Goal: Task Accomplishment & Management: Use online tool/utility

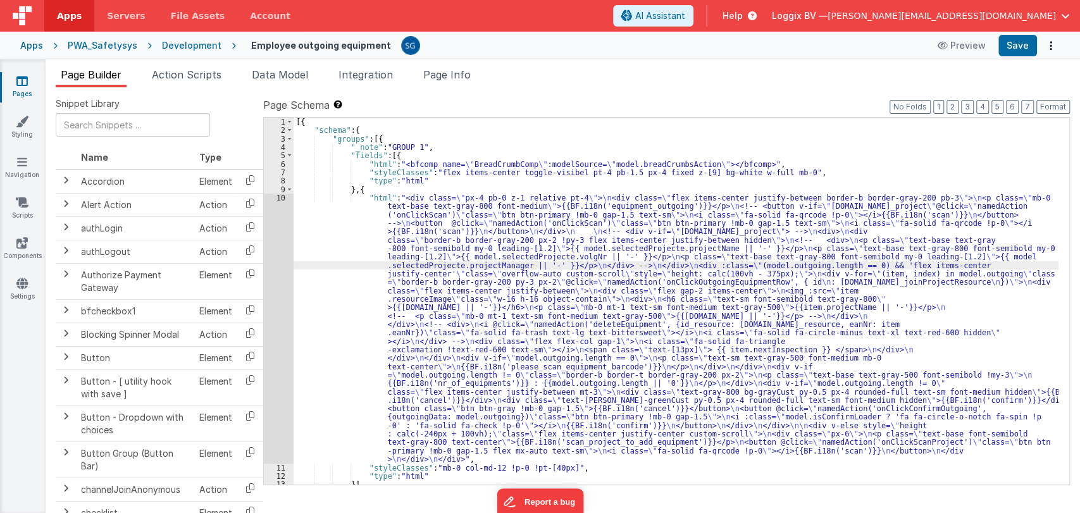
click at [304, 208] on div "[{ "schema" : { "groups" : [{ "_note" : "GROUP 1" , "fields" : [{ "html" : "<bf…" at bounding box center [676, 310] width 765 height 384
click at [363, 242] on div "[{ "schema" : { "groups" : [{ "_note" : "GROUP 1" , "fields" : [{ "html" : "<bf…" at bounding box center [676, 310] width 765 height 384
click at [19, 82] on icon at bounding box center [21, 81] width 11 height 13
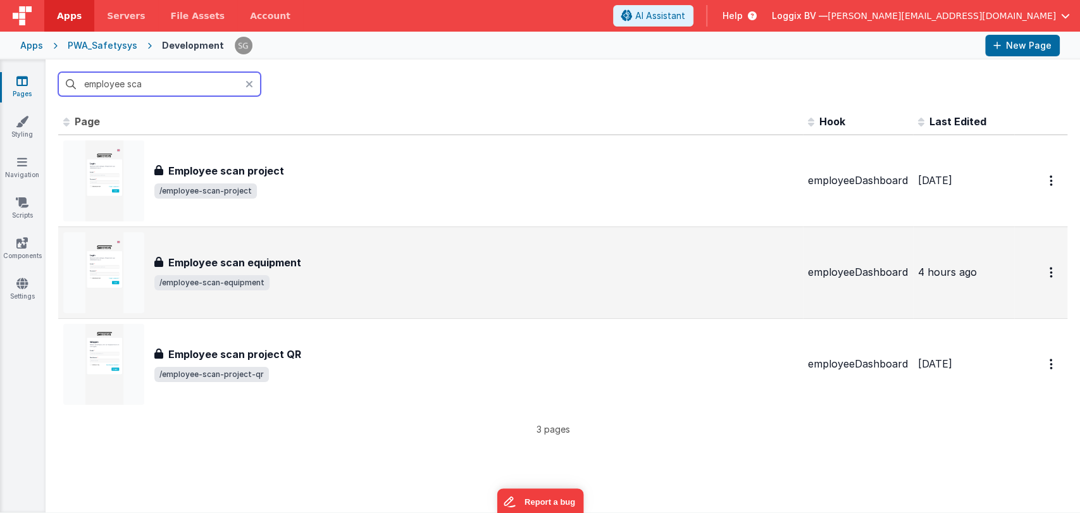
type input "employee sca"
click at [380, 247] on div "Employee scan equipment Employee scan equipment /employee-scan-equipment" at bounding box center [430, 272] width 734 height 81
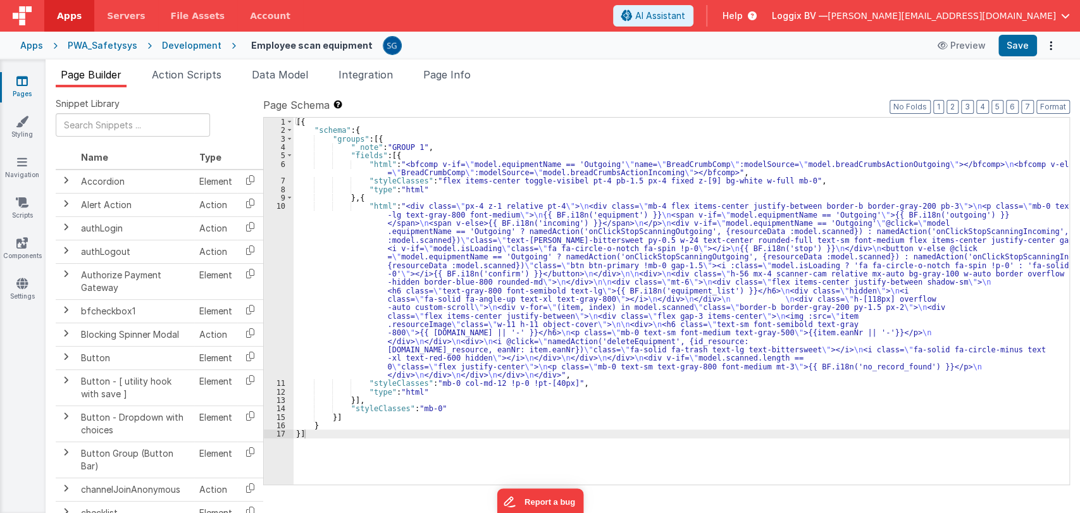
click at [323, 263] on div "[{ "schema" : { "groups" : [{ "_note" : "GROUP 1" , "fields" : [{ "html" : "<bf…" at bounding box center [682, 310] width 776 height 384
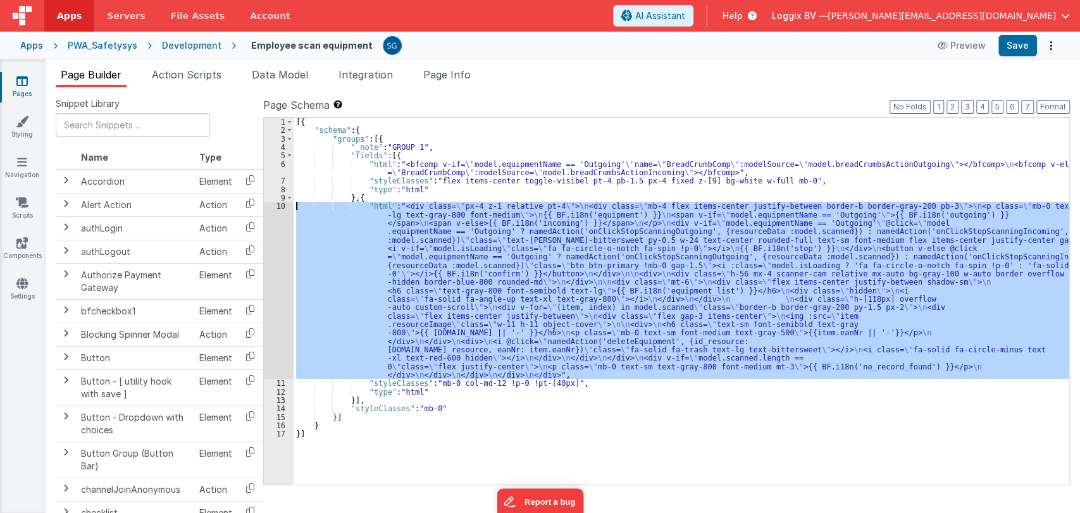
click at [283, 204] on div "10" at bounding box center [279, 290] width 30 height 177
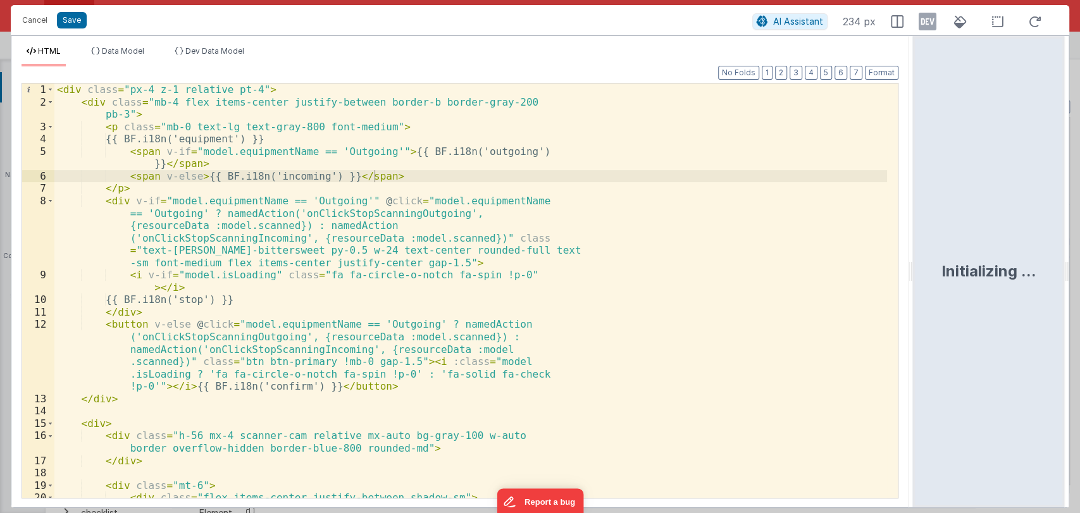
drag, startPoint x: 538, startPoint y: 273, endPoint x: 946, endPoint y: 235, distance: 409.8
click at [946, 235] on html "Cancel Save AI Assistant 234 px HTML Data Model Dev Data Model Format 7 6 5 4 3…" at bounding box center [540, 256] width 1080 height 513
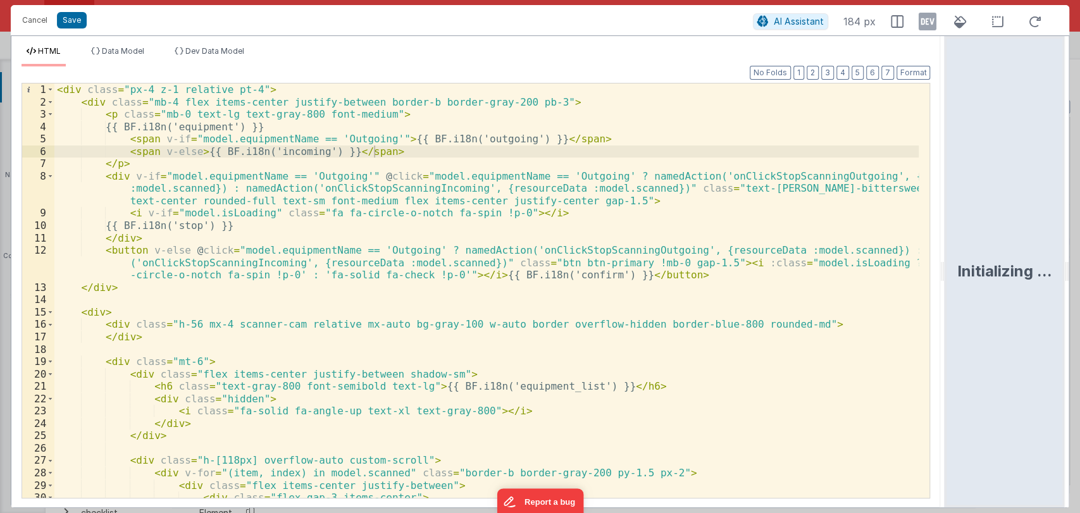
click at [669, 280] on div "< div class = "px-4 z-1 relative pt-4" > < div class = "mb-4 flex items-center …" at bounding box center [486, 303] width 865 height 439
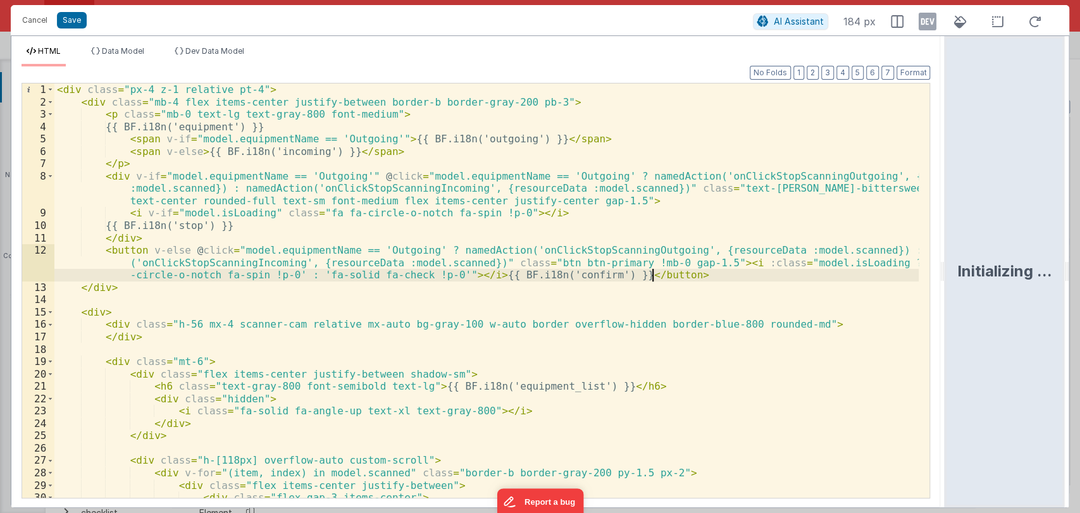
click at [782, 325] on div "< div class = "px-4 z-1 relative pt-4" > < div class = "mb-4 flex items-center …" at bounding box center [486, 303] width 865 height 439
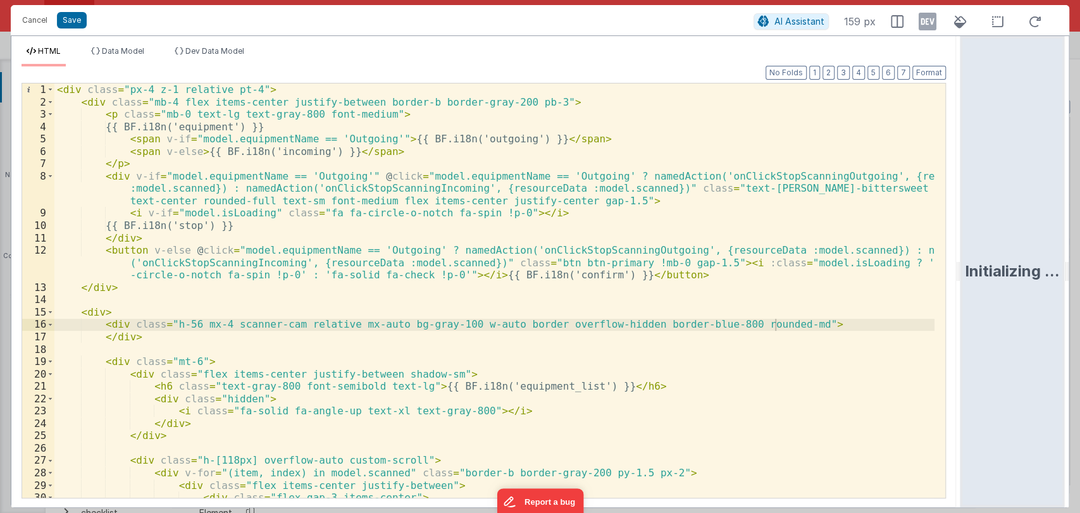
drag, startPoint x: 942, startPoint y: 273, endPoint x: 969, endPoint y: 267, distance: 27.8
click at [969, 267] on html "Cancel Save AI Assistant 159 px HTML Data Model Dev Data Model Format 7 6 5 4 3…" at bounding box center [540, 256] width 1080 height 513
click at [37, 16] on button "Cancel" at bounding box center [35, 20] width 38 height 18
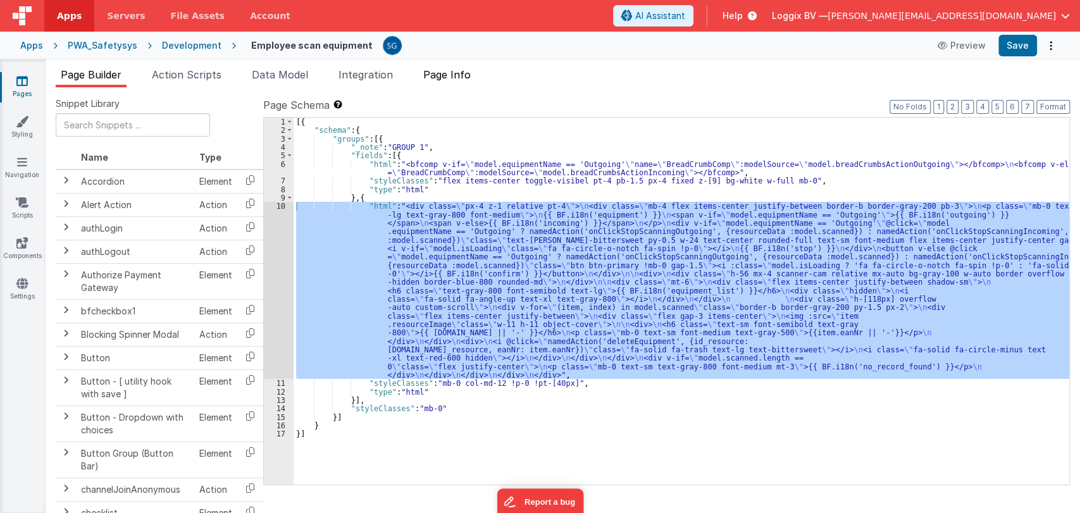
click at [446, 72] on span "Page Info" at bounding box center [446, 74] width 47 height 13
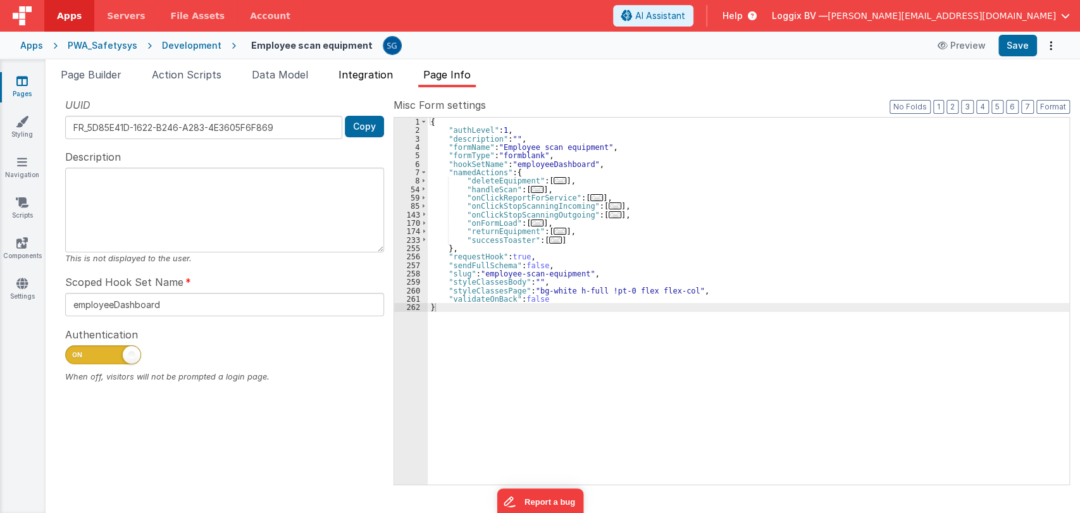
click at [369, 75] on span "Integration" at bounding box center [365, 74] width 54 height 13
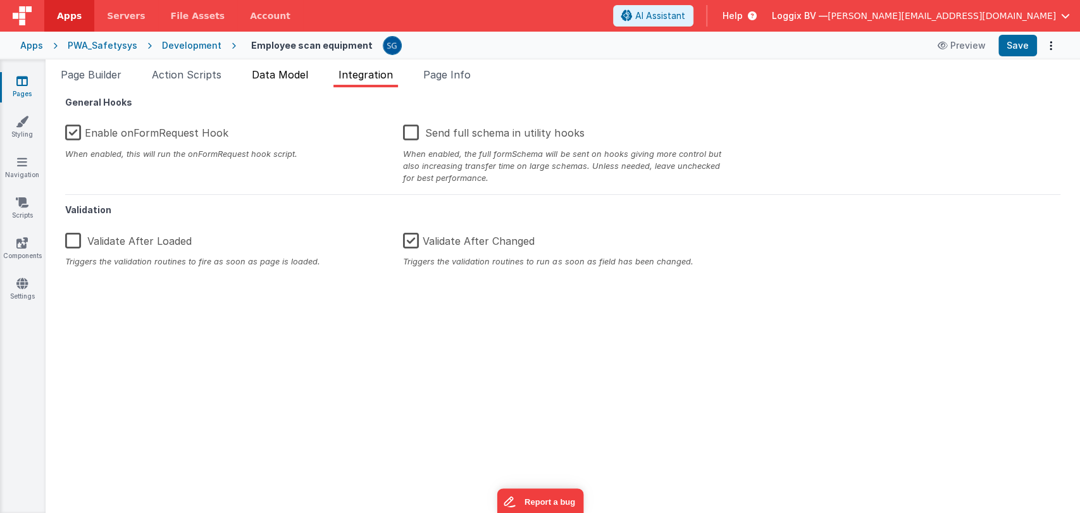
click at [273, 73] on span "Data Model" at bounding box center [280, 74] width 56 height 13
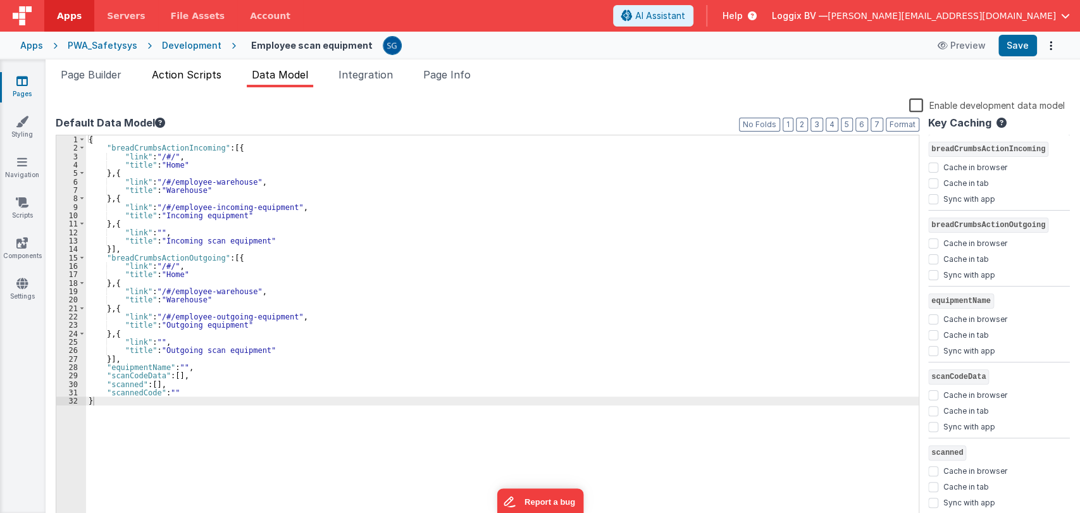
click at [162, 78] on span "Action Scripts" at bounding box center [187, 74] width 70 height 13
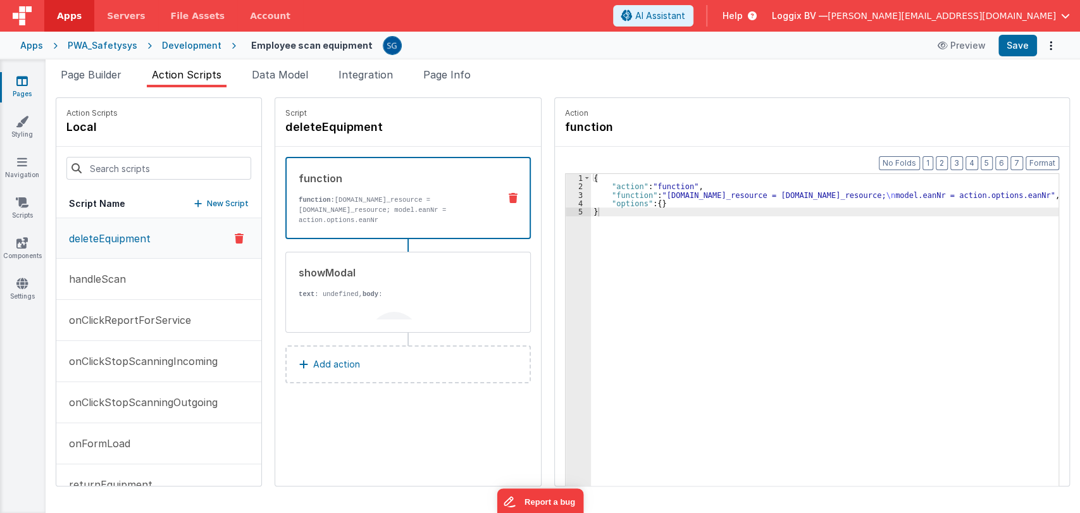
click at [106, 256] on button "deleteEquipment" at bounding box center [158, 238] width 205 height 40
click at [101, 268] on button "handleScan" at bounding box center [158, 279] width 205 height 41
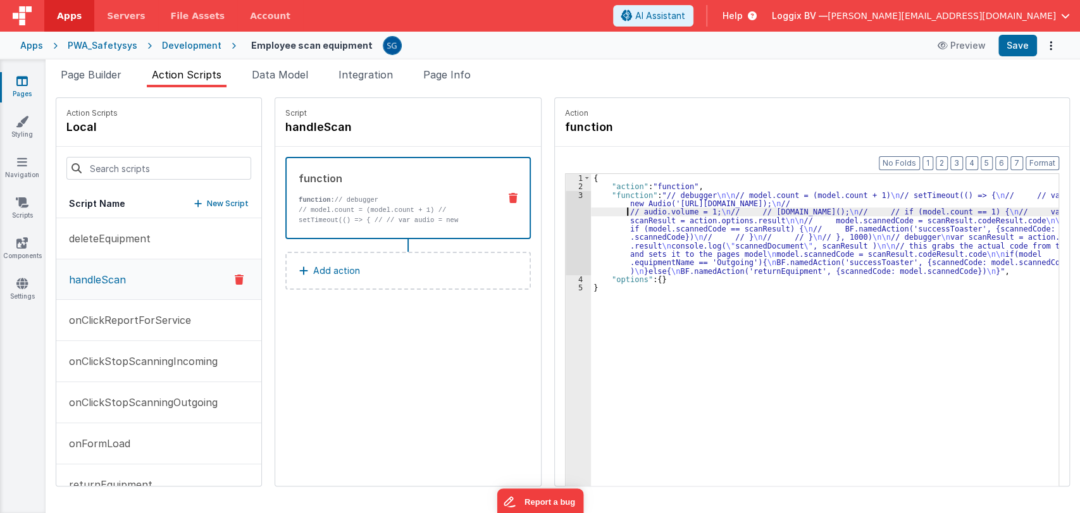
click at [617, 212] on div "{ "action" : "function" , "function" : "// debugger \n\n // model.count = (mode…" at bounding box center [828, 358] width 474 height 368
click at [574, 194] on div "3" at bounding box center [578, 233] width 25 height 84
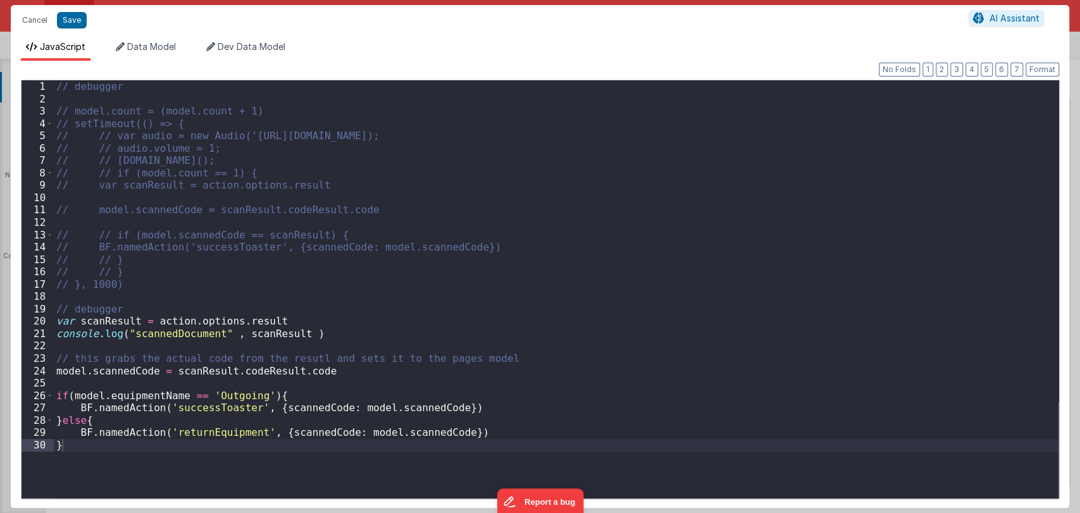
click at [574, 194] on div "Cancel Save AI Assistant JavaScript Data Model Dev Data Model Format 7 6 5 4 3 …" at bounding box center [540, 256] width 1080 height 513
click at [37, 25] on button "Cancel" at bounding box center [35, 20] width 38 height 18
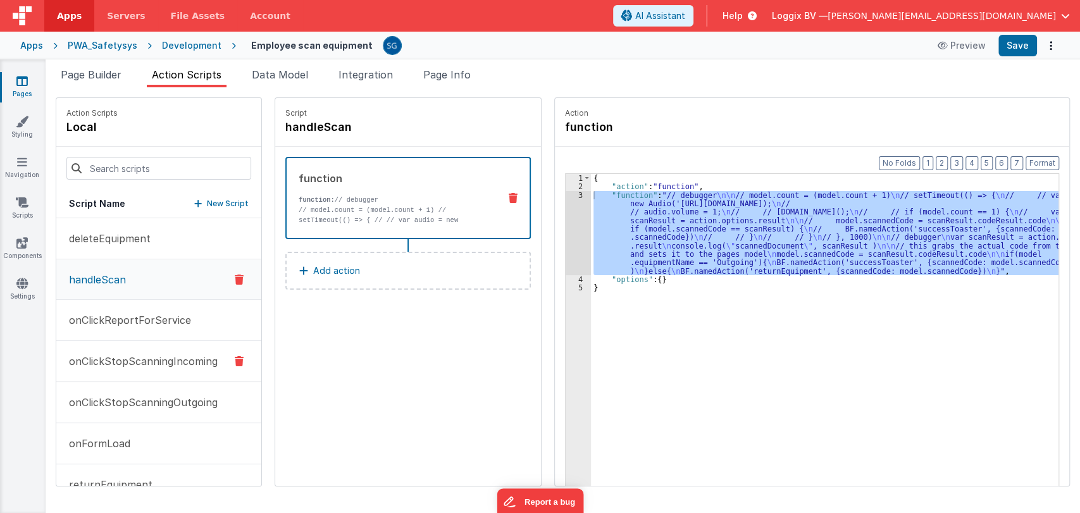
click at [142, 359] on p "onClickStopScanningIncoming" at bounding box center [139, 361] width 156 height 15
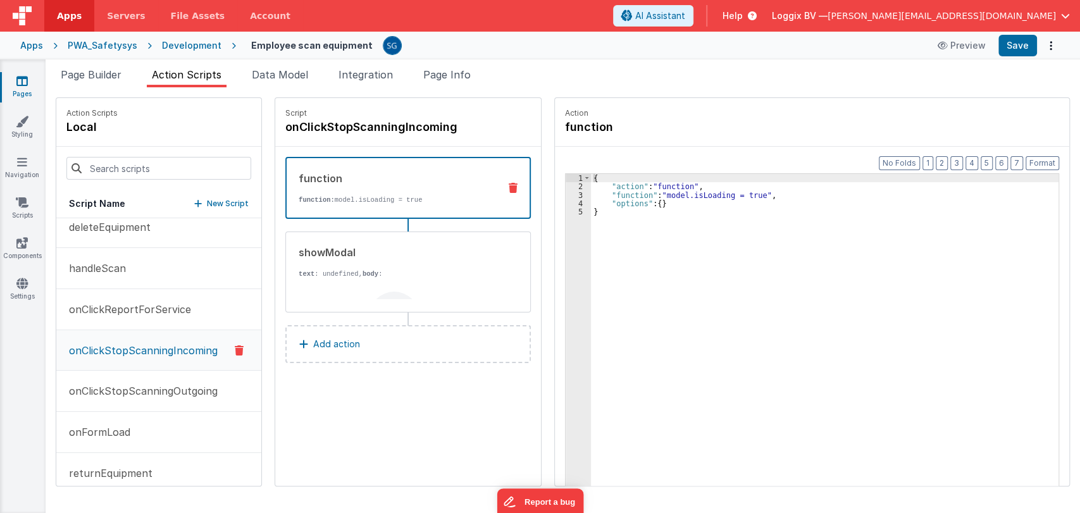
scroll to position [9, 0]
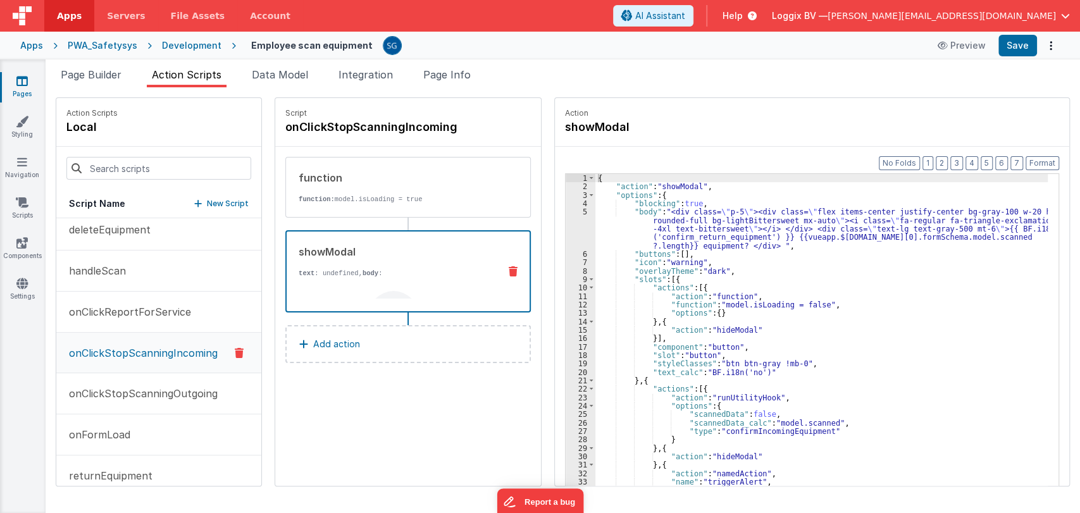
click at [359, 261] on div "showModal text : undefined, body : {{ BF.i18n('confirm_return_equipment') }} {{…" at bounding box center [388, 271] width 202 height 54
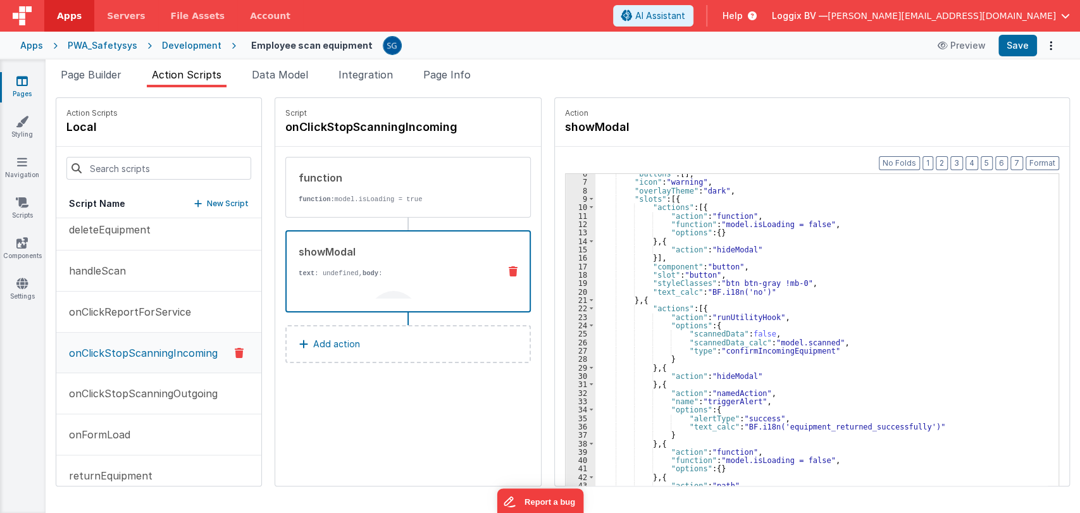
scroll to position [80, 0]
click at [154, 382] on button "onClickStopScanningOutgoing" at bounding box center [158, 393] width 205 height 41
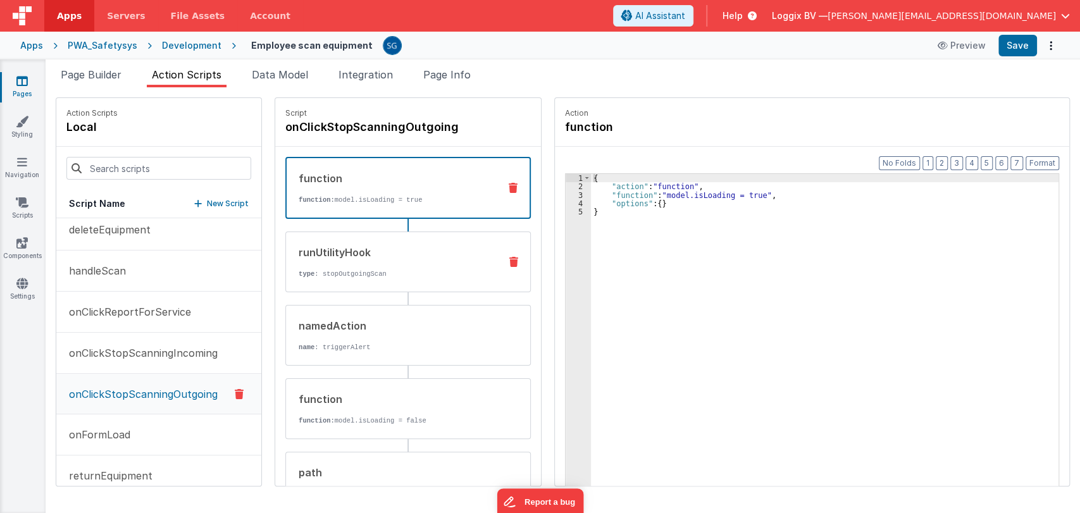
click at [341, 267] on div "runUtilityHook type : stopOutgoingScan" at bounding box center [388, 262] width 204 height 34
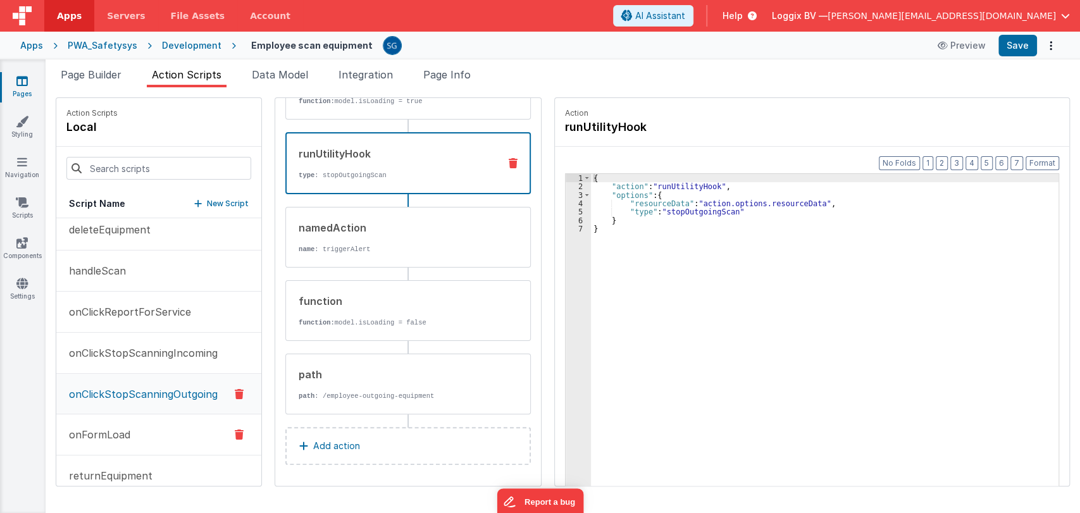
scroll to position [70, 0]
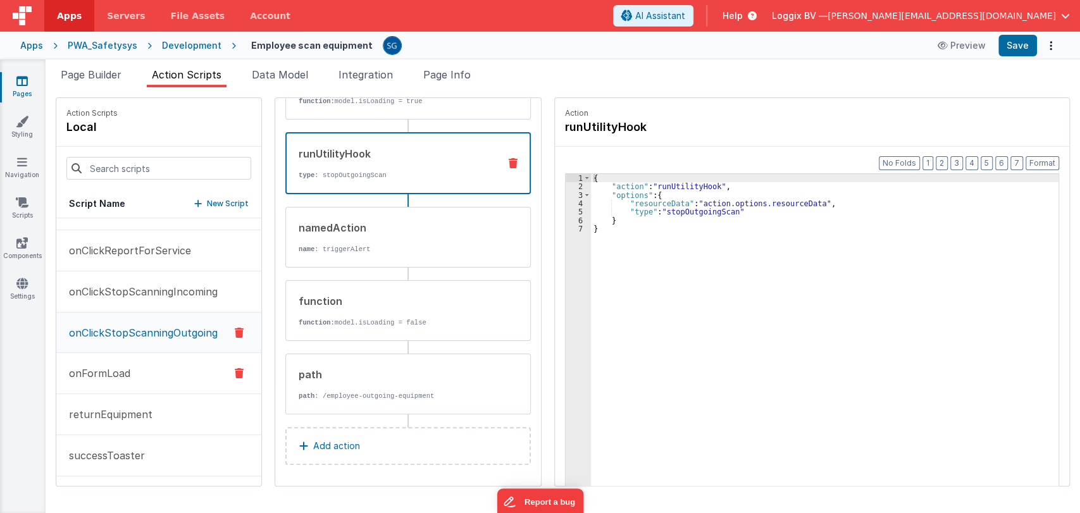
click at [103, 377] on p "onFormLoad" at bounding box center [95, 373] width 69 height 15
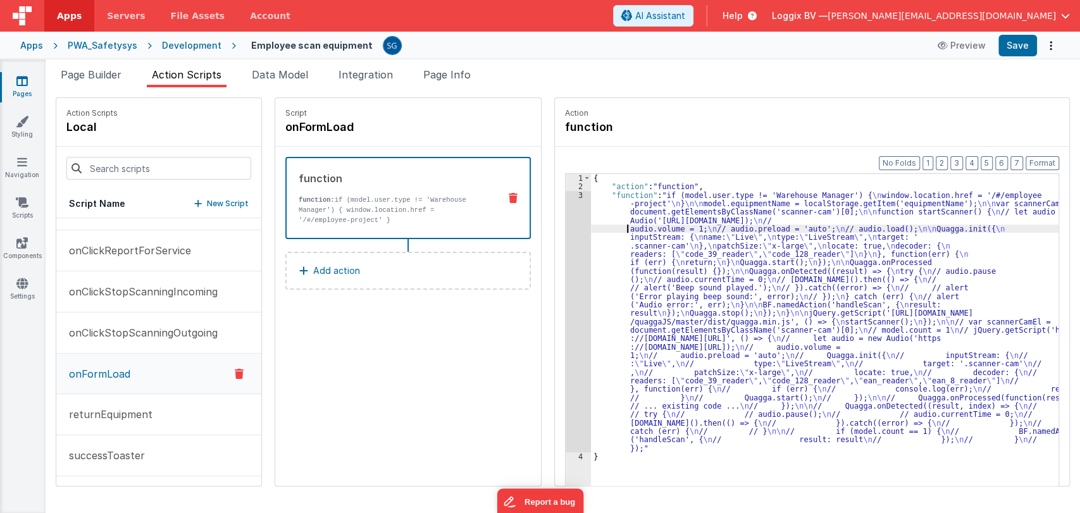
click at [615, 231] on div "{ "action" : "function" , "function" : "if (model.user.type != 'Warehouse Manag…" at bounding box center [828, 358] width 474 height 368
click at [571, 195] on div "3" at bounding box center [578, 321] width 25 height 261
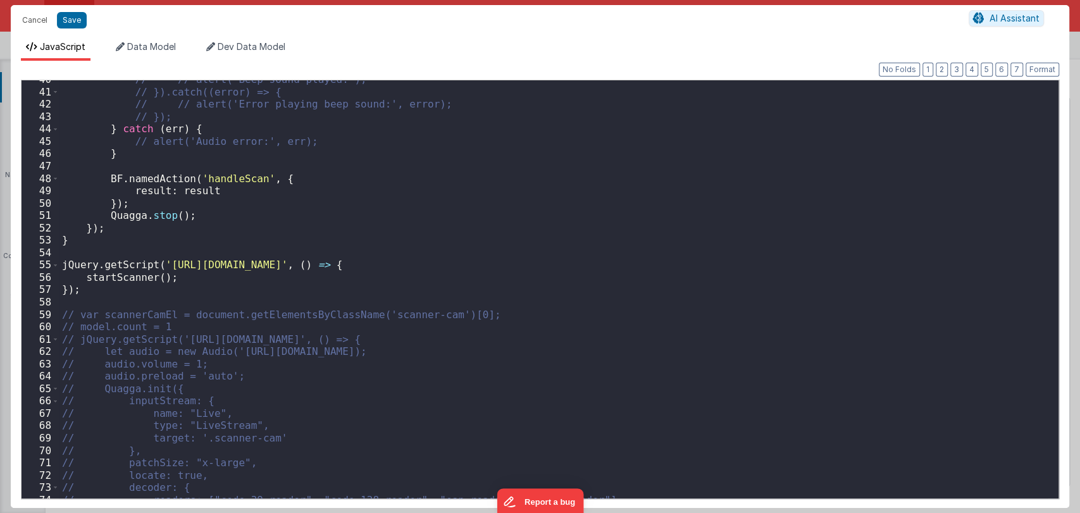
scroll to position [489, 0]
click at [223, 176] on div "// // alert('Beep sound played.'); // }).catch((error) => { // // alert('Error …" at bounding box center [553, 295] width 988 height 443
click at [26, 18] on button "Cancel" at bounding box center [35, 20] width 38 height 18
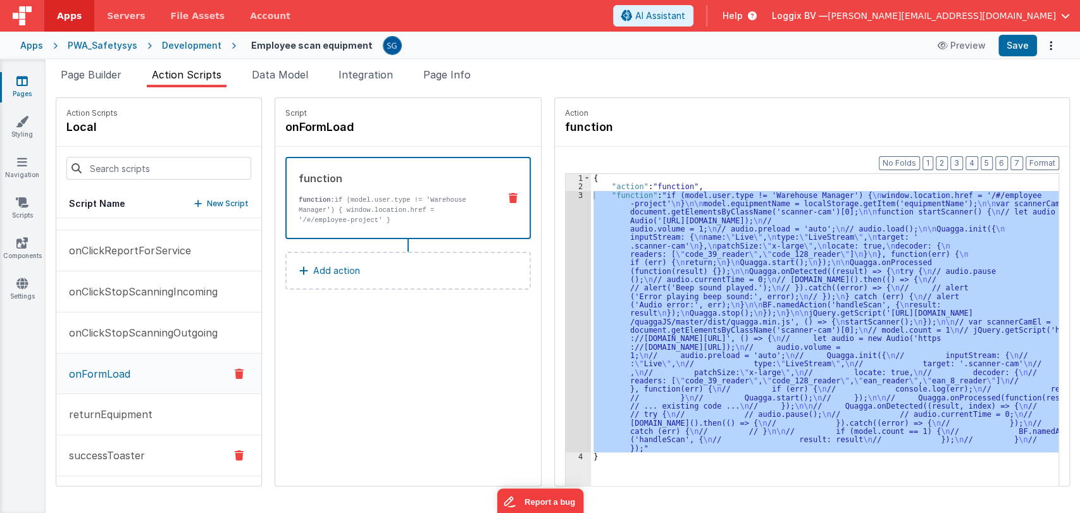
click at [118, 453] on p "successToaster" at bounding box center [103, 455] width 84 height 15
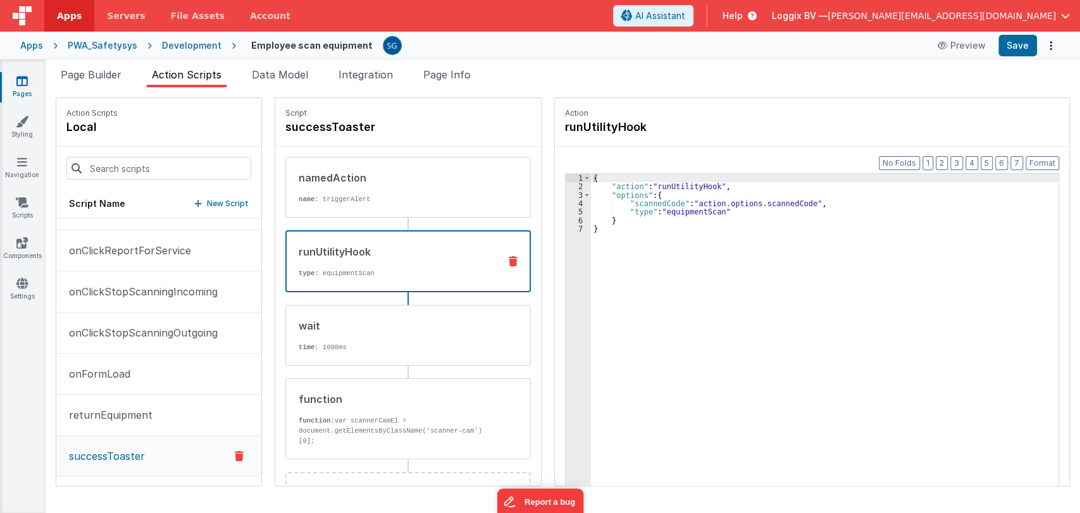
click at [359, 271] on p "type : equipmentScan" at bounding box center [394, 273] width 190 height 10
click at [121, 404] on button "returnEquipment" at bounding box center [158, 415] width 205 height 41
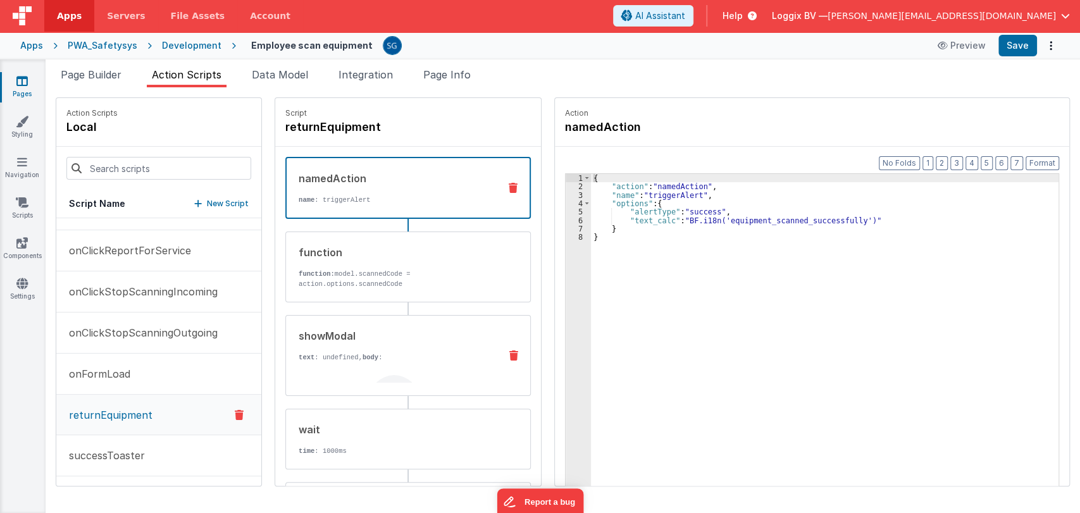
click at [345, 359] on p "text : undefined, body :" at bounding box center [394, 357] width 191 height 10
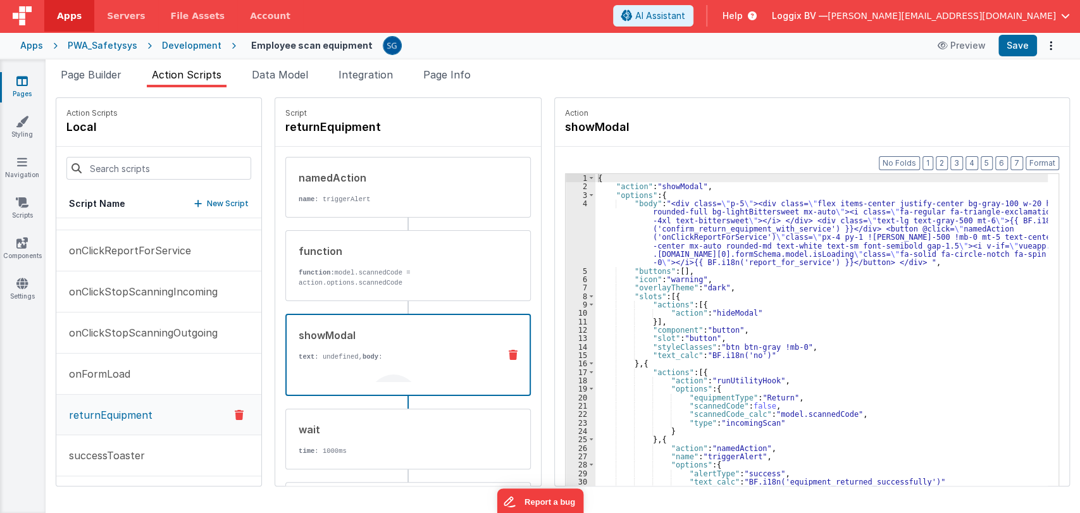
scroll to position [0, 0]
click at [92, 77] on span "Page Builder" at bounding box center [91, 74] width 61 height 13
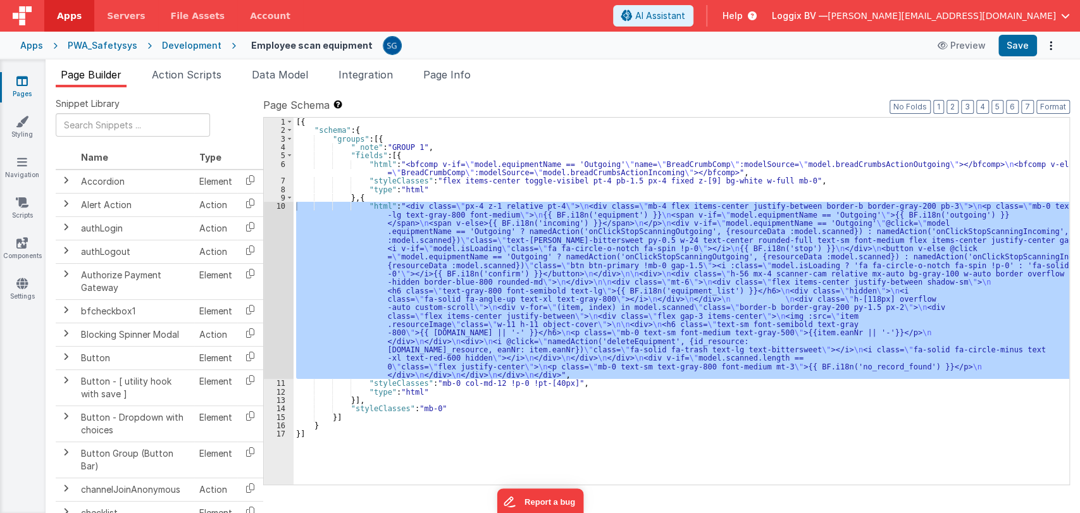
click at [369, 197] on div "[{ "schema" : { "groups" : [{ "_note" : "GROUP 1" , "fields" : [{ "html" : "<bf…" at bounding box center [682, 310] width 776 height 384
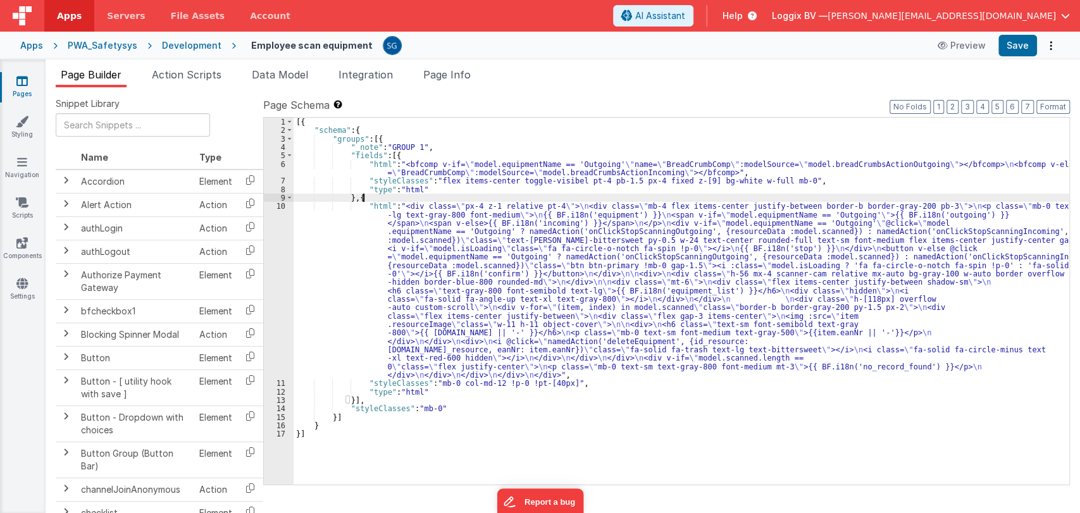
click at [364, 238] on div "[{ "schema" : { "groups" : [{ "_note" : "GROUP 1" , "fields" : [{ "html" : "<bf…" at bounding box center [682, 310] width 776 height 384
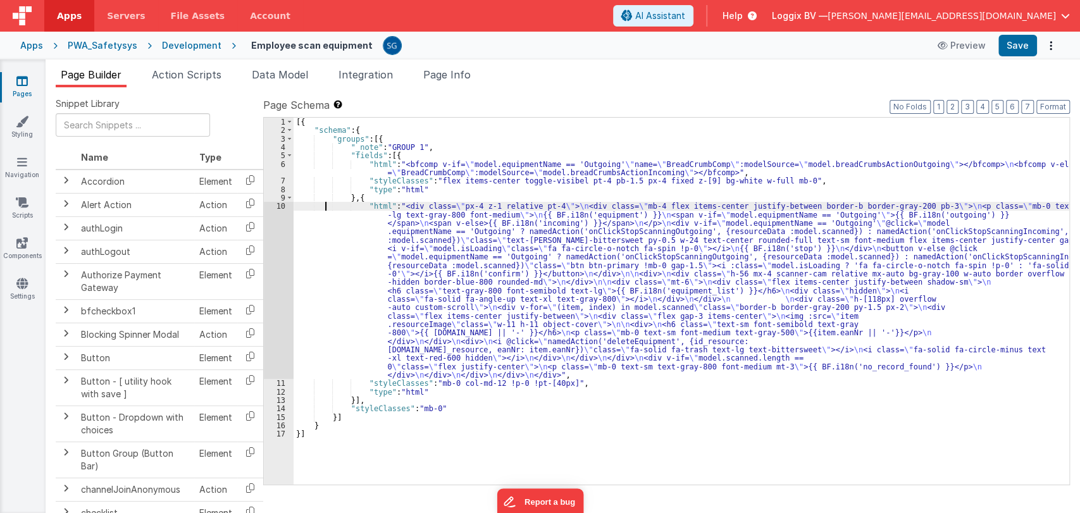
click at [326, 206] on div "[{ "schema" : { "groups" : [{ "_note" : "GROUP 1" , "fields" : [{ "html" : "<bf…" at bounding box center [682, 310] width 776 height 384
click at [276, 206] on div "10" at bounding box center [279, 290] width 30 height 177
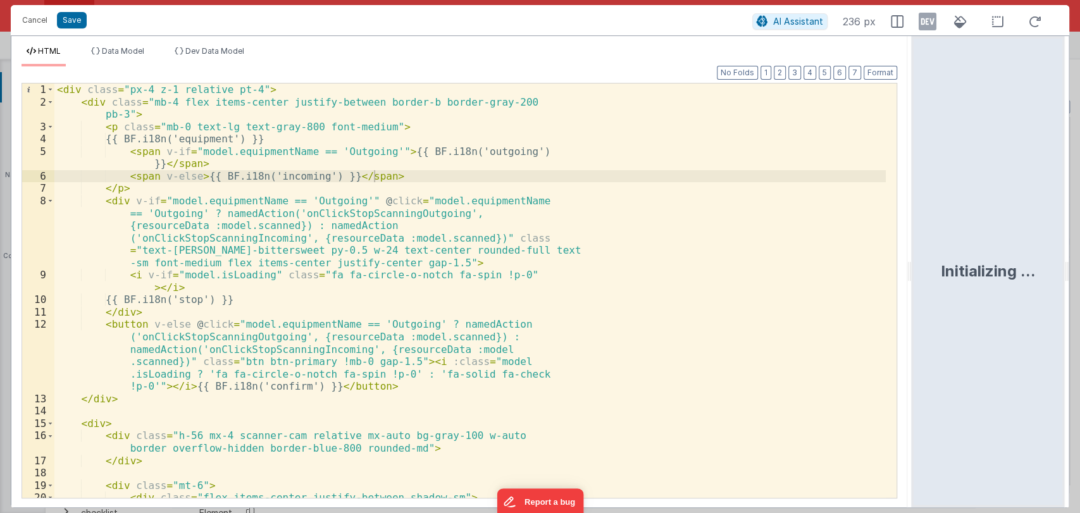
drag, startPoint x: 537, startPoint y: 275, endPoint x: 923, endPoint y: 259, distance: 386.2
click at [923, 259] on html "Cancel Save AI Assistant 236 px HTML Data Model Dev Data Model Format 7 6 5 4 3…" at bounding box center [540, 256] width 1080 height 513
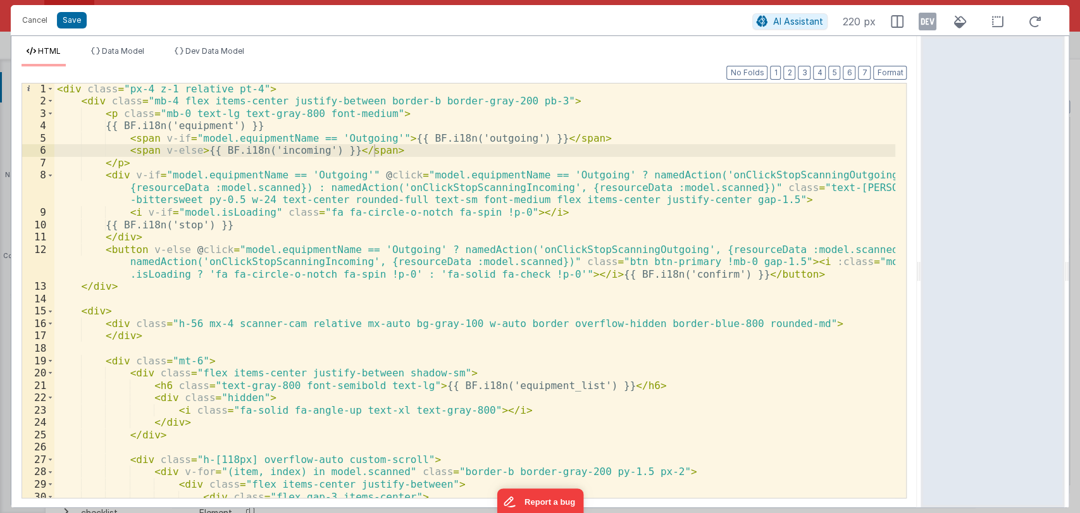
scroll to position [1, 0]
click at [32, 22] on button "Cancel" at bounding box center [35, 20] width 38 height 18
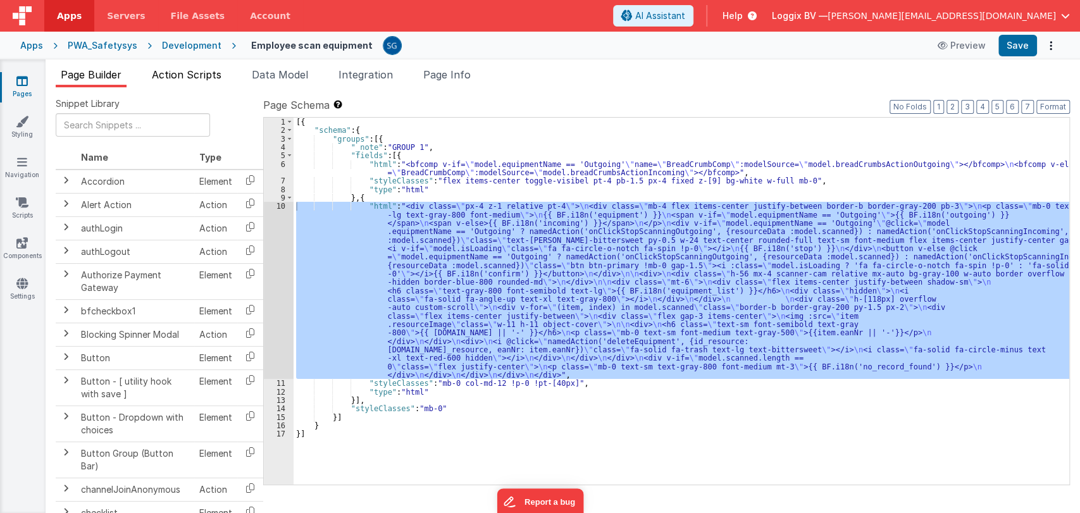
click at [185, 72] on span "Action Scripts" at bounding box center [187, 74] width 70 height 13
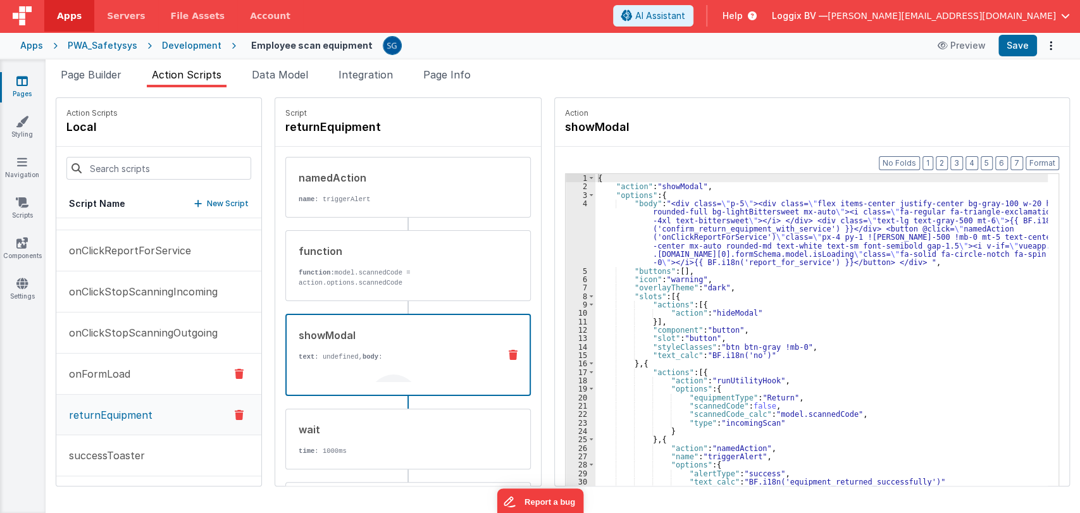
scroll to position [0, 0]
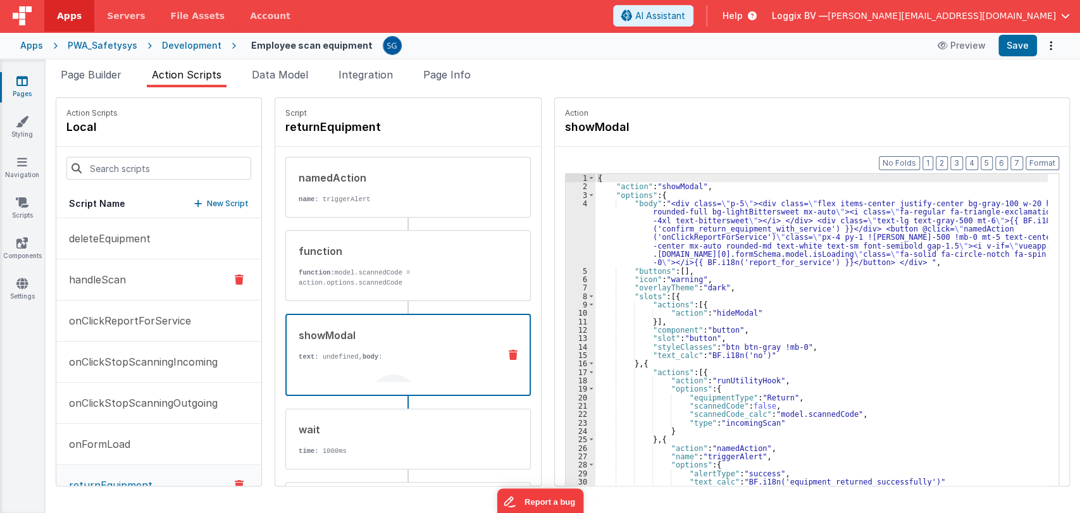
click at [101, 284] on p "handleScan" at bounding box center [93, 279] width 65 height 15
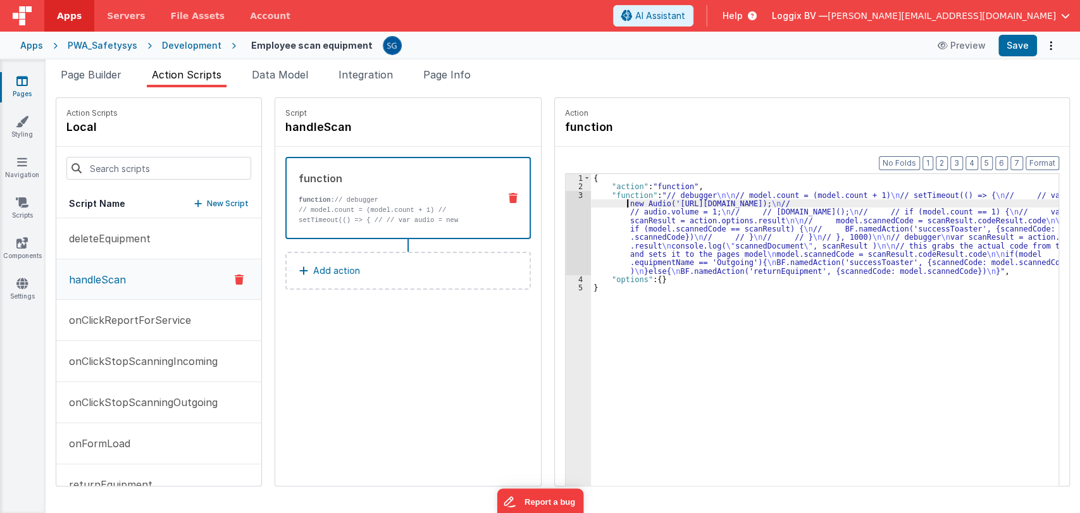
click at [601, 202] on div "{ "action" : "function" , "function" : "// debugger \n\n // model.count = (mode…" at bounding box center [828, 358] width 474 height 368
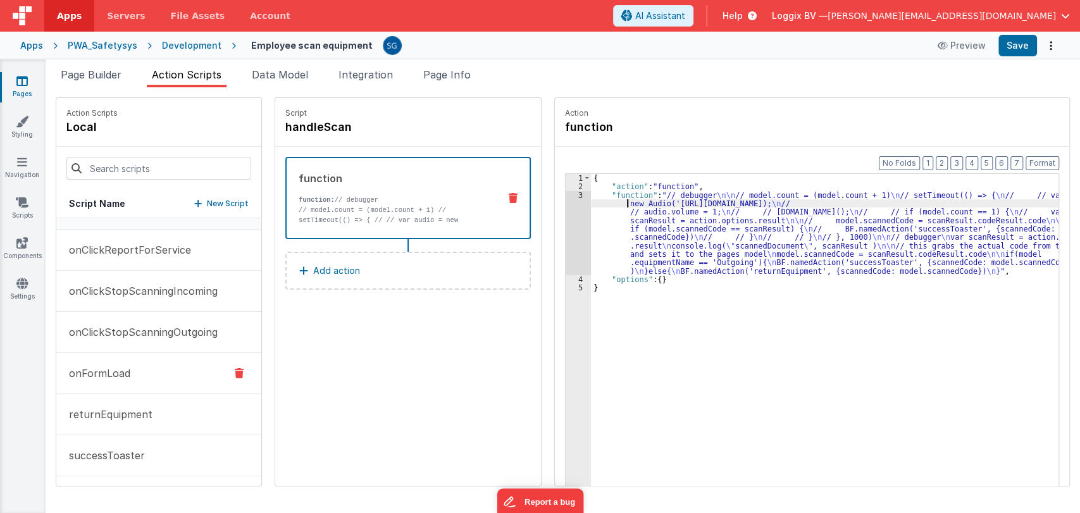
click at [113, 374] on p "onFormLoad" at bounding box center [95, 373] width 69 height 15
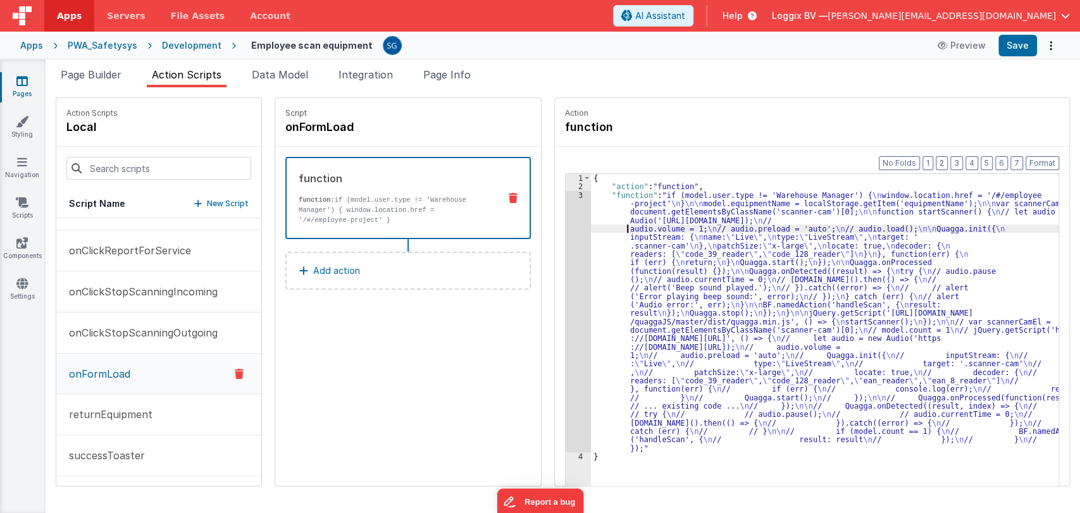
click at [607, 227] on div "{ "action" : "function" , "function" : "if (model.user.type != 'Warehouse Manag…" at bounding box center [828, 358] width 474 height 368
click at [574, 194] on div "3" at bounding box center [578, 321] width 25 height 261
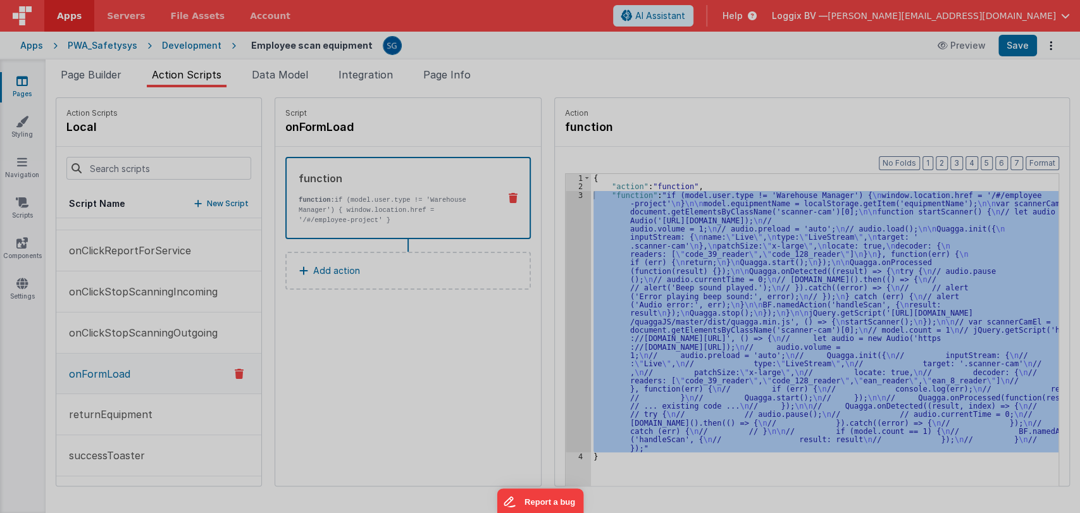
click at [574, 194] on div "if ( model . user . type != 'Warehouse Manager' ) { window . location . href = …" at bounding box center [553, 289] width 988 height 443
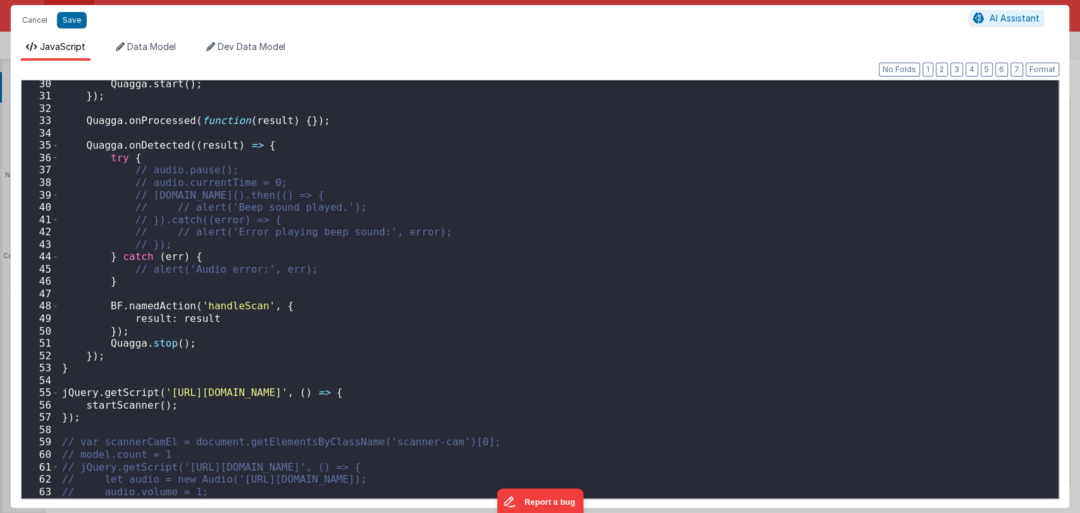
scroll to position [363, 0]
click at [232, 306] on div "Quagga . start ( ) ; }) ; Quagga . onProcessed ( function ( result ) { }) ; Qua…" at bounding box center [553, 297] width 988 height 443
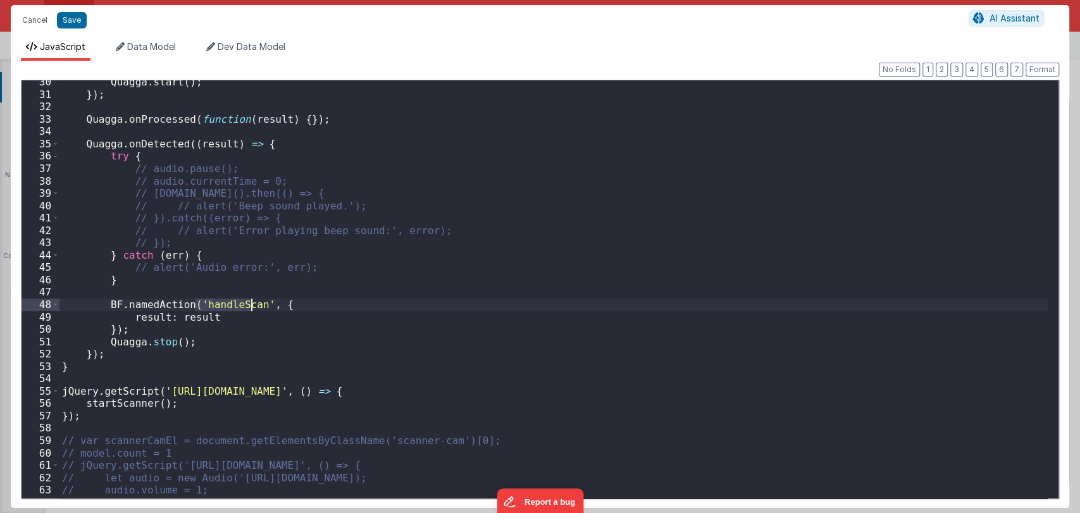
click at [232, 306] on div "Quagga . start ( ) ; }) ; Quagga . onProcessed ( function ( result ) { }) ; Qua…" at bounding box center [553, 297] width 988 height 443
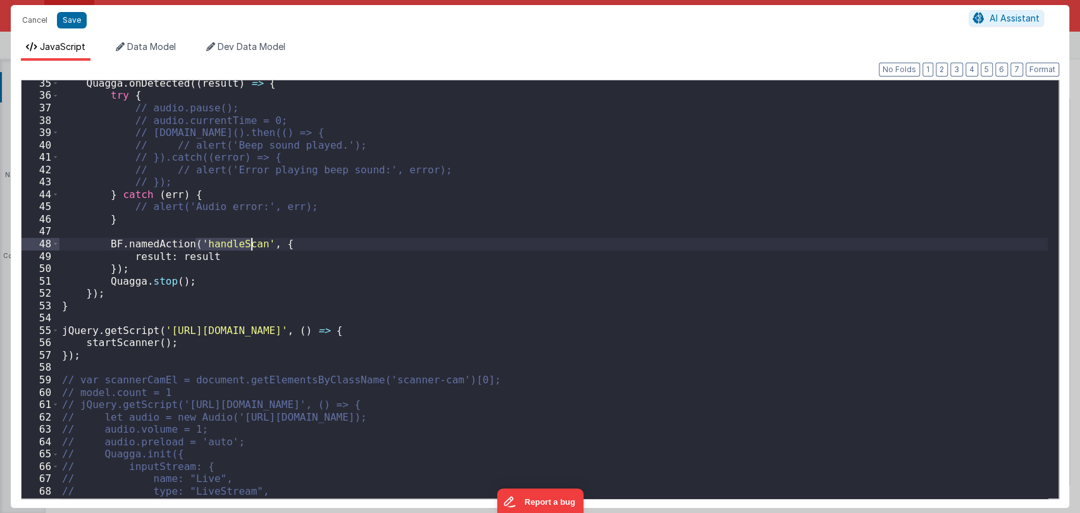
scroll to position [424, 0]
click at [192, 256] on div "Quagga . onDetected (( result ) => { try { // audio.pause(); // audio.currentTi…" at bounding box center [553, 297] width 988 height 443
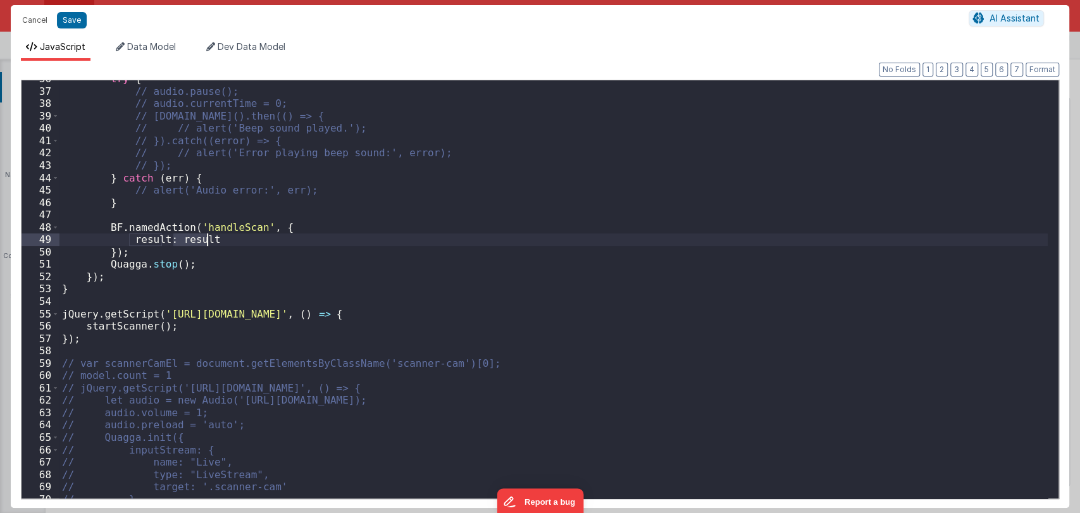
scroll to position [440, 0]
click at [218, 224] on div "try { // audio.pause(); // audio.currentTime = 0; // [DOMAIN_NAME]().then(() =>…" at bounding box center [553, 294] width 988 height 443
click at [223, 224] on div "try { // audio.pause(); // audio.currentTime = 0; // [DOMAIN_NAME]().then(() =>…" at bounding box center [553, 289] width 988 height 418
click at [223, 224] on div "try { // audio.pause(); // audio.currentTime = 0; // [DOMAIN_NAME]().then(() =>…" at bounding box center [553, 294] width 988 height 443
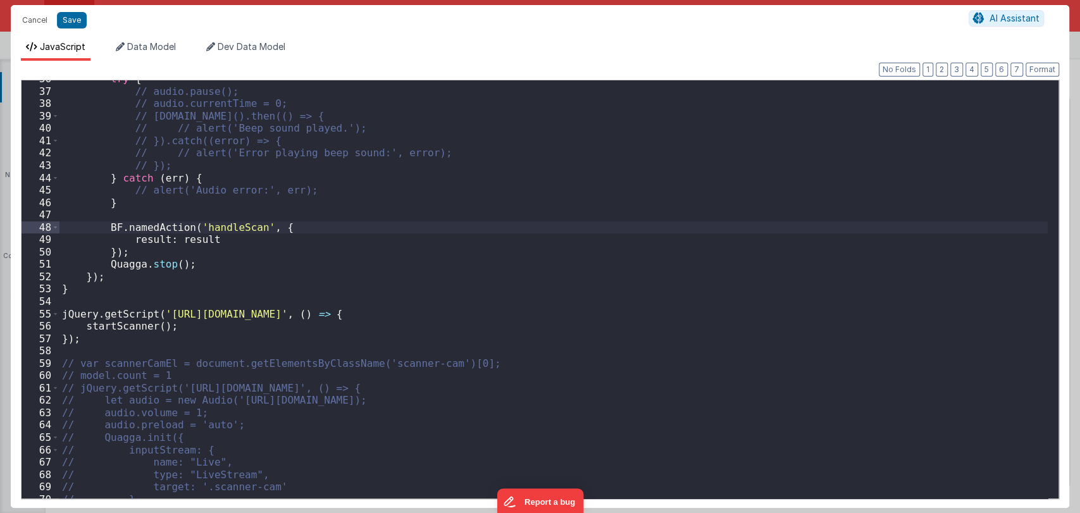
click at [223, 224] on div "try { // audio.pause(); // audio.currentTime = 0; // [DOMAIN_NAME]().then(() =>…" at bounding box center [553, 294] width 988 height 443
click at [30, 16] on button "Cancel" at bounding box center [35, 20] width 38 height 18
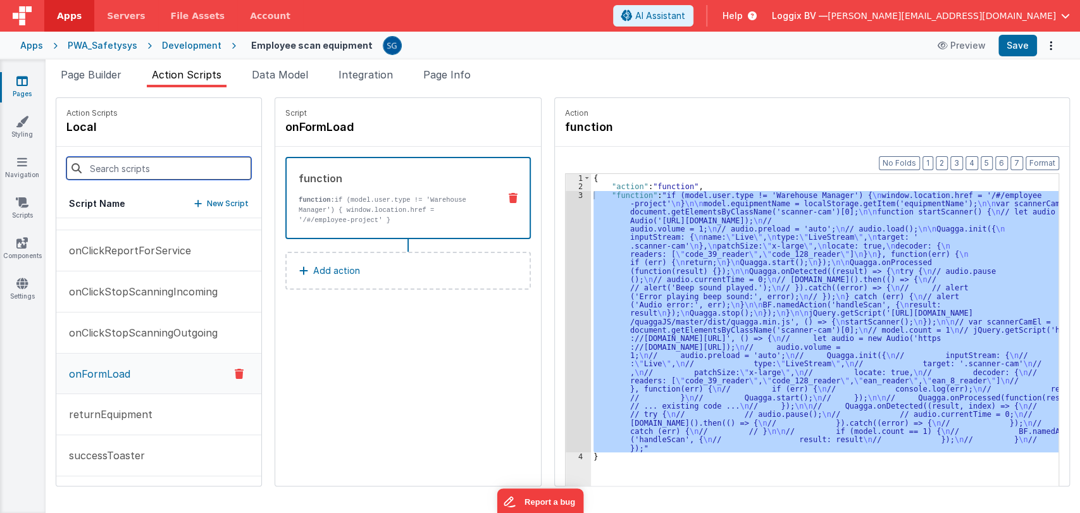
click at [121, 170] on input at bounding box center [158, 168] width 185 height 23
paste input "handleScan"
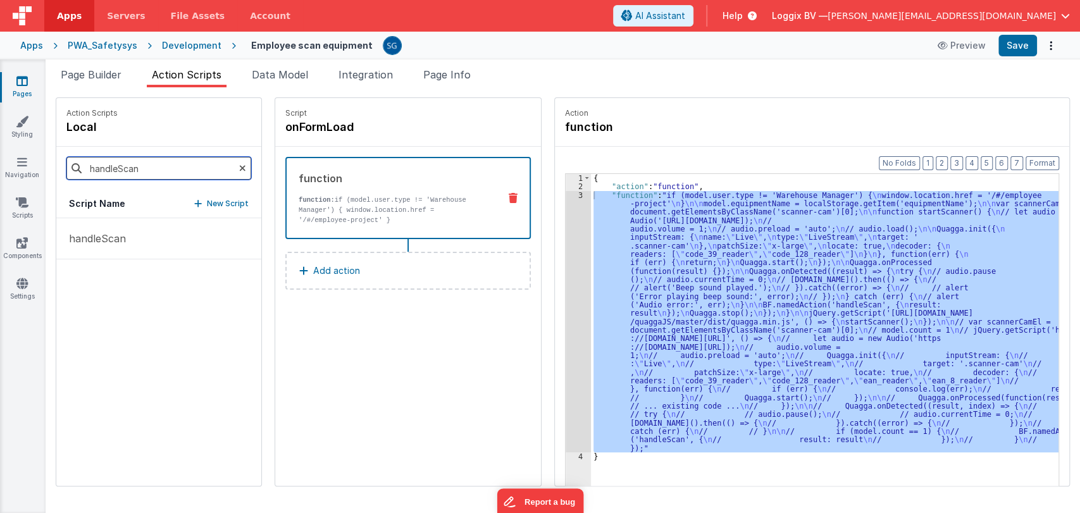
scroll to position [0, 0]
type input "handleScan"
click at [96, 244] on p "handleScan" at bounding box center [93, 238] width 65 height 15
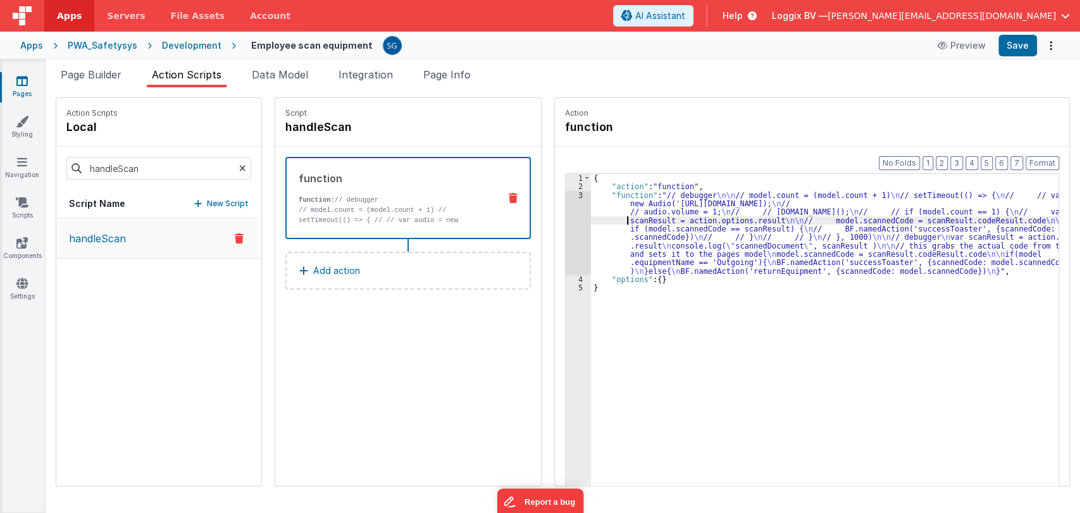
click at [591, 218] on div "{ "action" : "function" , "function" : "// debugger \n\n // model.count = (mode…" at bounding box center [828, 358] width 474 height 368
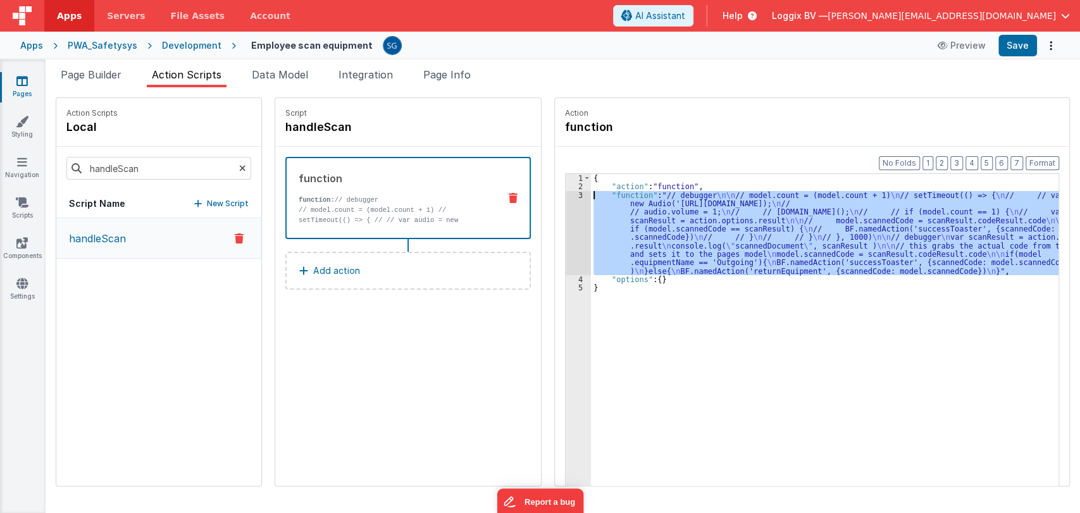
click at [567, 192] on div "3" at bounding box center [578, 233] width 25 height 84
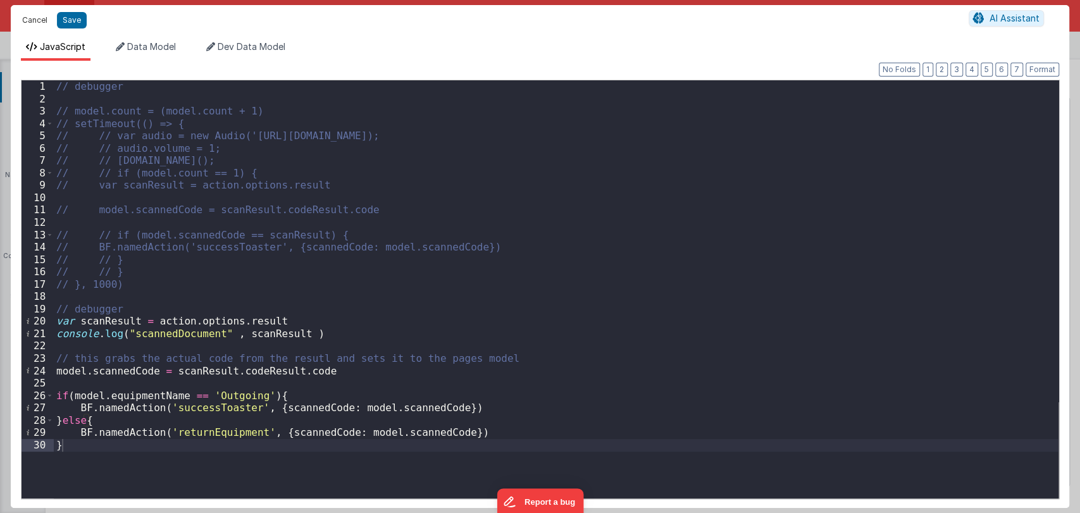
click at [31, 20] on button "Cancel" at bounding box center [35, 20] width 38 height 18
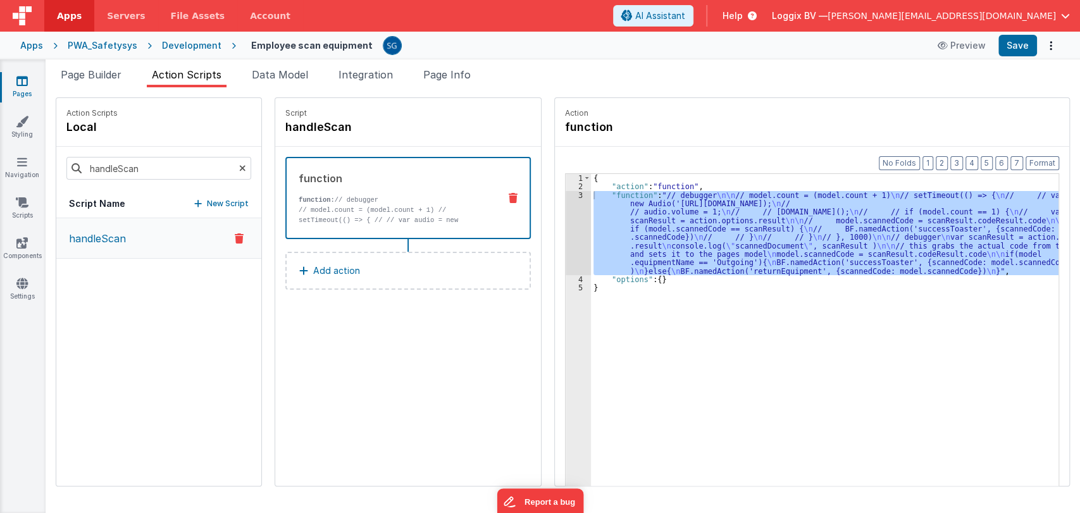
click at [233, 316] on div "handleScan" at bounding box center [158, 352] width 205 height 268
click at [101, 72] on span "Page Builder" at bounding box center [91, 74] width 61 height 13
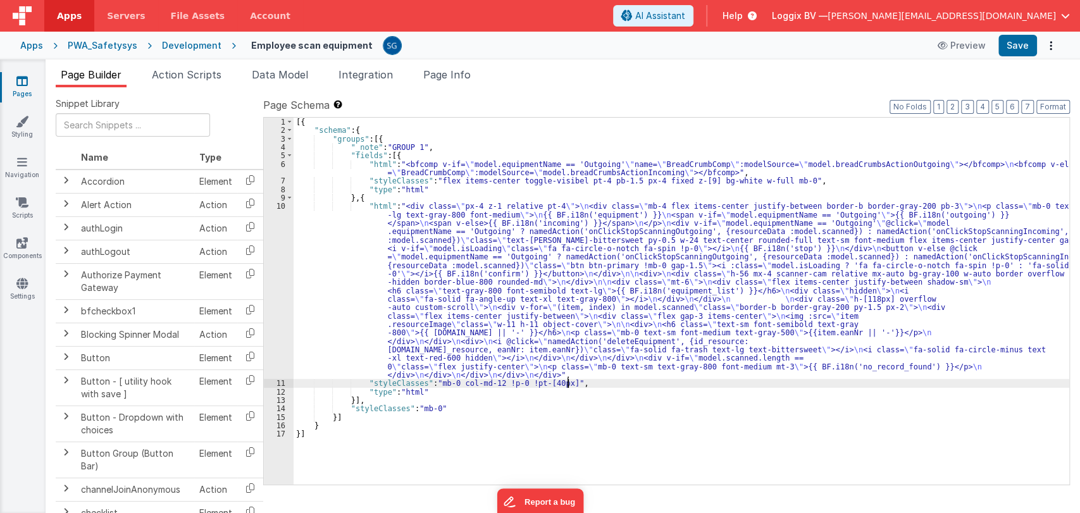
click at [583, 383] on div "[{ "schema" : { "groups" : [{ "_note" : "GROUP 1" , "fields" : [{ "html" : "<bf…" at bounding box center [682, 310] width 776 height 384
click at [458, 406] on div "[{ "schema" : { "groups" : [{ "_note" : "GROUP 1" , "fields" : [{ "html" : "<bf…" at bounding box center [682, 310] width 776 height 384
click at [607, 389] on div "[{ "schema" : { "groups" : [{ "_note" : "GROUP 1" , "fields" : [{ "html" : "<bf…" at bounding box center [682, 310] width 776 height 384
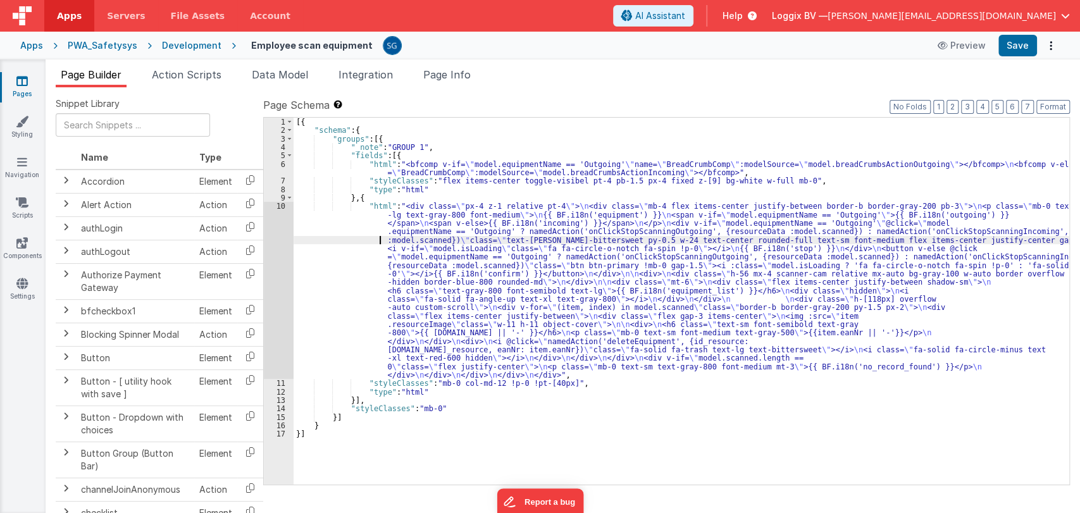
click at [346, 244] on div "[{ "schema" : { "groups" : [{ "_note" : "GROUP 1" , "fields" : [{ "html" : "<bf…" at bounding box center [682, 310] width 776 height 384
click at [276, 205] on div "10" at bounding box center [279, 290] width 30 height 177
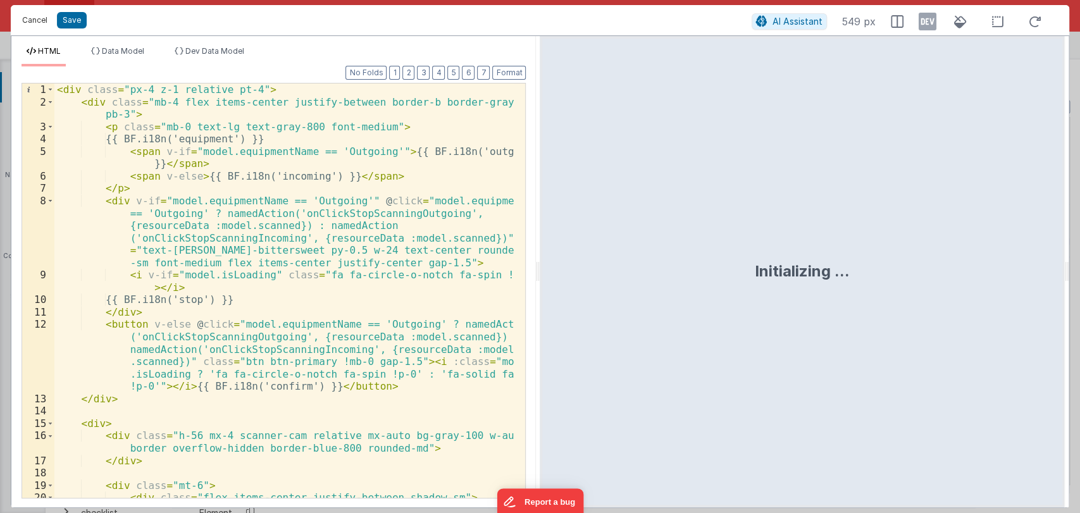
click at [35, 21] on button "Cancel" at bounding box center [35, 20] width 38 height 18
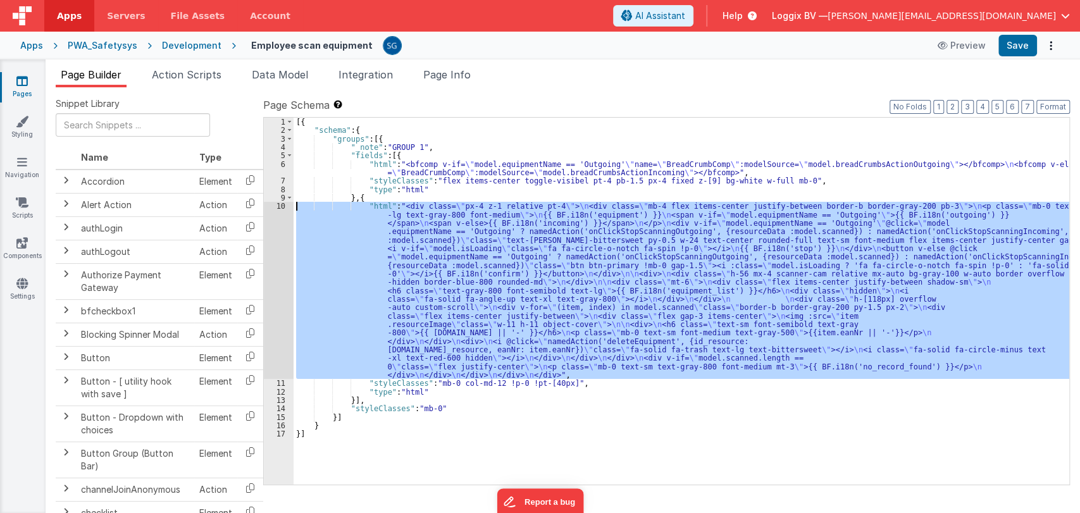
click at [362, 219] on div "[{ "schema" : { "groups" : [{ "_note" : "GROUP 1" , "fields" : [{ "html" : "<bf…" at bounding box center [682, 301] width 776 height 367
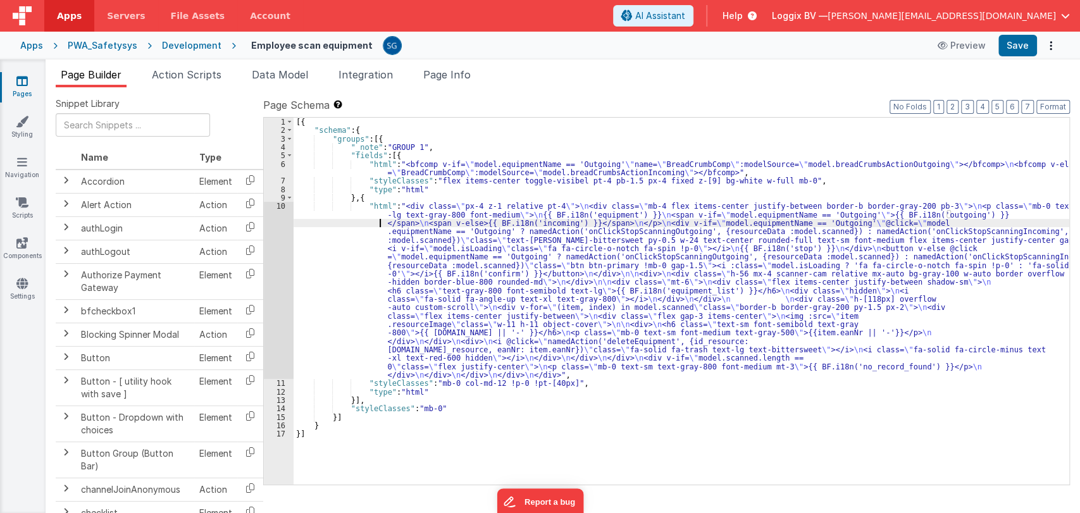
click at [376, 241] on div "[{ "schema" : { "groups" : [{ "_note" : "GROUP 1" , "fields" : [{ "html" : "<bf…" at bounding box center [682, 310] width 776 height 384
click at [359, 216] on div "[{ "schema" : { "groups" : [{ "_note" : "GROUP 1" , "fields" : [{ "html" : "<bf…" at bounding box center [682, 310] width 776 height 384
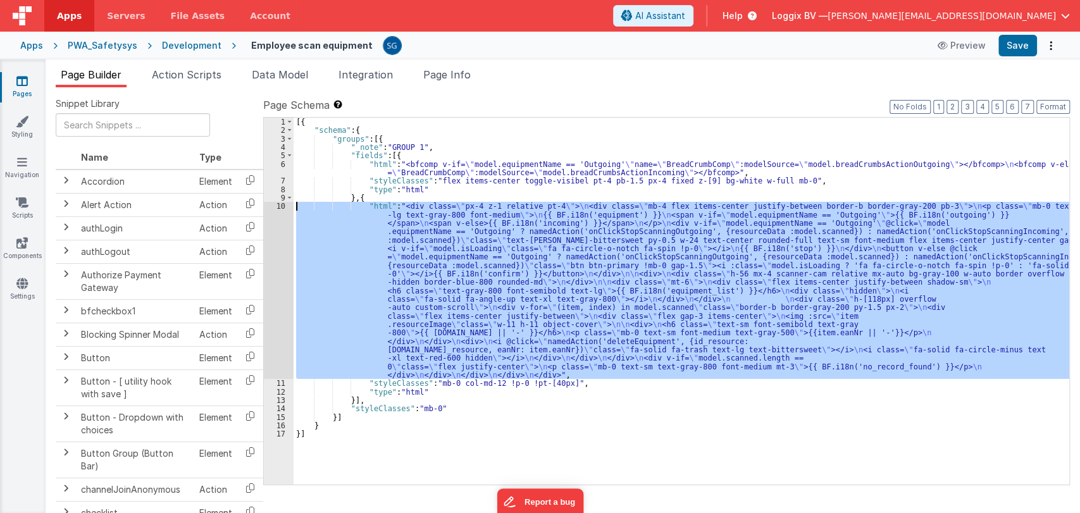
click at [278, 205] on div "10" at bounding box center [279, 290] width 30 height 177
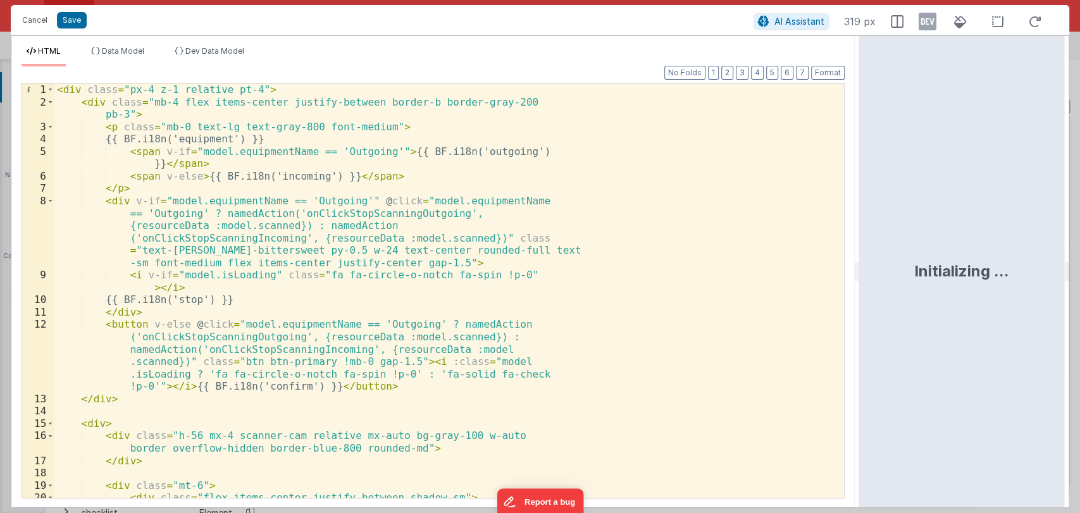
drag, startPoint x: 538, startPoint y: 273, endPoint x: 896, endPoint y: 225, distance: 361.9
click at [896, 225] on html "Cancel Save AI Assistant 319 px HTML Data Model Dev Data Model Format 7 6 5 4 3…" at bounding box center [540, 256] width 1080 height 513
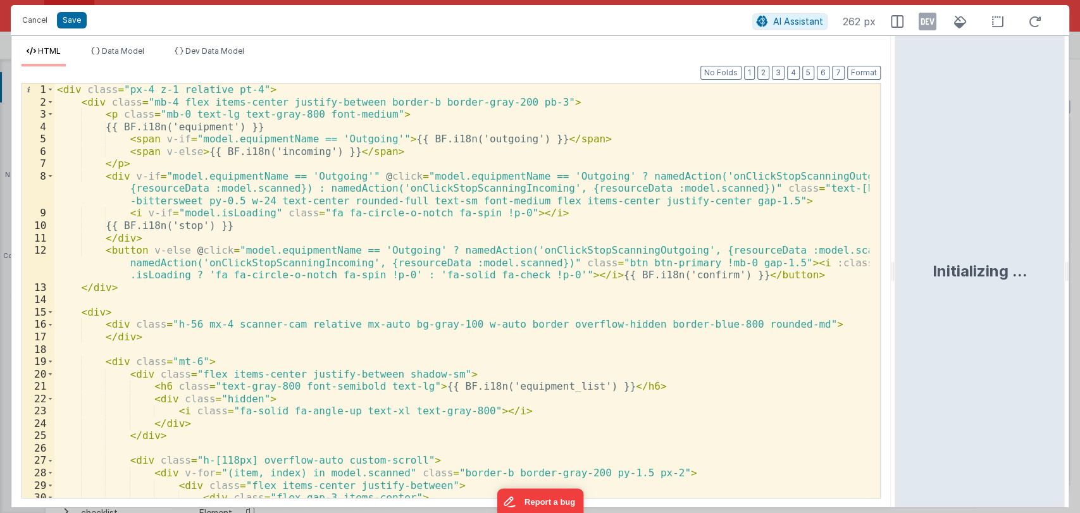
click at [509, 305] on div "< div class = "px-4 z-1 relative pt-4" > < div class = "mb-4 flex items-center …" at bounding box center [461, 303] width 815 height 439
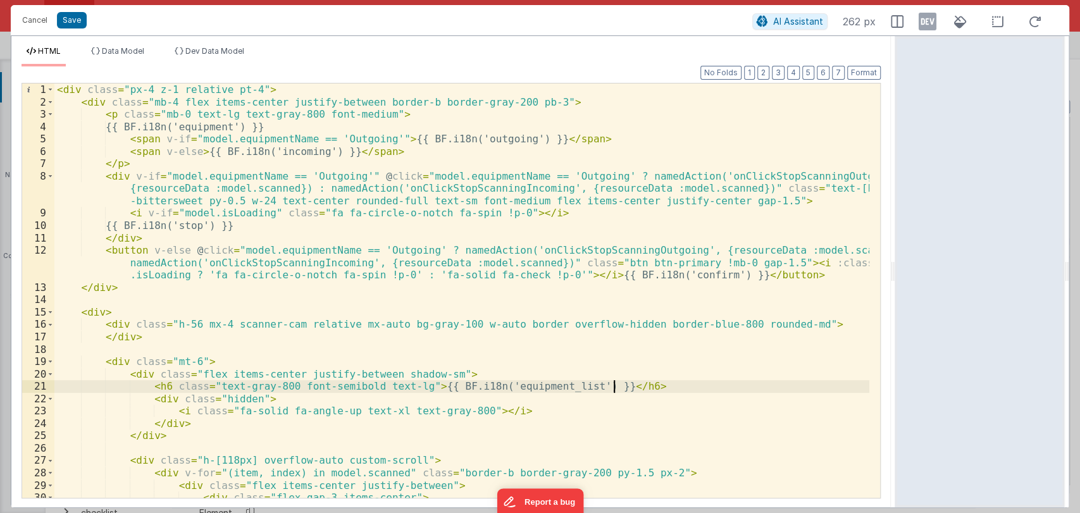
click at [628, 385] on div "< div class = "px-4 z-1 relative pt-4" > < div class = "mb-4 flex items-center …" at bounding box center [461, 303] width 815 height 439
click at [104, 45] on div "HTML Data Model Dev Data Model Format 7 6 5 4 3 2 1 No Folds 1 2 3 4 5 6 7 8 9 …" at bounding box center [450, 271] width 879 height 471
click at [111, 50] on span "Data Model" at bounding box center [123, 50] width 42 height 9
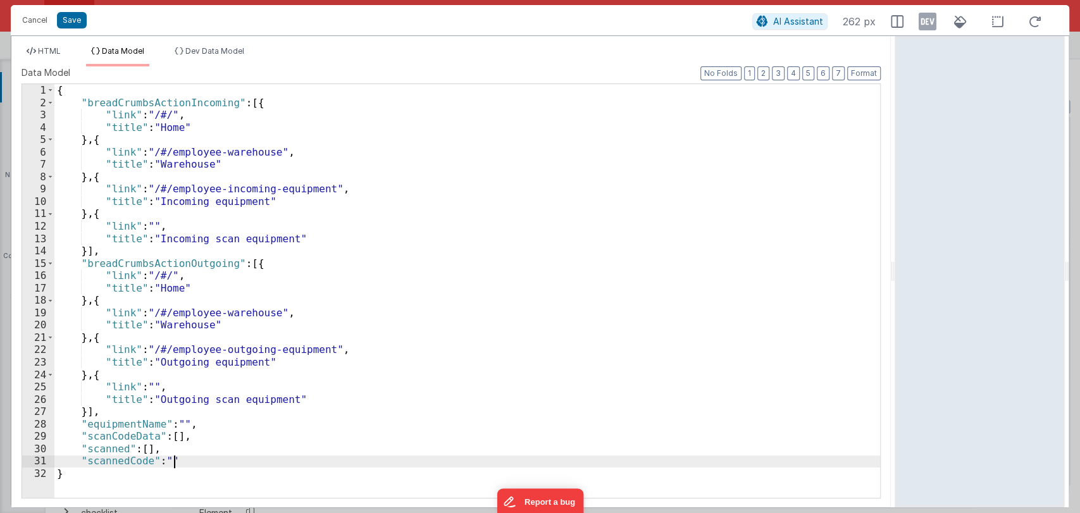
click at [202, 459] on div "{ "breadCrumbsActionIncoming" : [{ "link" : "/#/" , "title" : "Home" } , { "lin…" at bounding box center [467, 303] width 826 height 438
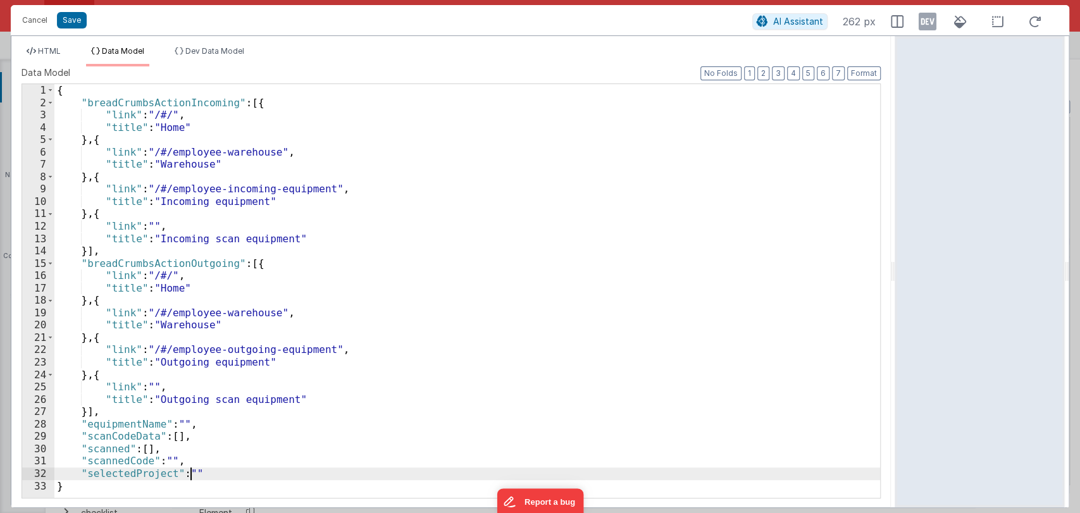
click at [206, 470] on div "{ "breadCrumbsActionIncoming" : [{ "link" : "/#/" , "title" : "Home" } , { "lin…" at bounding box center [467, 303] width 826 height 438
click at [120, 474] on div "{ "breadCrumbsActionIncoming" : [{ "link" : "/#/" , "title" : "Home" } , { "lin…" at bounding box center [467, 303] width 826 height 438
click at [52, 49] on span "HTML" at bounding box center [49, 50] width 23 height 9
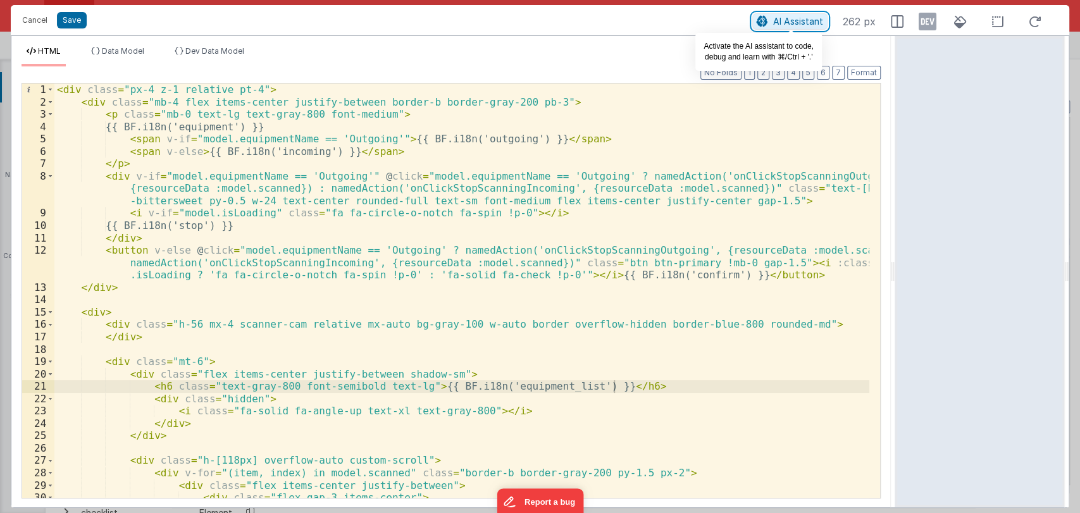
click at [807, 23] on span "AI Assistant" at bounding box center [798, 21] width 50 height 11
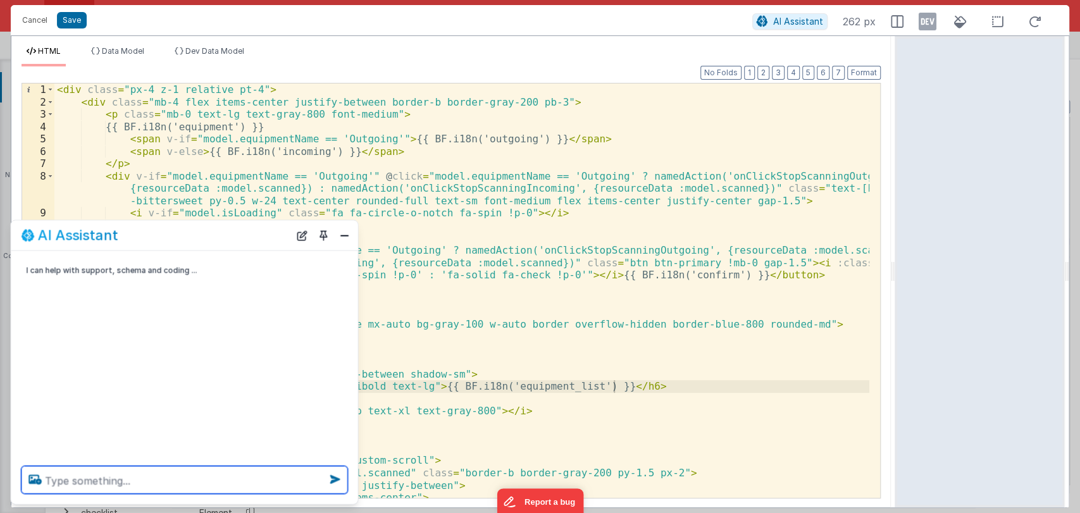
click at [125, 485] on textarea at bounding box center [185, 480] width 326 height 28
type textarea "add a overloay modal to show the dropdown of projects"
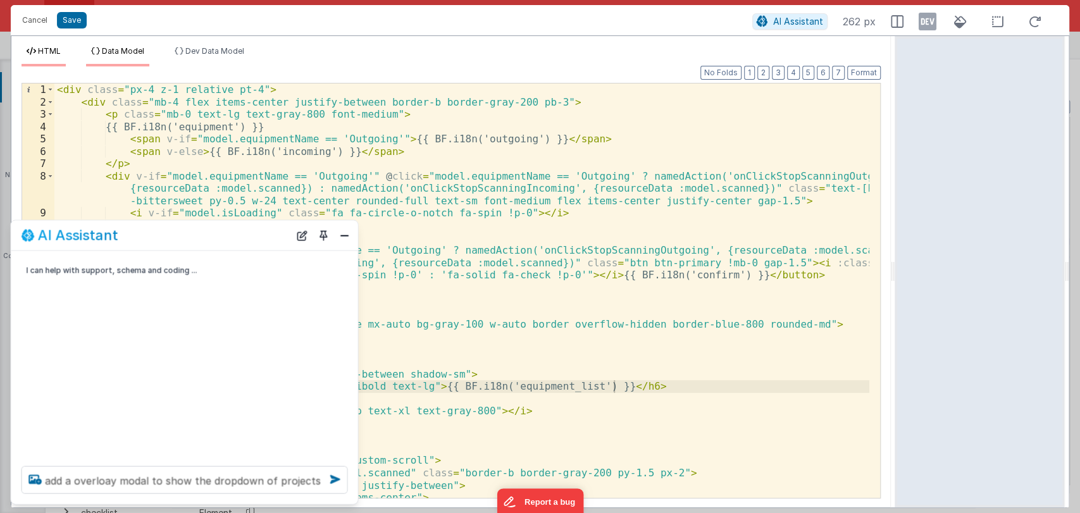
click at [131, 57] on li "Data Model" at bounding box center [117, 56] width 63 height 20
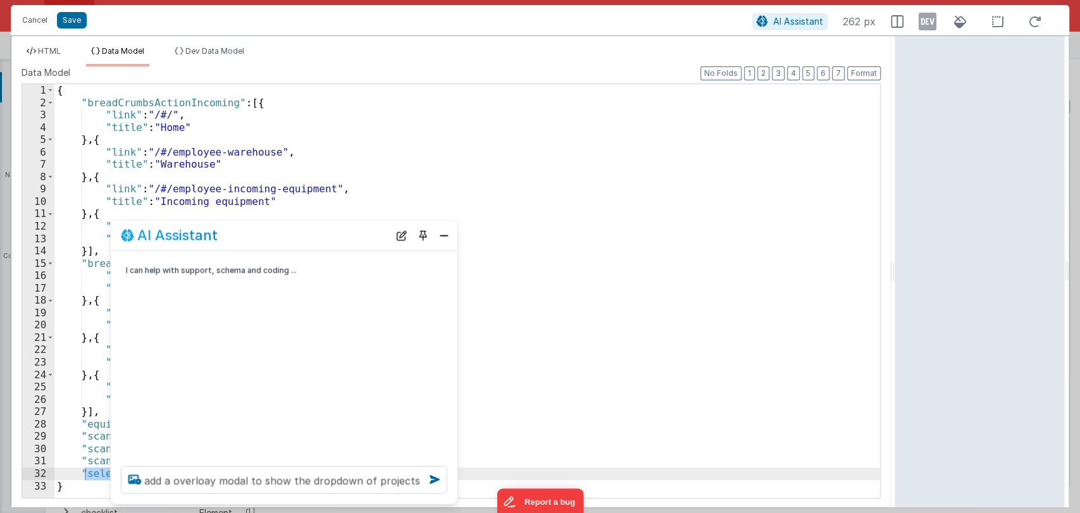
drag, startPoint x: 242, startPoint y: 233, endPoint x: 872, endPoint y: 204, distance: 631.4
click at [389, 228] on div "AI Assistant" at bounding box center [255, 235] width 268 height 15
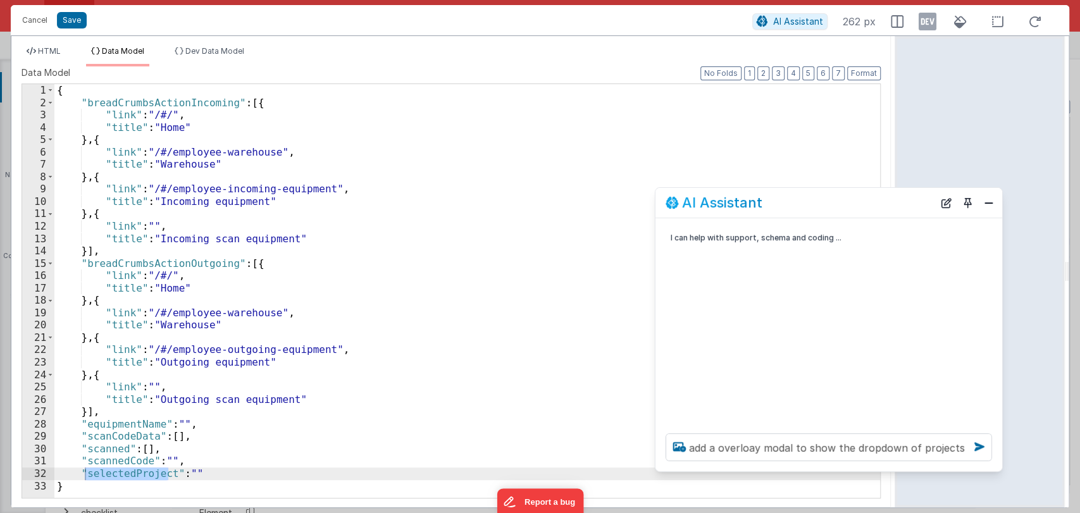
click at [273, 470] on div "{ "breadCrumbsActionIncoming" : [{ "link" : "/#/" , "title" : "Home" } , { "lin…" at bounding box center [467, 303] width 826 height 438
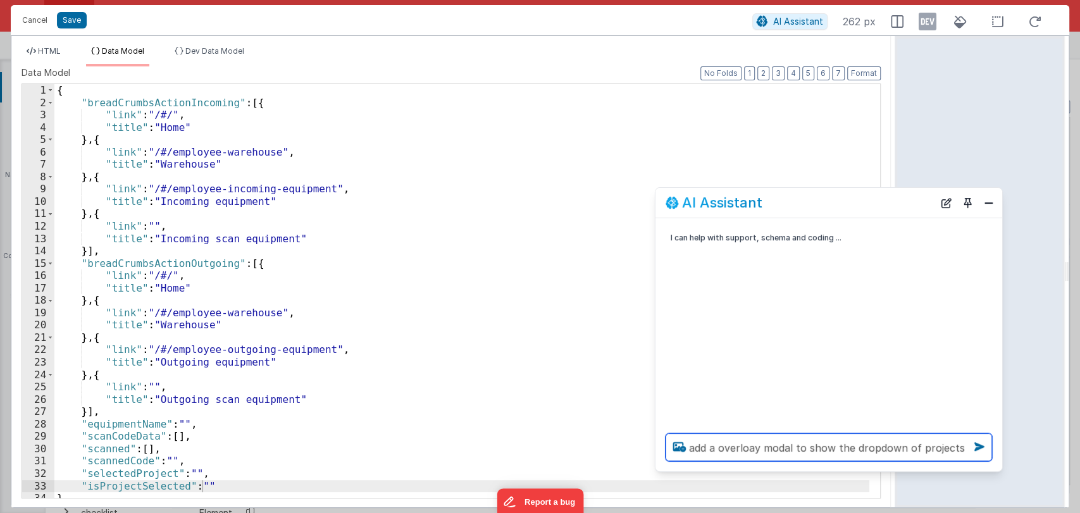
click at [956, 447] on textarea "add a overloay modal to show the dropdown of projects" at bounding box center [828, 447] width 326 height 28
type textarea "add a overloay modal to show the dropdown of projects if"
click at [201, 484] on div "{ "breadCrumbsActionIncoming" : [{ "link" : "/#/" , "title" : "Home" } , { "lin…" at bounding box center [461, 303] width 815 height 438
click at [956, 452] on textarea "add a overloay modal to show the dropdown of projects if" at bounding box center [828, 447] width 326 height 28
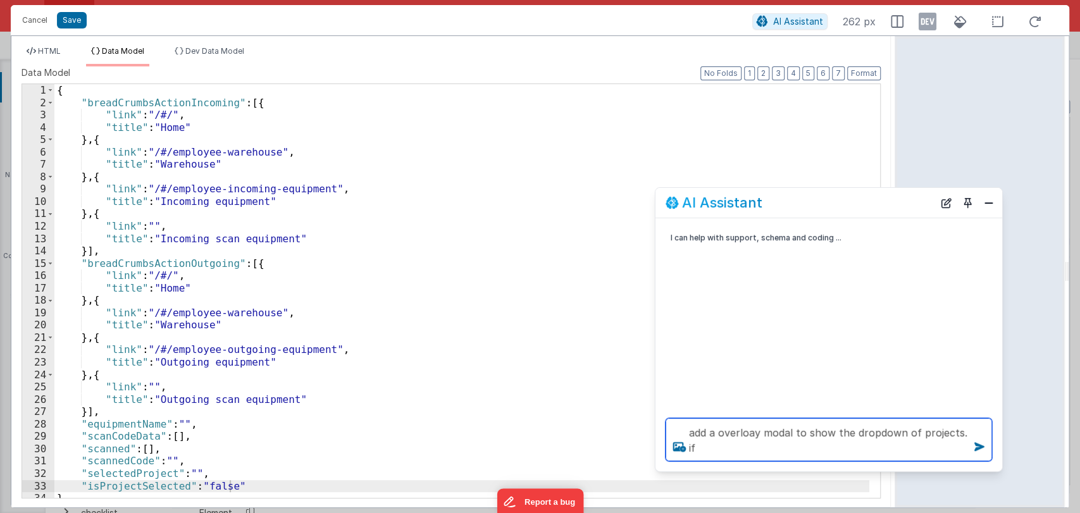
click at [843, 457] on textarea "add a overloay modal to show the dropdown of projects. if" at bounding box center [828, 439] width 326 height 43
paste textarea "selectedProject"
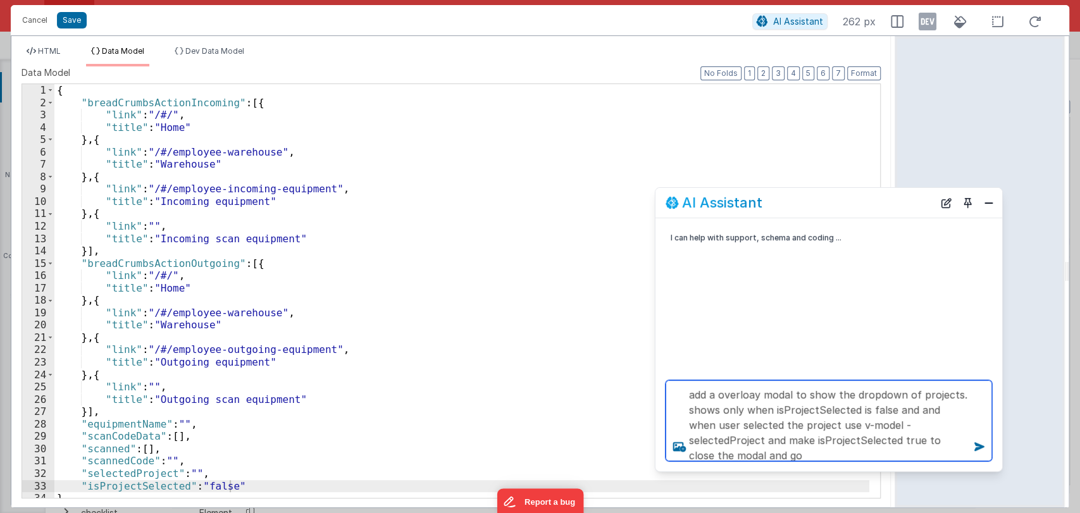
scroll to position [1, 0]
type textarea "add a overloay modal to show the dropdown of projects. shows only when isProjec…"
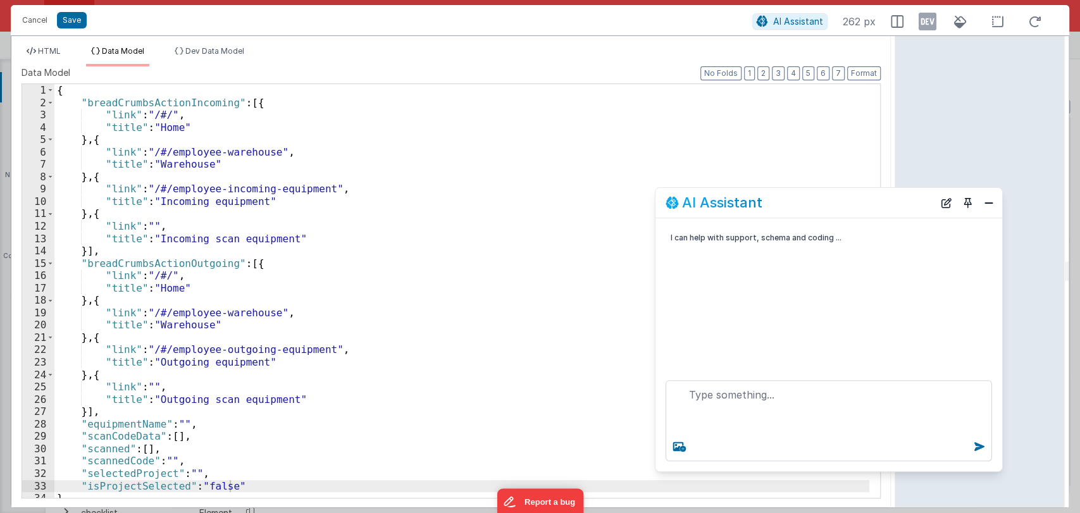
scroll to position [0, 0]
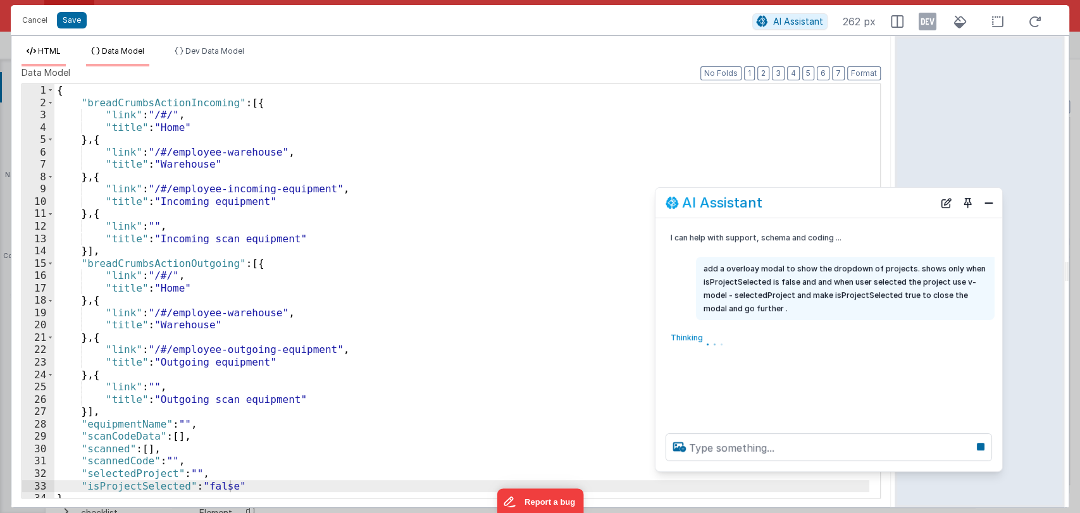
click at [43, 46] on li "HTML" at bounding box center [44, 56] width 44 height 20
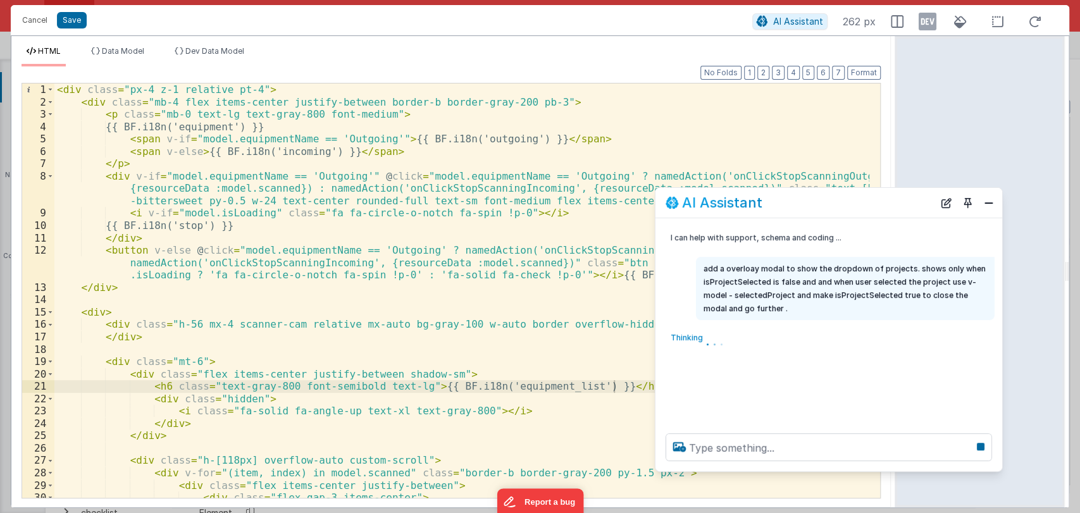
click at [235, 183] on div "< div class = "px-4 z-1 relative pt-4" > < div class = "mb-4 flex items-center …" at bounding box center [461, 303] width 815 height 439
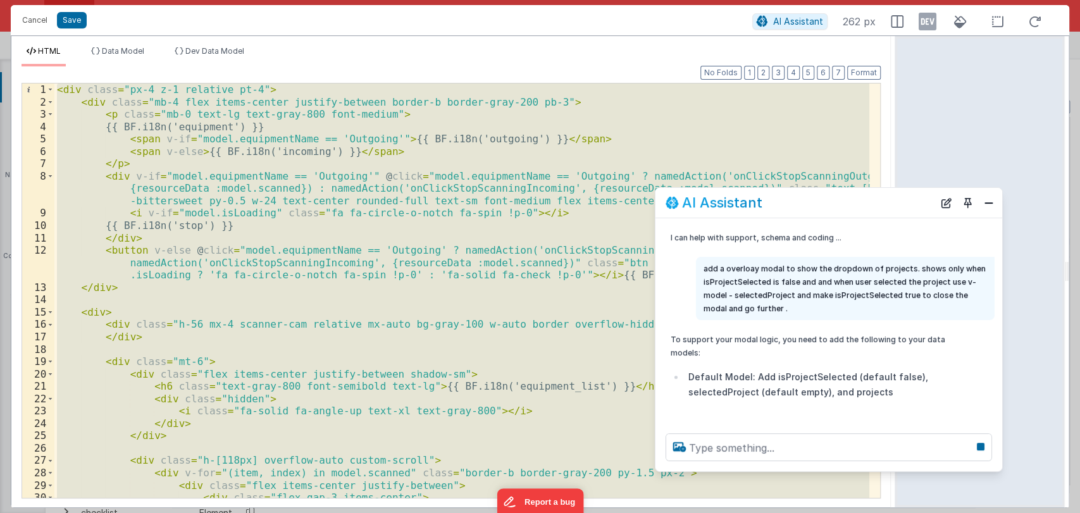
click at [535, 147] on div "< div class = "px-4 z-1 relative pt-4" > < div class = "mb-4 flex items-center …" at bounding box center [461, 291] width 815 height 414
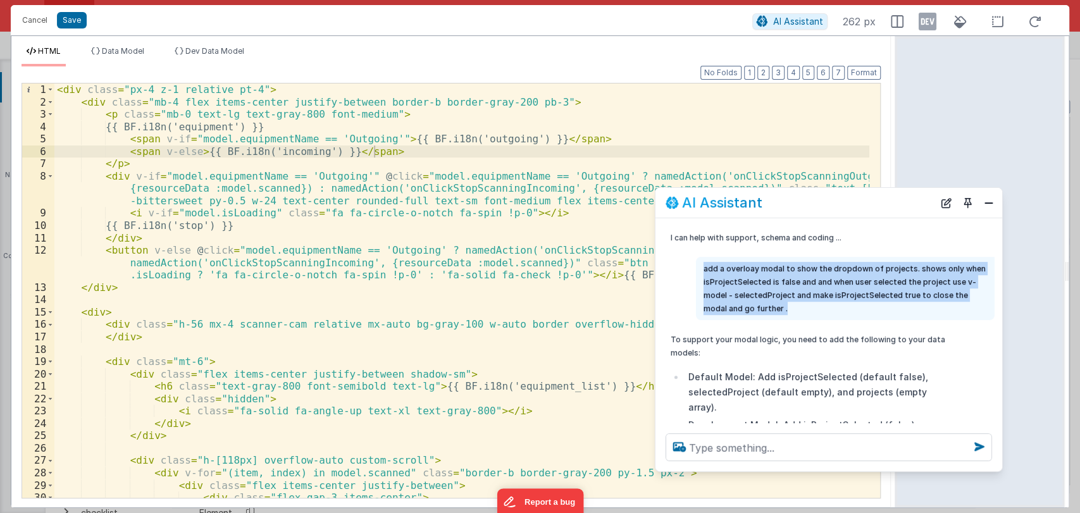
drag, startPoint x: 767, startPoint y: 307, endPoint x: 702, endPoint y: 268, distance: 75.8
click at [702, 268] on div "add a overloay modal to show the dropdown of projects. shows only when isProjec…" at bounding box center [845, 288] width 299 height 63
copy p "add a overloay modal to show the dropdown of projects. shows only when isProjec…"
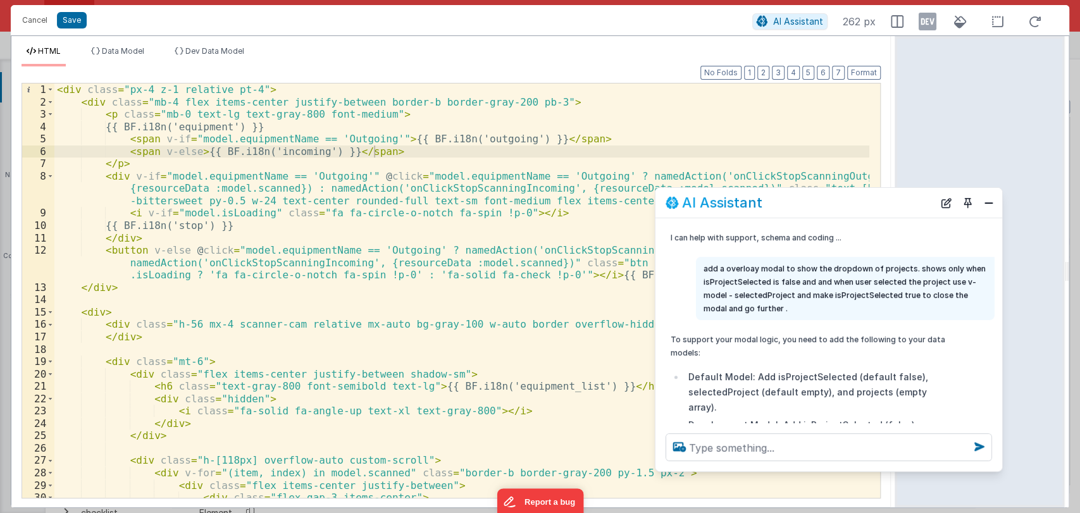
click at [730, 464] on div at bounding box center [828, 447] width 347 height 48
click at [750, 447] on textarea at bounding box center [828, 447] width 326 height 28
paste textarea "add a overloay modal to show the dropdown of projects. shows only when isProjec…"
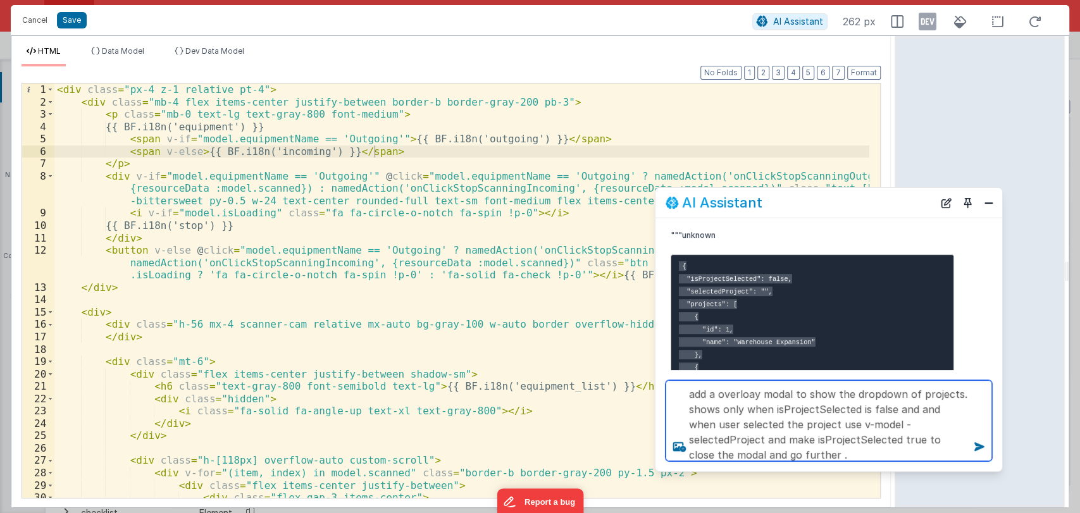
scroll to position [416, 0]
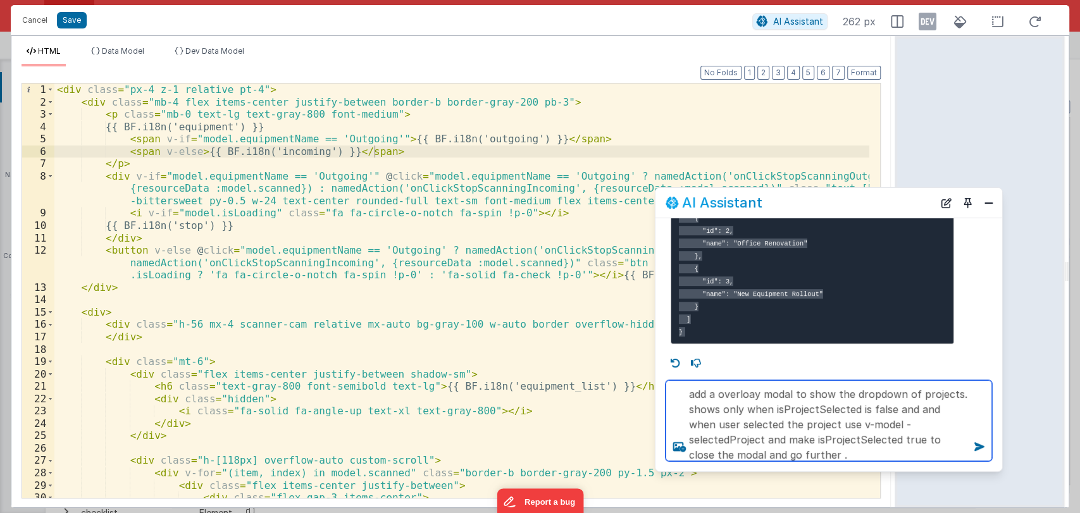
click at [774, 456] on textarea "add a overloay modal to show the dropdown of projects. shows only when isProjec…" at bounding box center [828, 420] width 326 height 81
type textarea "add a overloay modal to show the dropdown of projects. shows only when isProjec…"
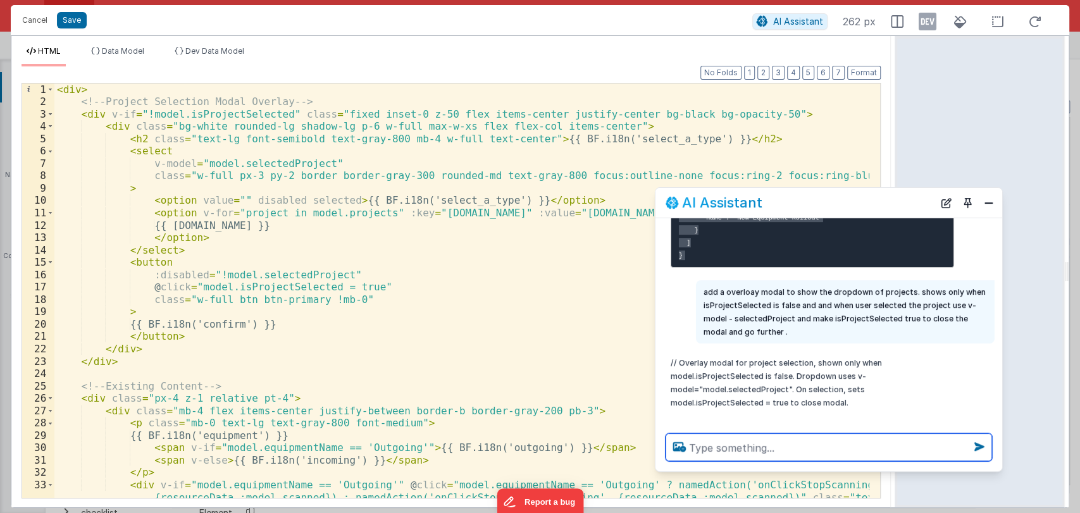
scroll to position [498, 0]
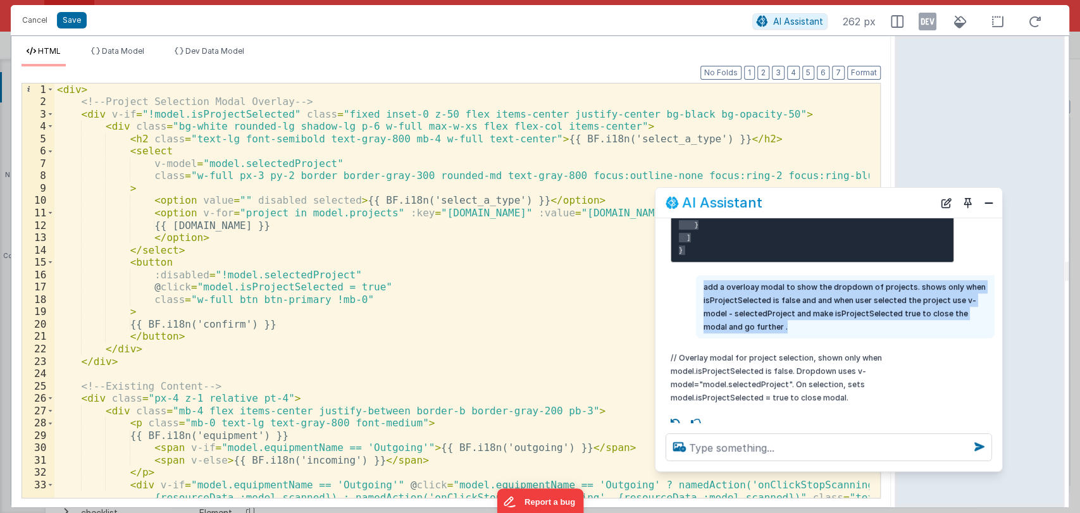
drag, startPoint x: 777, startPoint y: 319, endPoint x: 700, endPoint y: 283, distance: 85.5
click at [700, 283] on div "add a overloay modal to show the dropdown of projects. shows only when isProjec…" at bounding box center [845, 306] width 299 height 63
copy p "add a overloay modal to show the dropdown of projects. shows only when isProjec…"
click at [982, 202] on button "Close" at bounding box center [988, 203] width 16 height 18
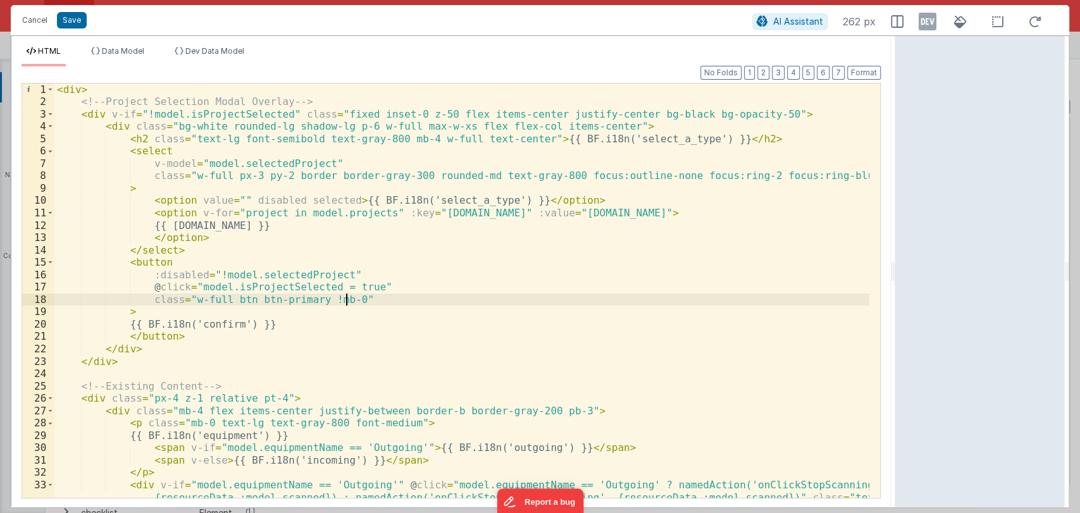
click at [557, 296] on div "< div > <!-- Project Selection Modal Overlay --> < div v-if = "!model.isProject…" at bounding box center [461, 316] width 815 height 464
click at [773, 16] on button "AI Assistant" at bounding box center [789, 21] width 75 height 16
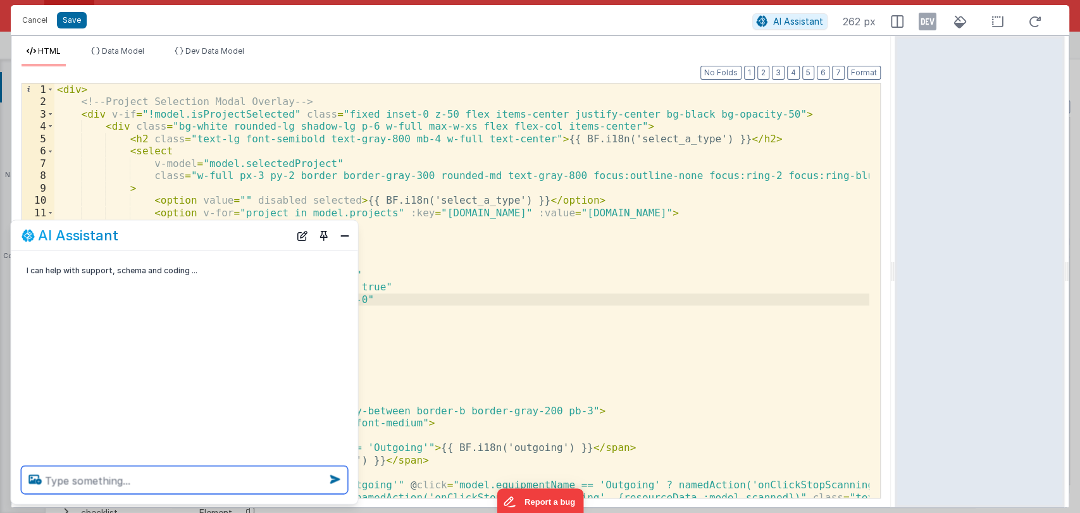
click at [102, 478] on textarea at bounding box center [185, 480] width 326 height 28
paste textarea "add a overloay modal to show the dropdown of projects. shows only when isProjec…"
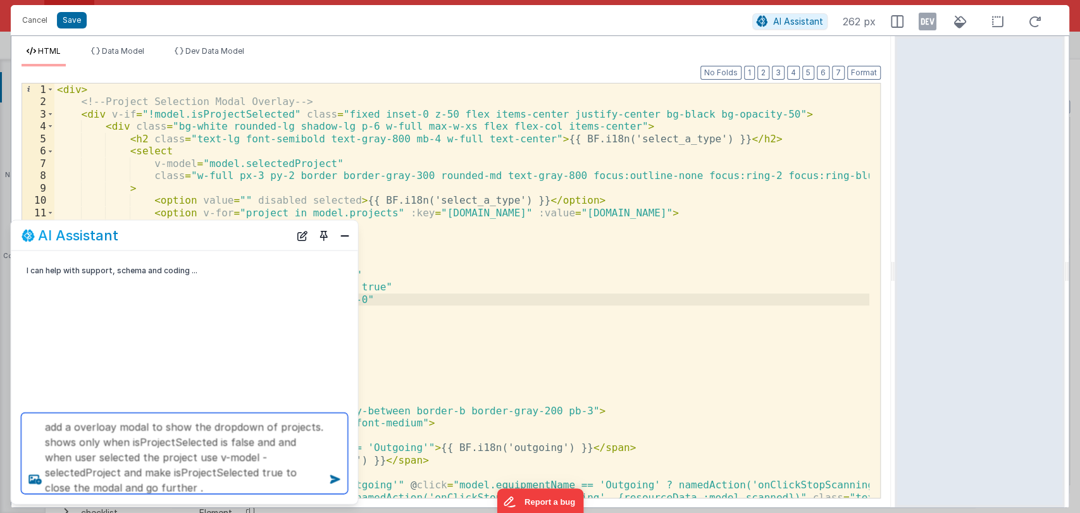
type textarea "add a overloay modal to show the dropdown of projects. shows only when isProjec…"
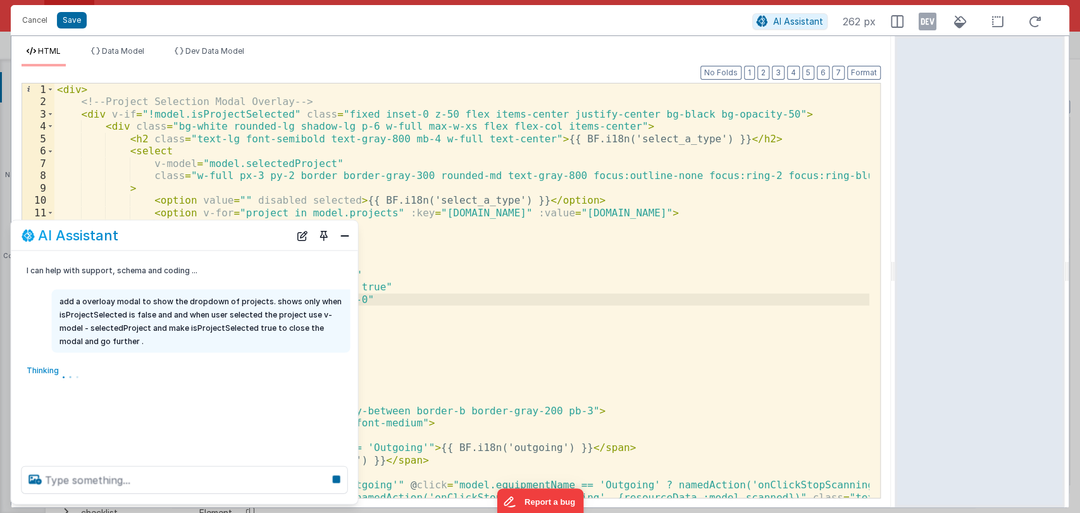
scroll to position [0, 0]
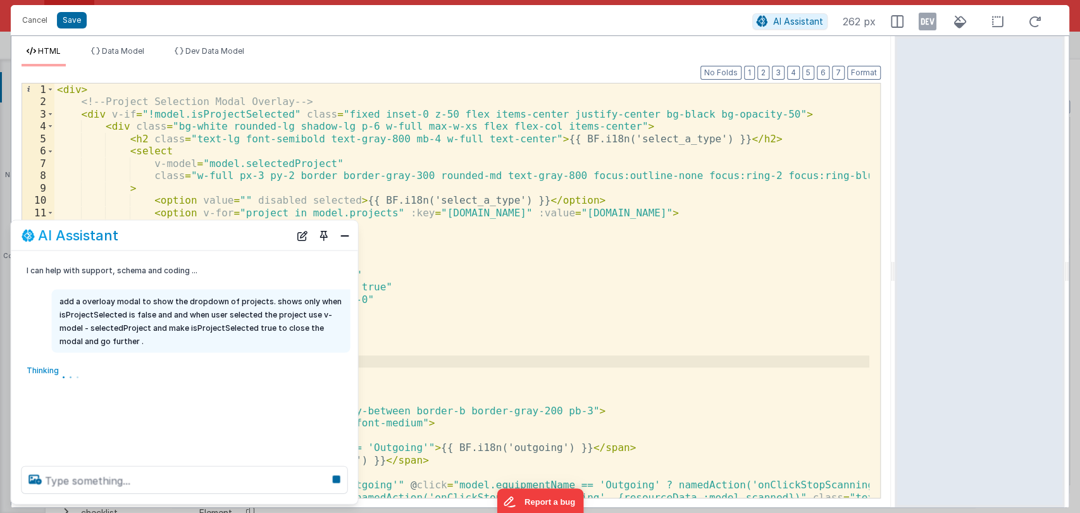
click at [459, 366] on div "< div > <!-- Project Selection Modal Overlay --> < div v-if = "!model.isProject…" at bounding box center [461, 316] width 815 height 464
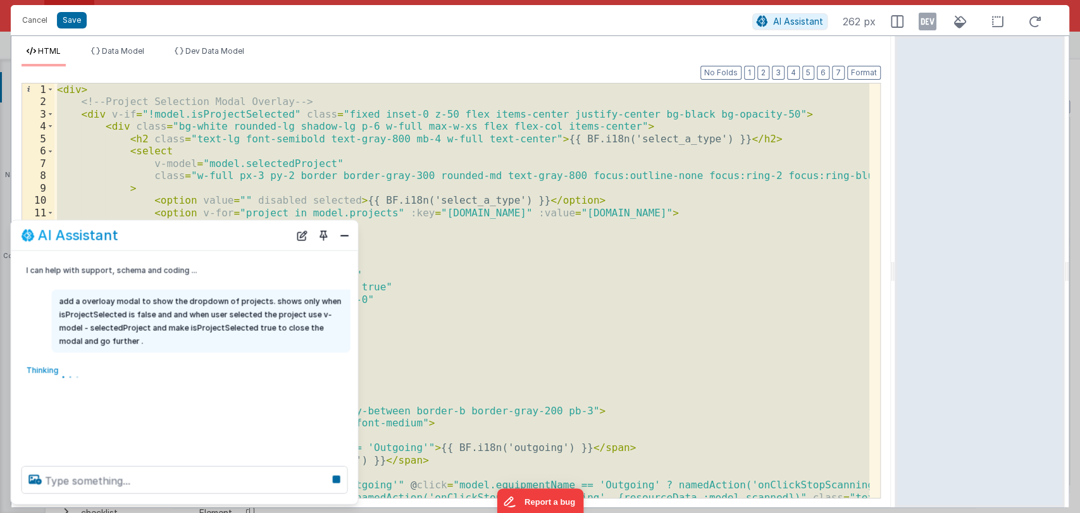
click at [459, 366] on div "< div > <!-- Project Selection Modal Overlay --> < div v-if = "!model.isProject…" at bounding box center [461, 291] width 815 height 414
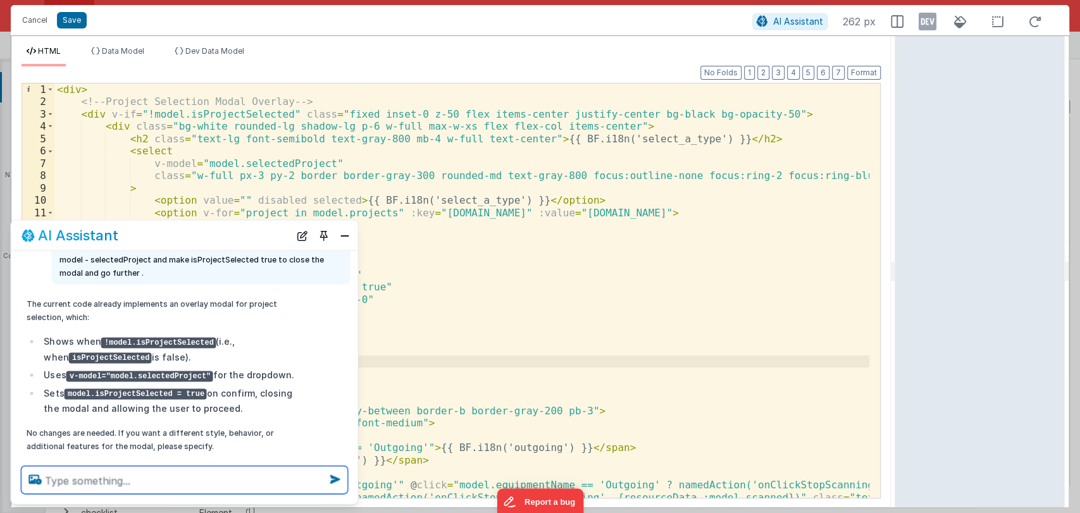
scroll to position [92, 0]
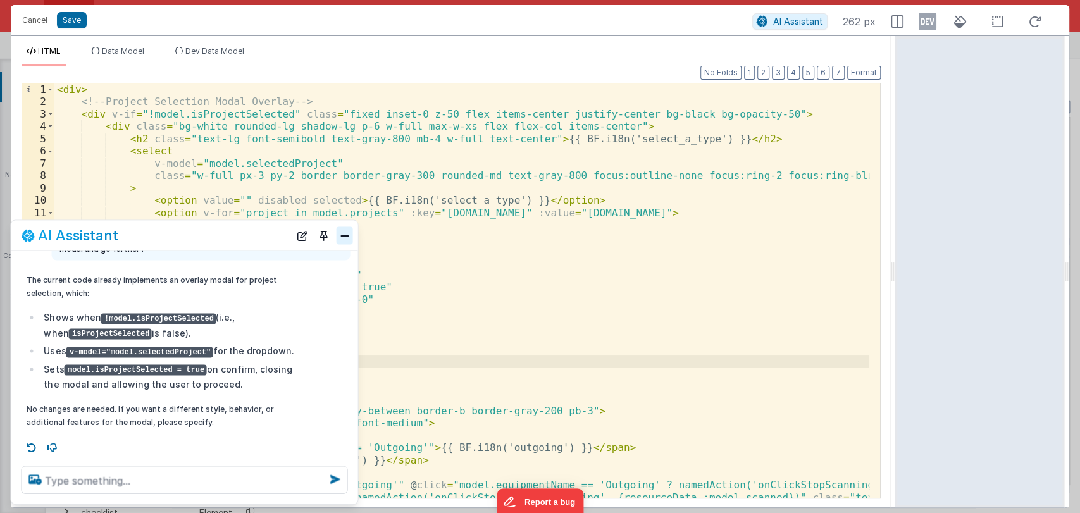
click at [347, 233] on button "Close" at bounding box center [345, 235] width 16 height 18
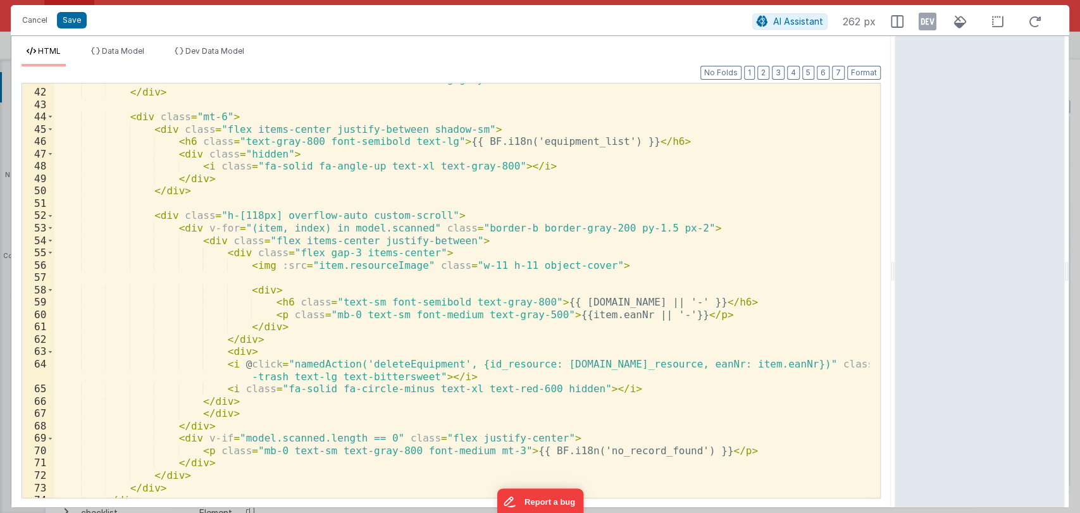
scroll to position [600, 0]
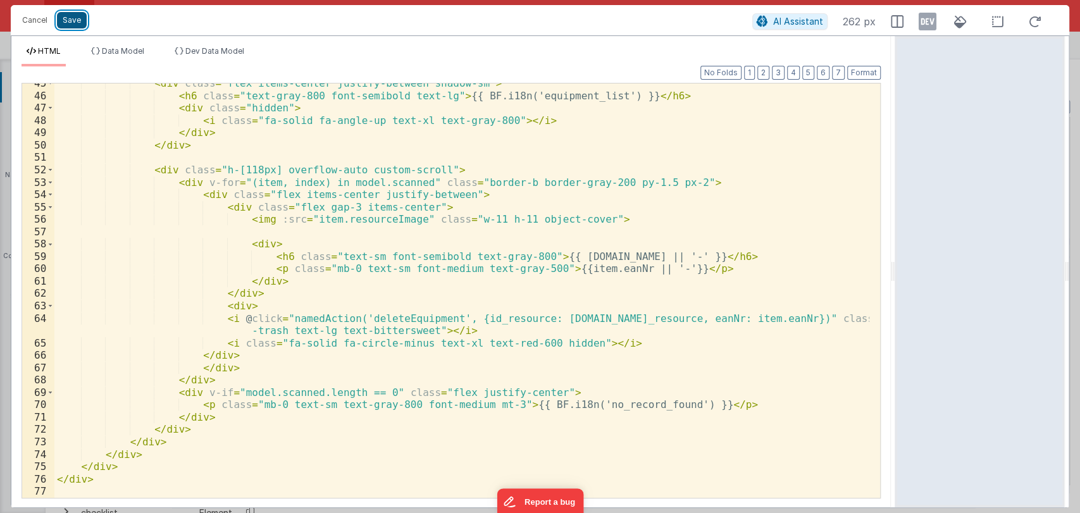
click at [81, 25] on button "Save" at bounding box center [72, 20] width 30 height 16
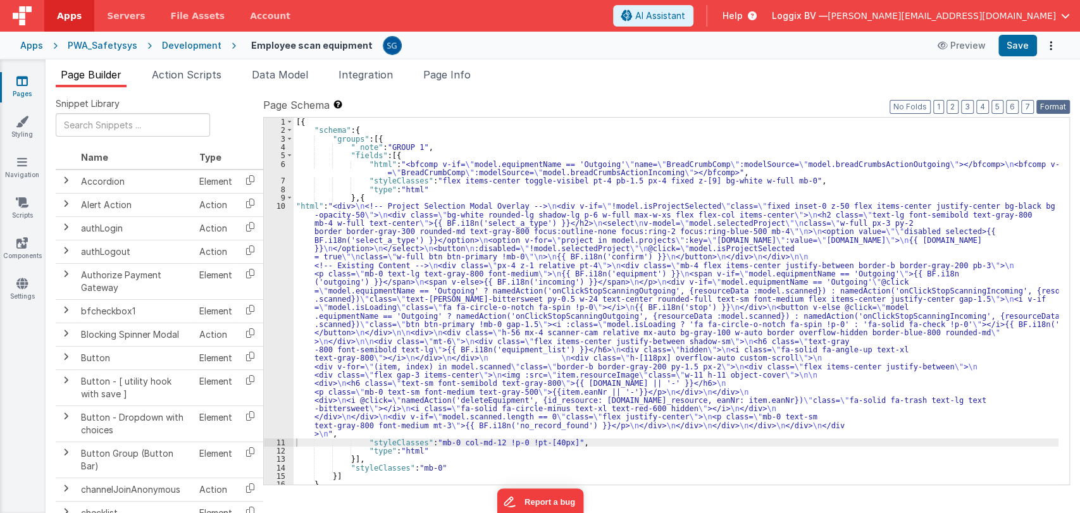
click at [1053, 104] on button "Format" at bounding box center [1053, 107] width 34 height 14
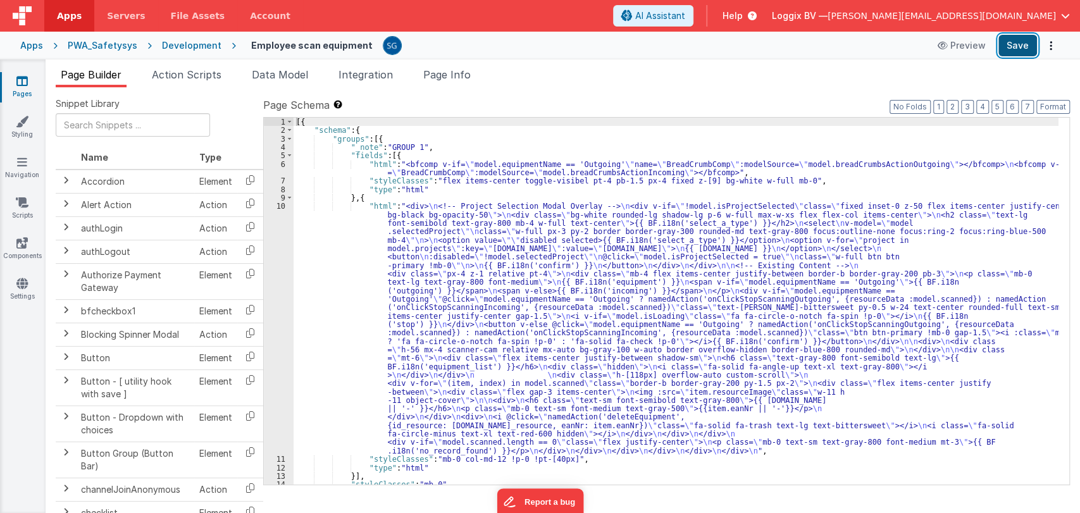
click at [1012, 44] on button "Save" at bounding box center [1017, 46] width 39 height 22
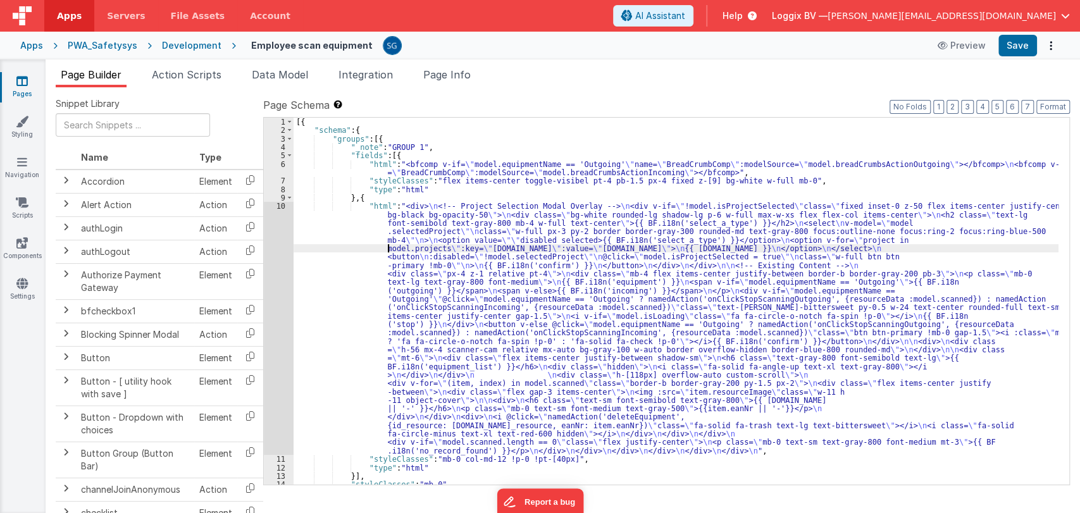
click at [386, 251] on div "[{ "schema" : { "groups" : [{ "_note" : "GROUP 1" , "fields" : [{ "html" : "<bf…" at bounding box center [676, 310] width 765 height 384
click at [278, 206] on div "10" at bounding box center [279, 328] width 30 height 253
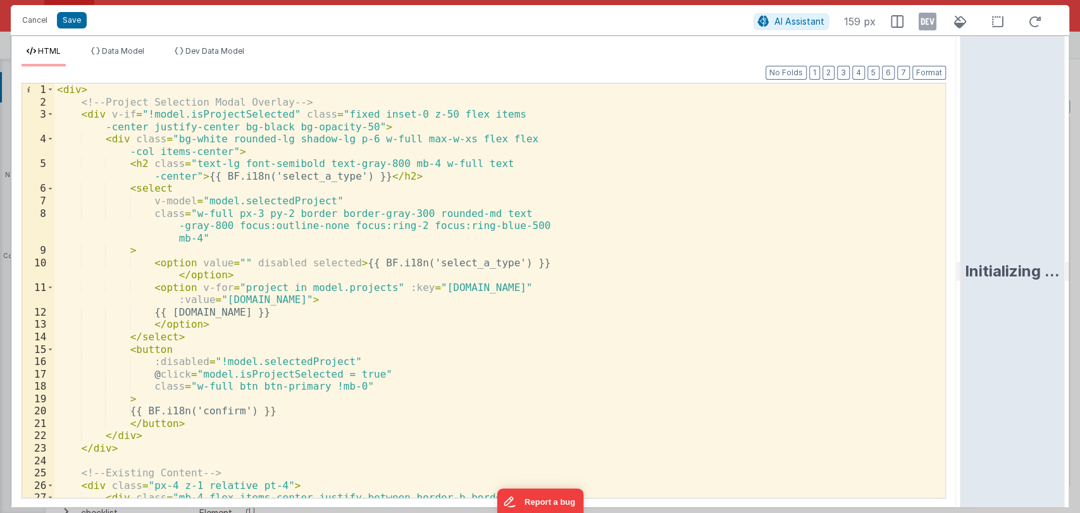
drag, startPoint x: 538, startPoint y: 270, endPoint x: 1067, endPoint y: 162, distance: 539.2
click at [1067, 162] on html "Cancel Save AI Assistant 159 px HTML Data Model Dev Data Model Format 7 6 5 4 3…" at bounding box center [540, 256] width 1080 height 513
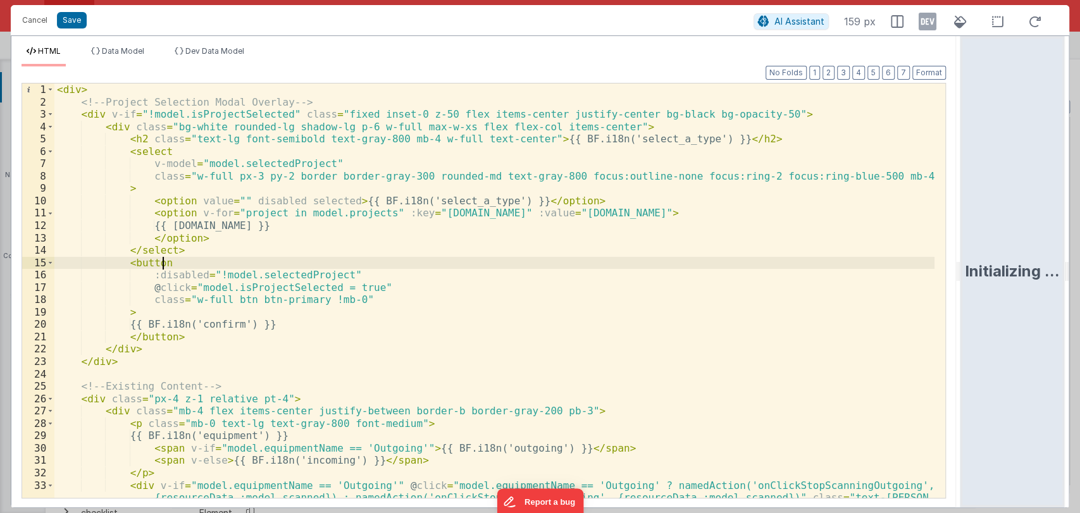
click at [572, 268] on div "< div > <!-- Project Selection Modal Overlay --> < div v-if = "!model.isProject…" at bounding box center [494, 316] width 880 height 464
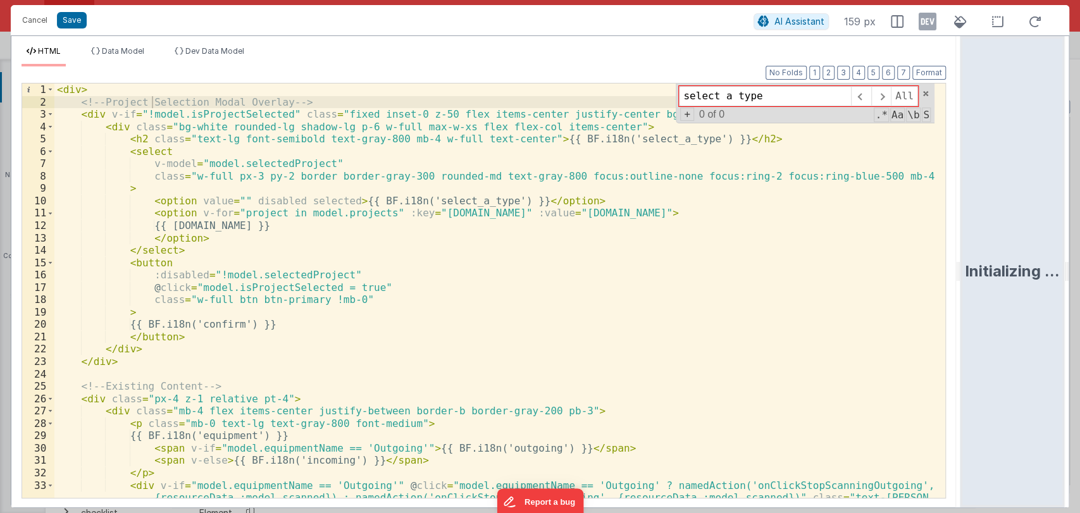
type input "select a type"
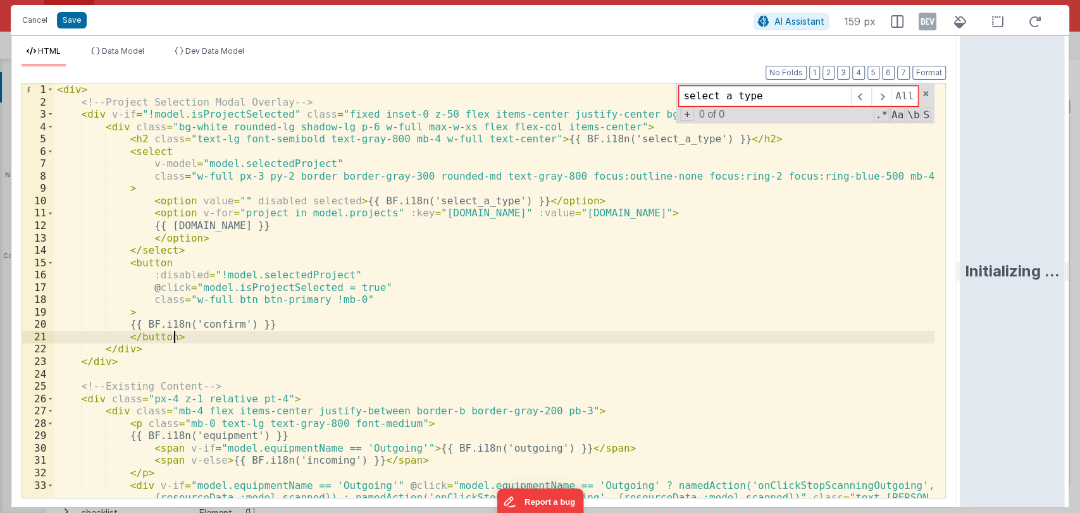
click at [506, 334] on div "< div > <!-- Project Selection Modal Overlay --> < div v-if = "!model.isProject…" at bounding box center [494, 316] width 880 height 464
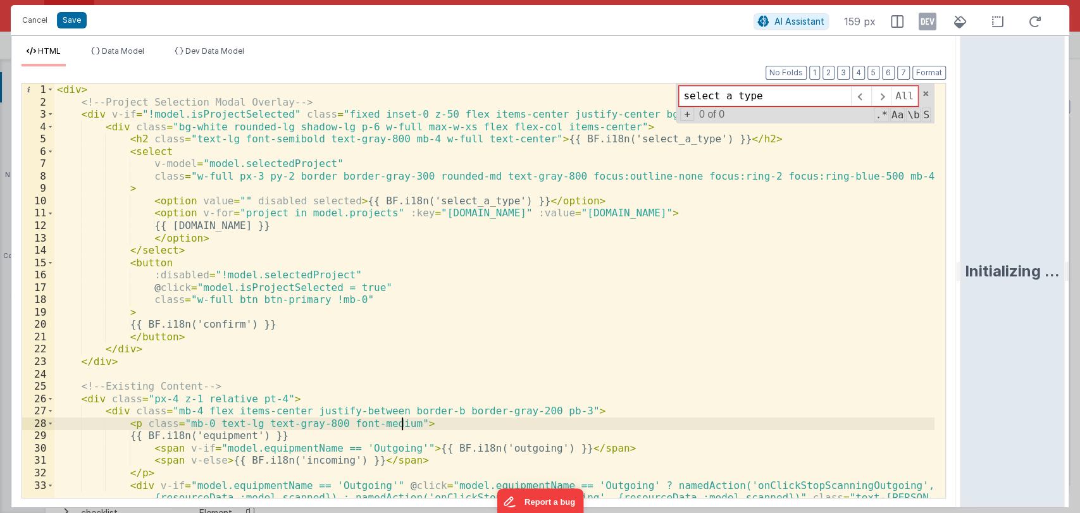
click at [635, 418] on div "< div > <!-- Project Selection Modal Overlay --> < div v-if = "!model.isProject…" at bounding box center [494, 316] width 880 height 464
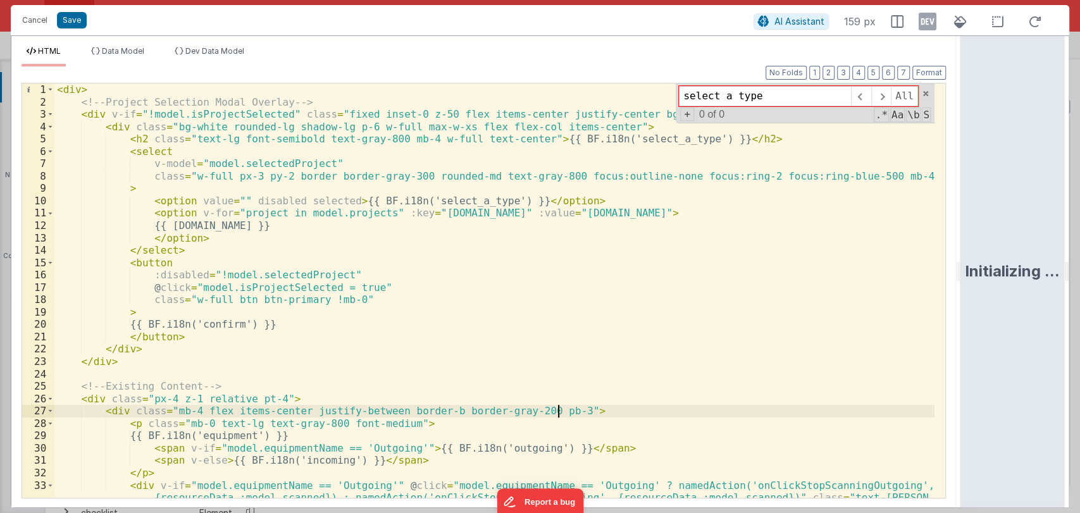
click at [623, 406] on div "< div > <!-- Project Selection Modal Overlay --> < div v-if = "!model.isProject…" at bounding box center [494, 316] width 880 height 464
click at [927, 89] on span at bounding box center [925, 93] width 9 height 9
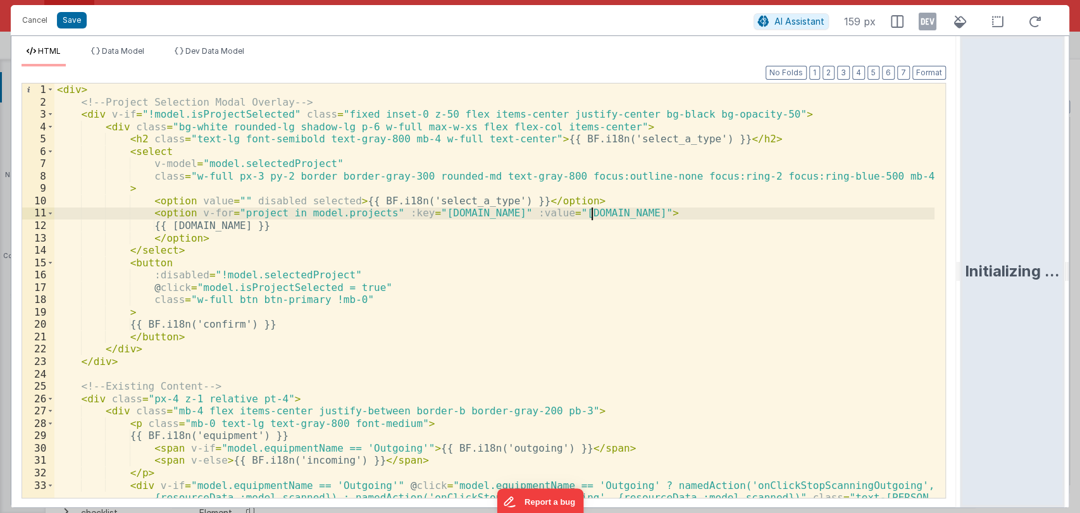
click at [638, 216] on div "< div > <!-- Project Selection Modal Overlay --> < div v-if = "!model.isProject…" at bounding box center [494, 316] width 880 height 464
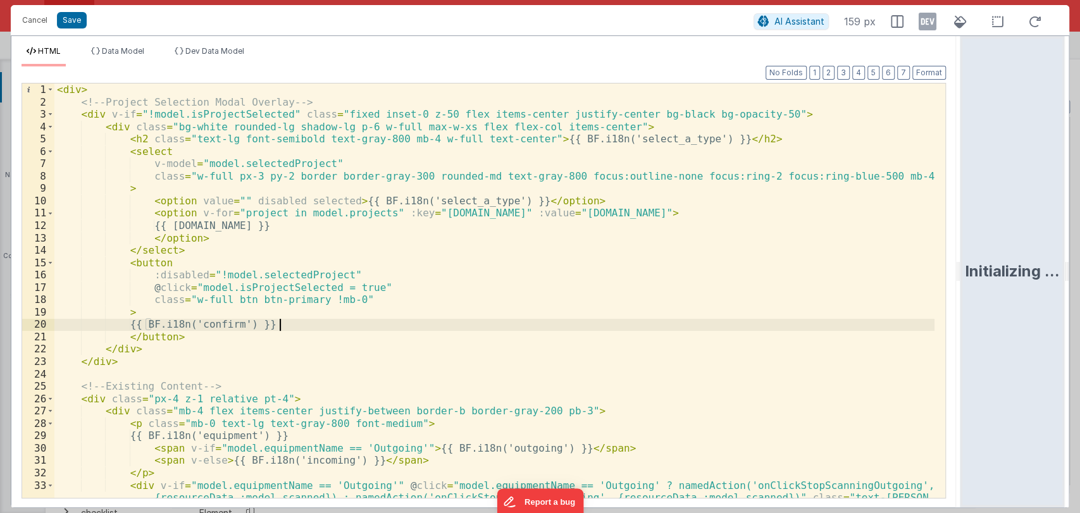
click at [298, 320] on div "< div > <!-- Project Selection Modal Overlay --> < div v-if = "!model.isProject…" at bounding box center [494, 316] width 880 height 464
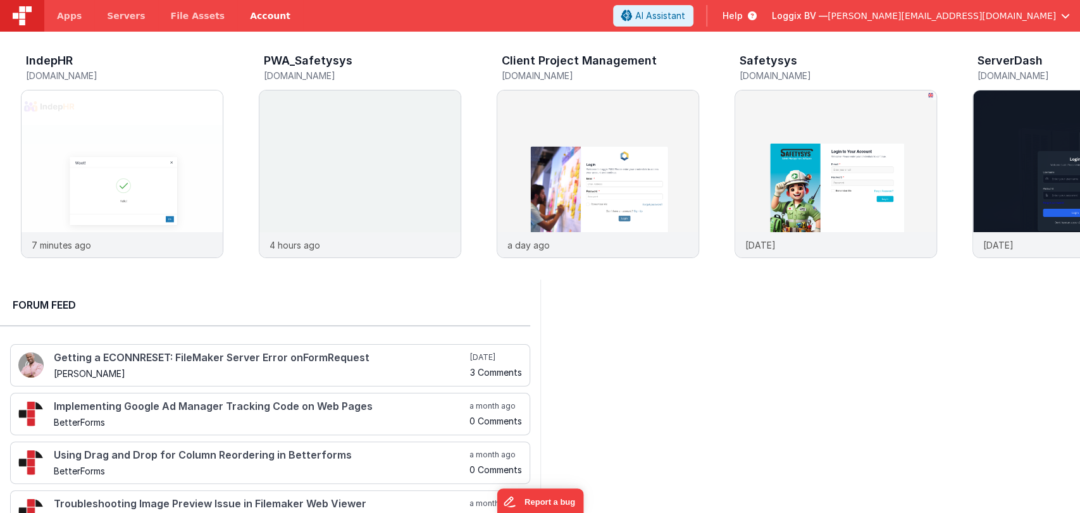
scroll to position [0, 238]
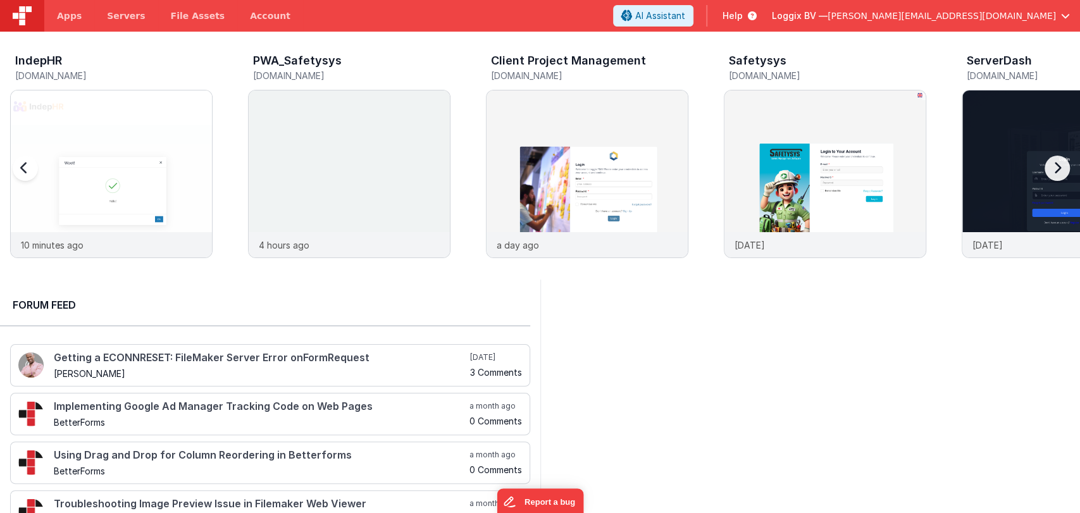
drag, startPoint x: 298, startPoint y: 135, endPoint x: 209, endPoint y: 66, distance: 112.2
click at [209, 66] on div "IndepHR" at bounding box center [113, 62] width 197 height 16
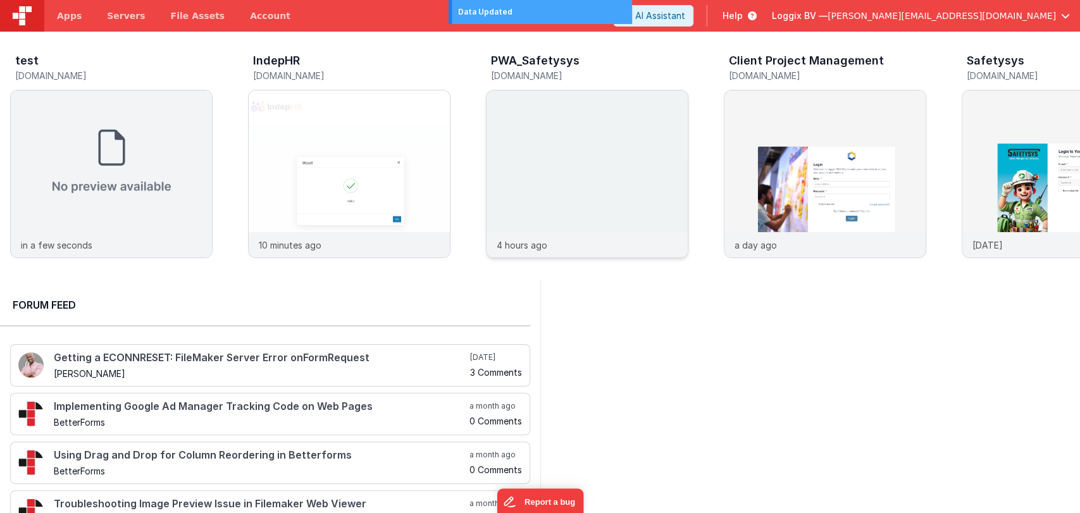
click at [555, 158] on img at bounding box center [586, 190] width 201 height 201
click at [529, 180] on img at bounding box center [586, 190] width 201 height 201
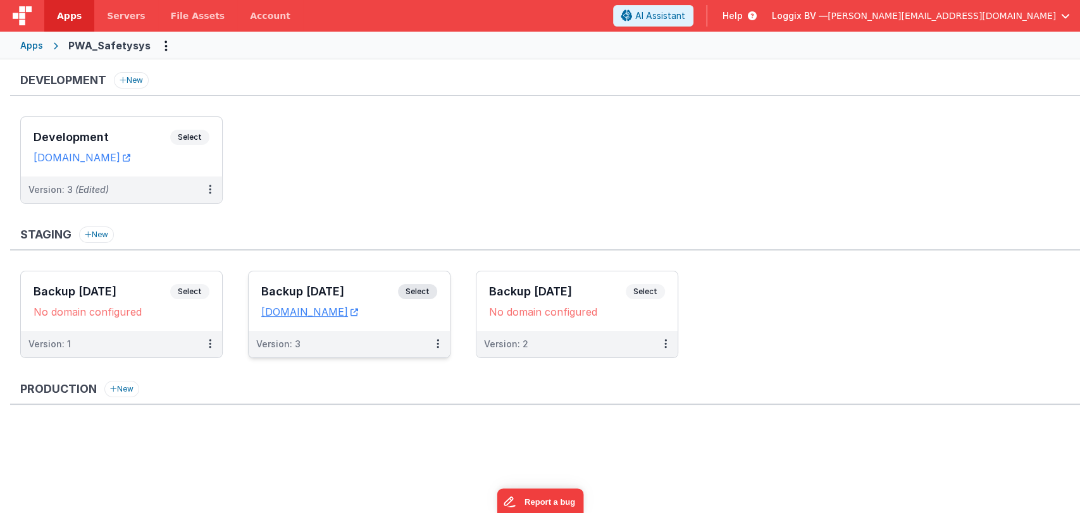
click at [345, 292] on h3 "Backup 21-08-2025" at bounding box center [329, 291] width 137 height 13
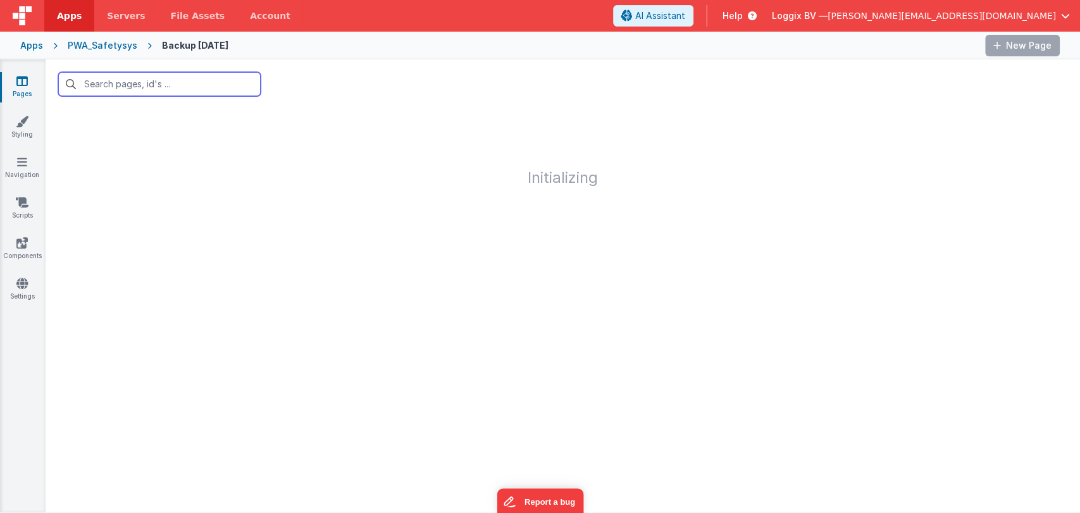
click at [138, 87] on input "text" at bounding box center [159, 84] width 202 height 24
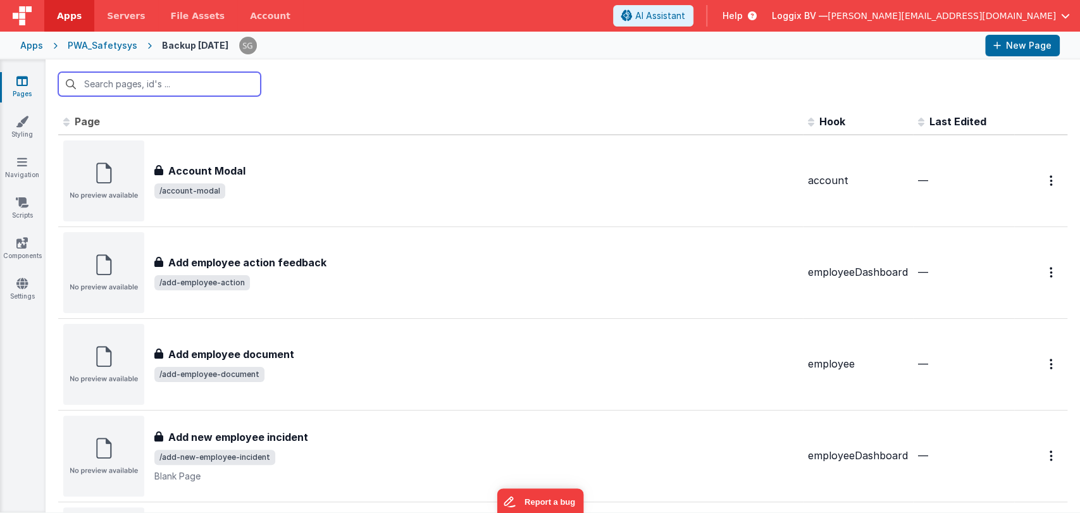
type input "i"
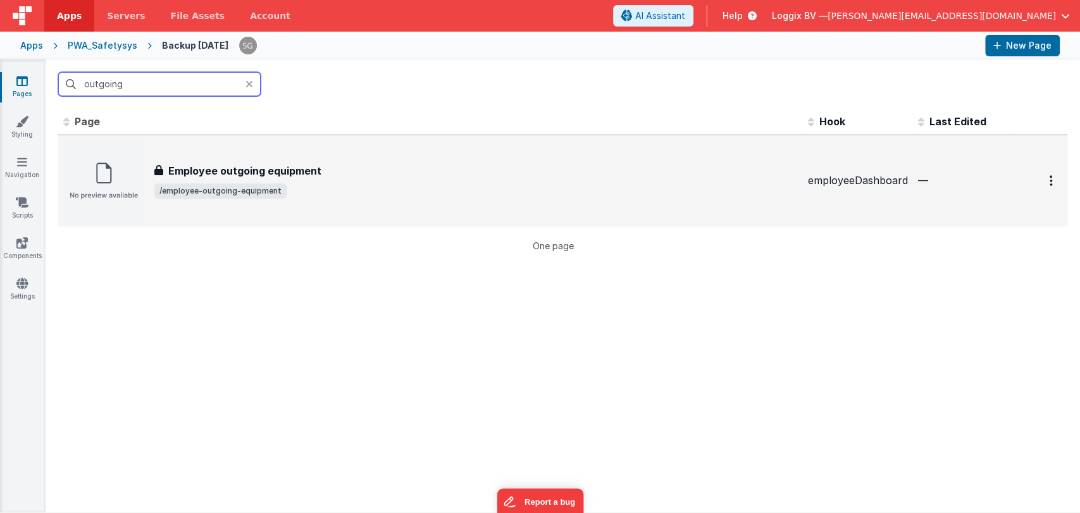
type input "outgoing"
click at [256, 159] on div "Employee outgoing equipment Employee outgoing equipment /employee-outgoing-equi…" at bounding box center [430, 180] width 734 height 81
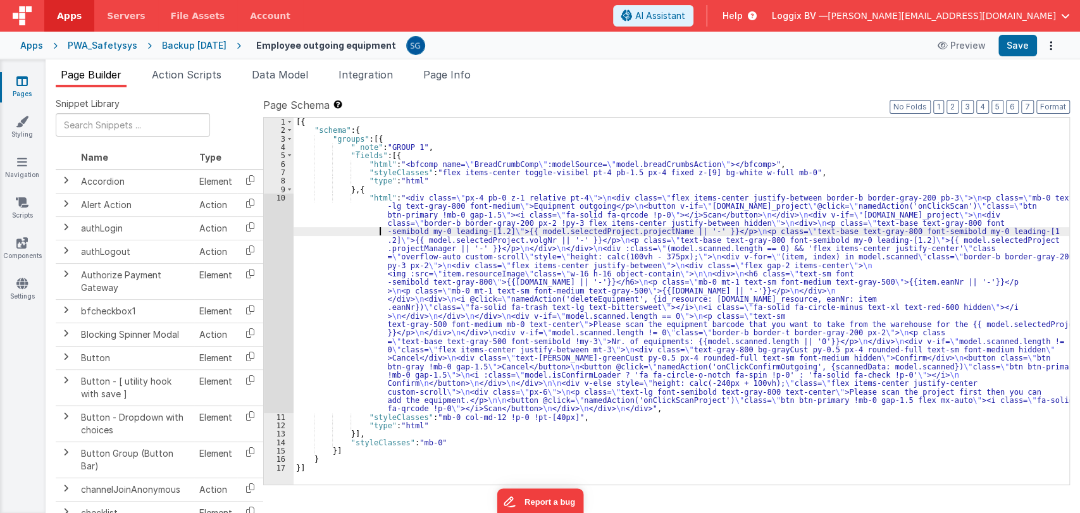
click at [347, 234] on div "[{ "schema" : { "groups" : [{ "_note" : "GROUP 1" , "fields" : [{ "html" : "<bf…" at bounding box center [682, 310] width 776 height 384
click at [280, 200] on div "10" at bounding box center [279, 304] width 30 height 220
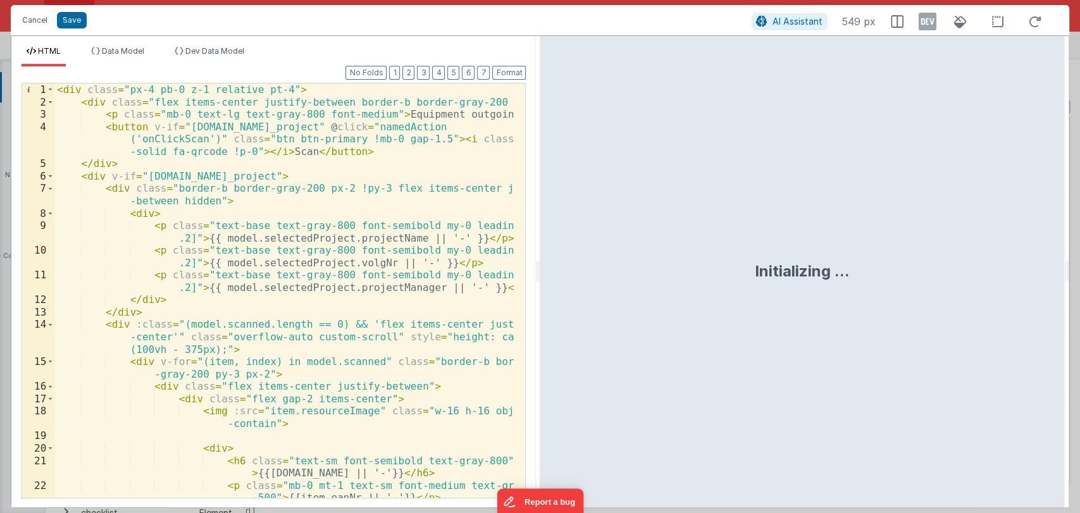
drag, startPoint x: 539, startPoint y: 270, endPoint x: 987, endPoint y: 234, distance: 449.3
click at [987, 234] on html "Cancel Save AI Assistant 549 px HTML Data Model Dev Data Model Format 7 6 5 4 3…" at bounding box center [540, 256] width 1080 height 513
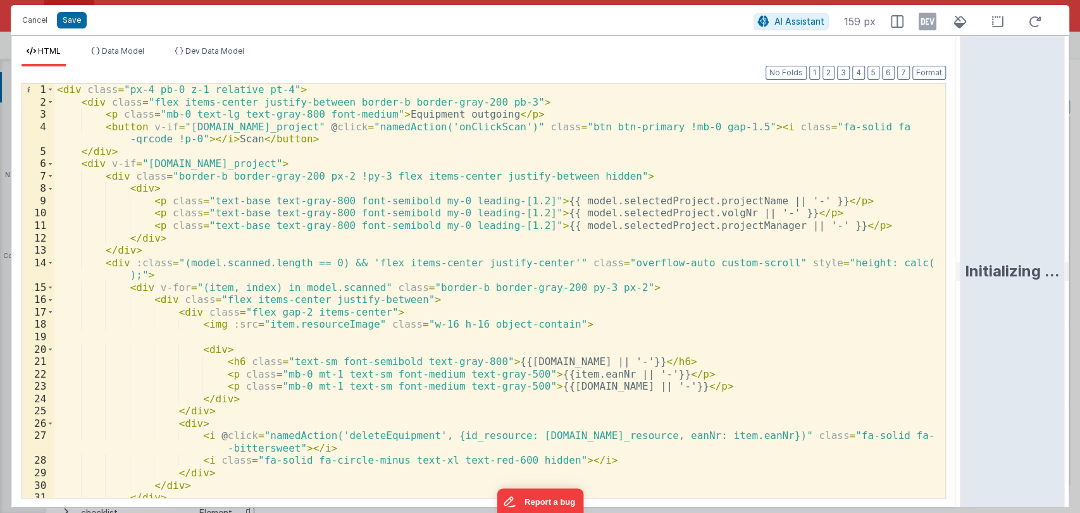
click at [621, 318] on div "< div class = "px-4 pb-0 z-1 relative pt-4" > < div class = "flex items-center …" at bounding box center [494, 303] width 880 height 439
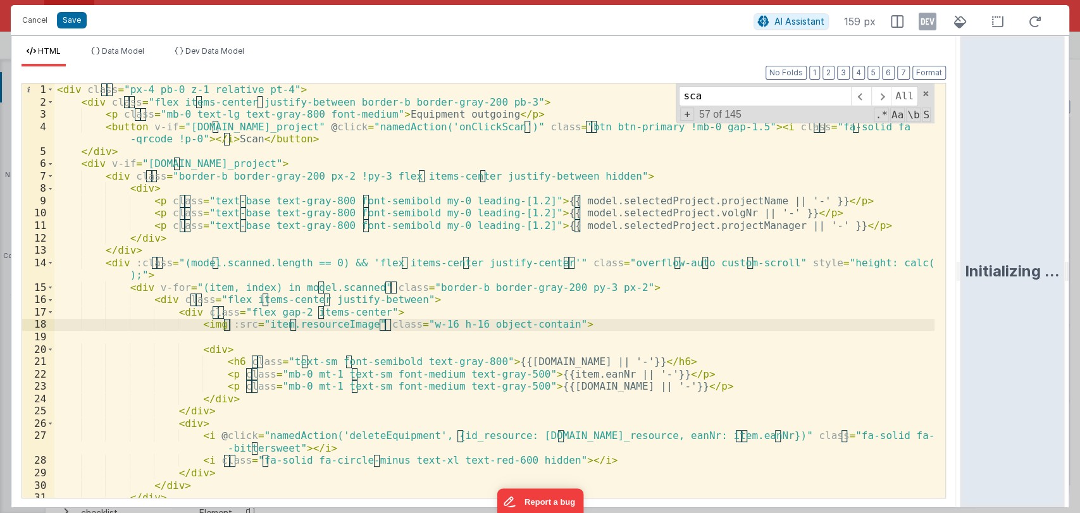
scroll to position [18, 0]
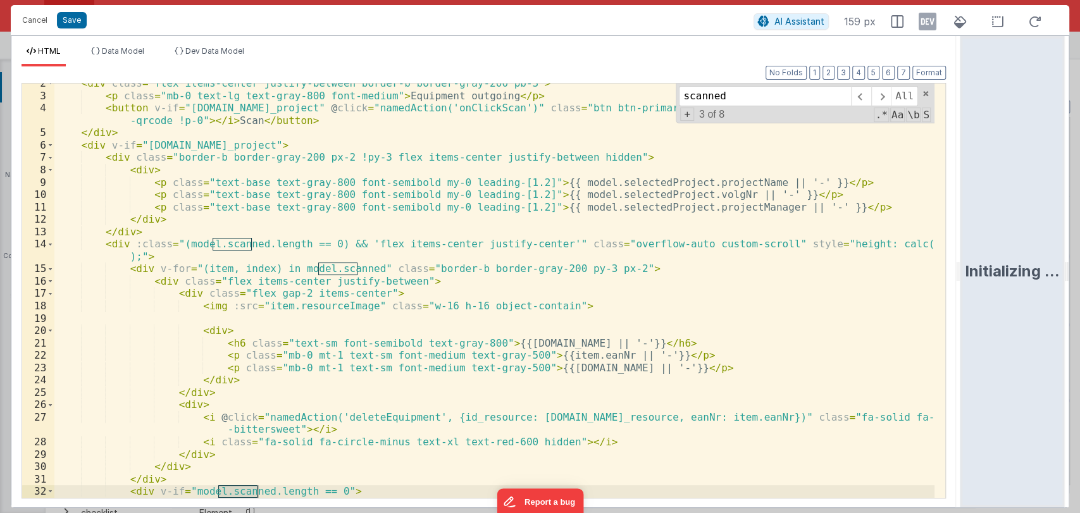
type input "scanned"
click at [536, 260] on div "< div class = "flex items-center justify-between border-b border-gray-200 pb-3"…" at bounding box center [494, 303] width 880 height 452
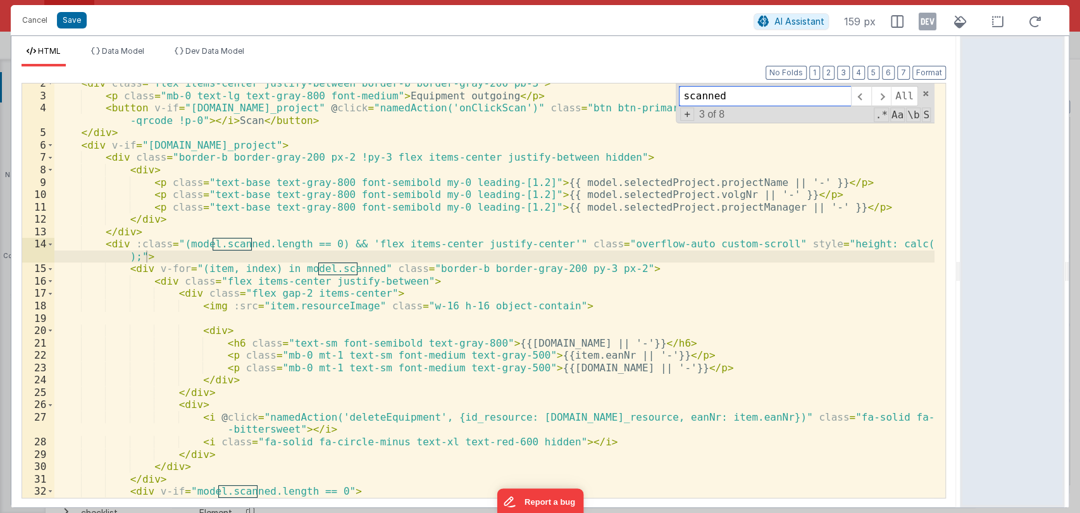
click at [777, 88] on input "scanned" at bounding box center [765, 96] width 172 height 20
click at [863, 100] on span at bounding box center [861, 96] width 20 height 20
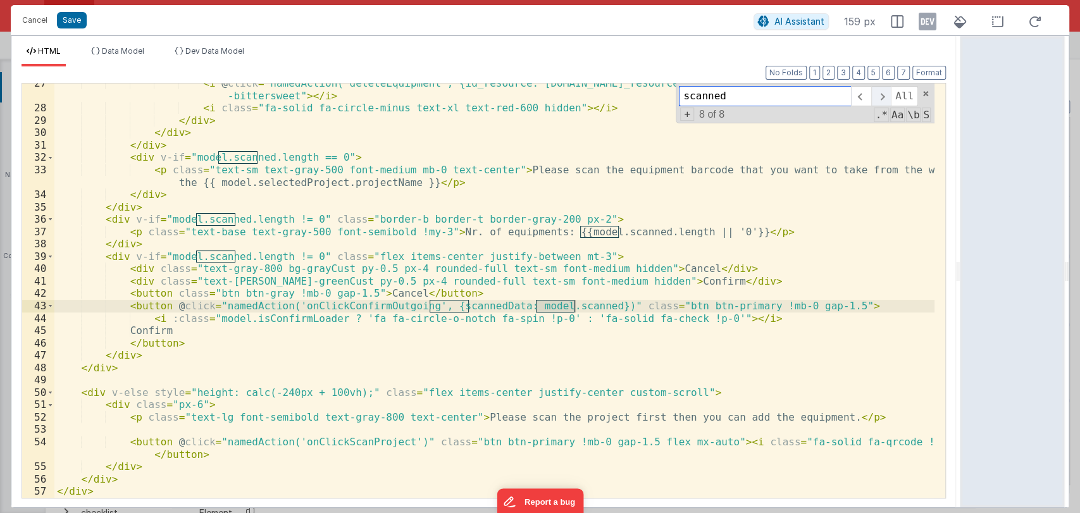
click at [882, 98] on span at bounding box center [881, 96] width 20 height 20
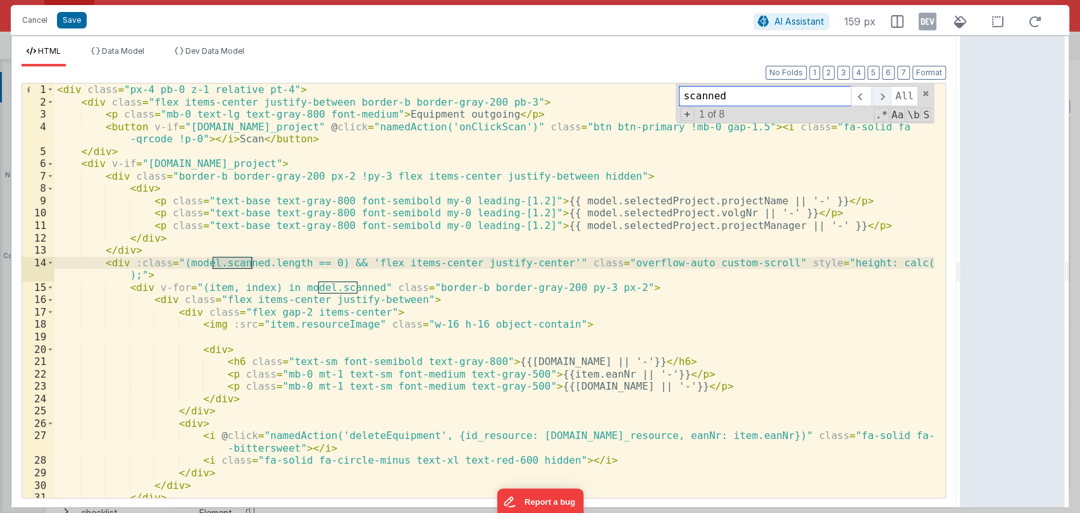
scroll to position [0, 0]
click at [882, 98] on span at bounding box center [881, 96] width 20 height 20
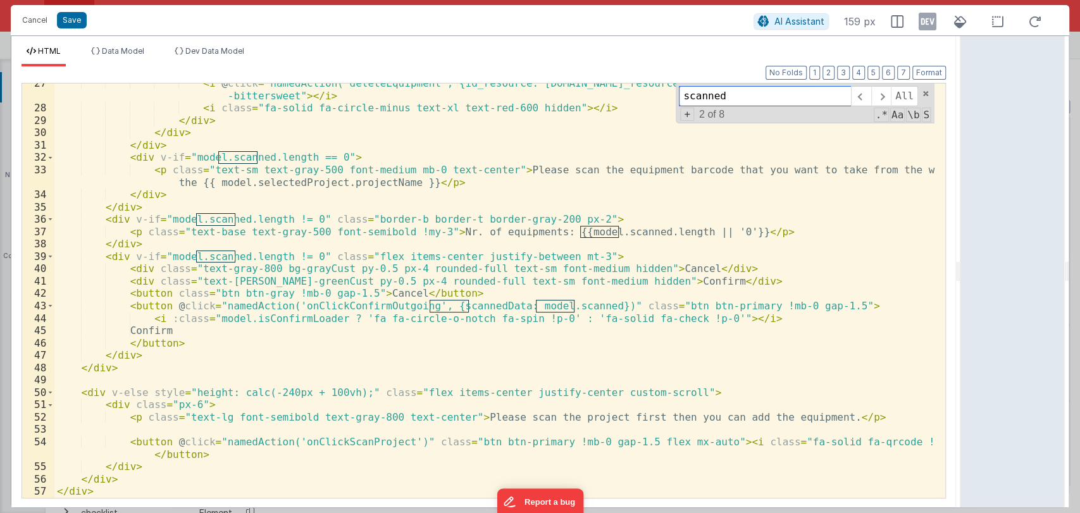
scroll to position [352, 0]
